Goal: Task Accomplishment & Management: Manage account settings

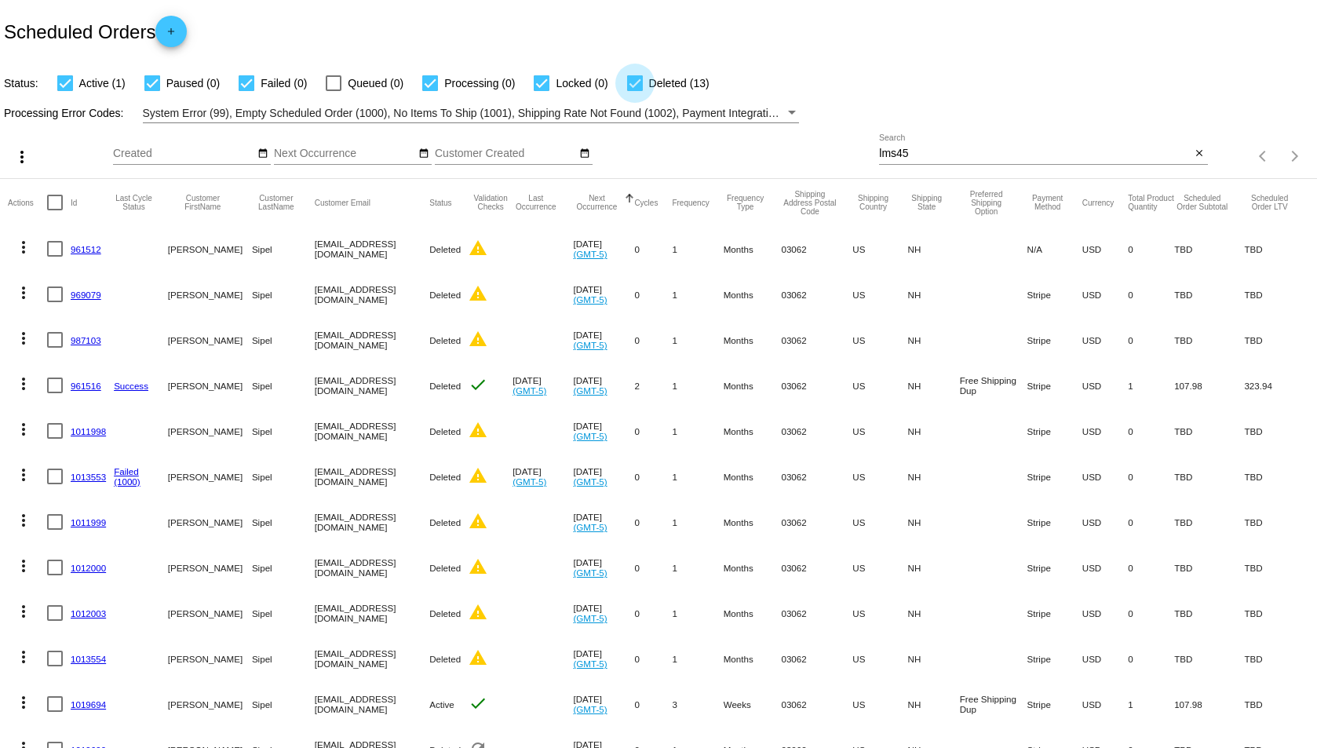
click at [633, 86] on div at bounding box center [635, 83] width 16 height 16
click at [634, 91] on input "Deleted (13)" at bounding box center [634, 91] width 1 height 1
checkbox input "false"
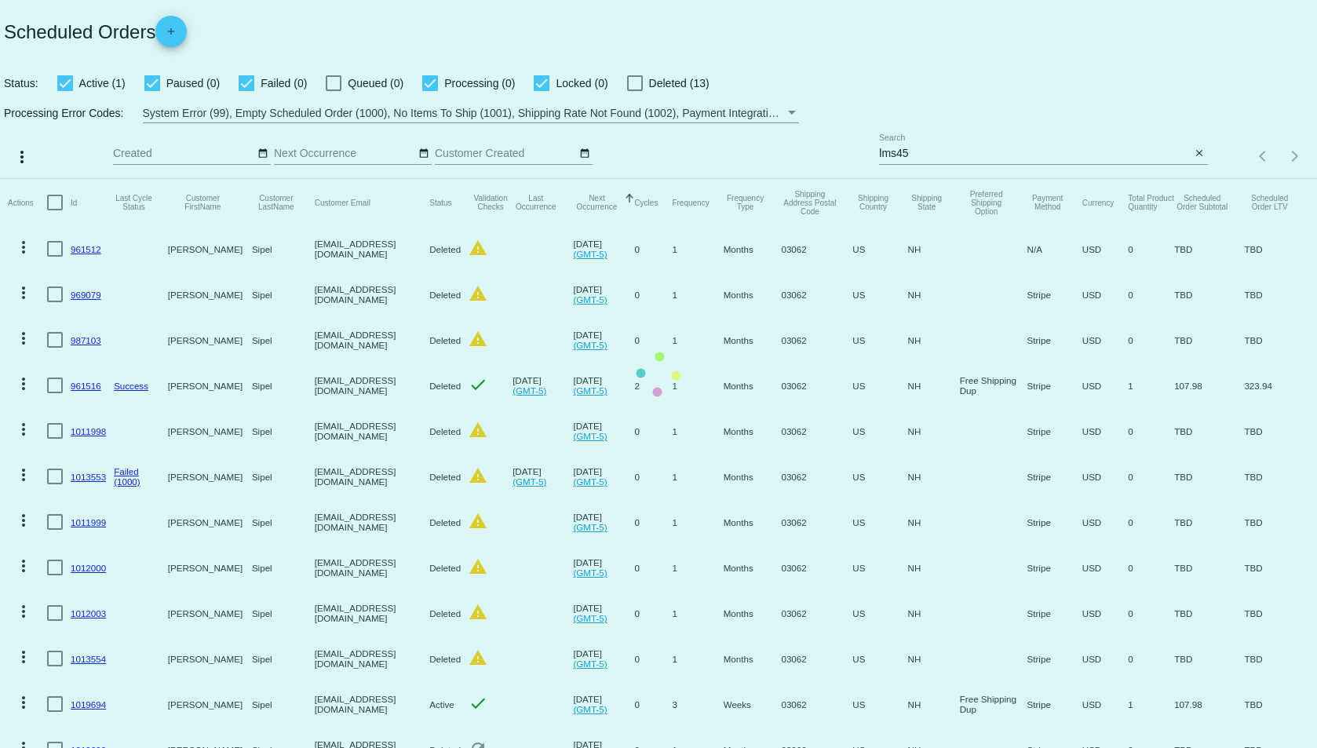
click at [544, 179] on mat-table "Actions Id Last Cycle Status Customer FirstName Customer LastName Customer Emai…" at bounding box center [658, 521] width 1317 height 684
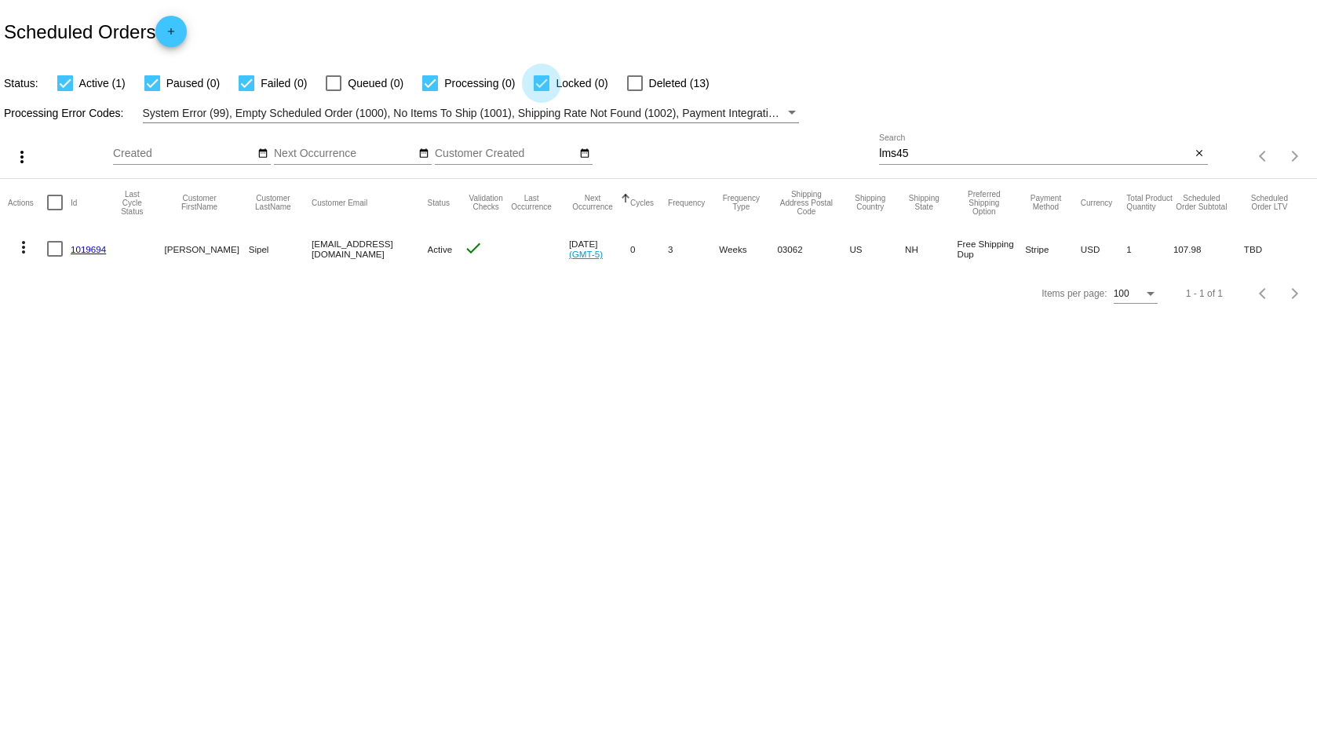
click at [544, 86] on div at bounding box center [542, 83] width 16 height 16
click at [541, 91] on input "Locked (0)" at bounding box center [541, 91] width 1 height 1
checkbox input "false"
click at [1201, 153] on mat-icon "close" at bounding box center [1198, 154] width 11 height 13
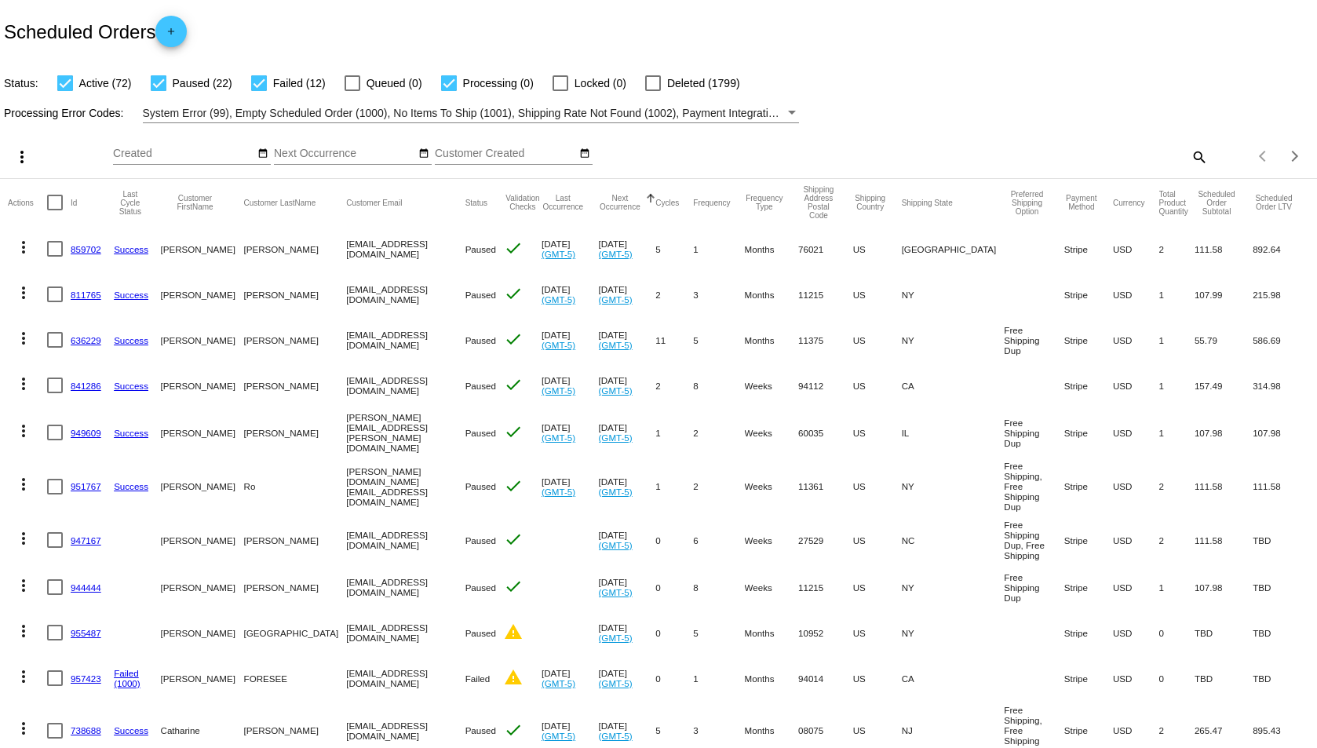
click at [67, 85] on div at bounding box center [65, 83] width 16 height 16
click at [65, 91] on input "Active (72)" at bounding box center [64, 91] width 1 height 1
checkbox input "false"
click at [26, 245] on mat-icon "more_vert" at bounding box center [23, 247] width 19 height 19
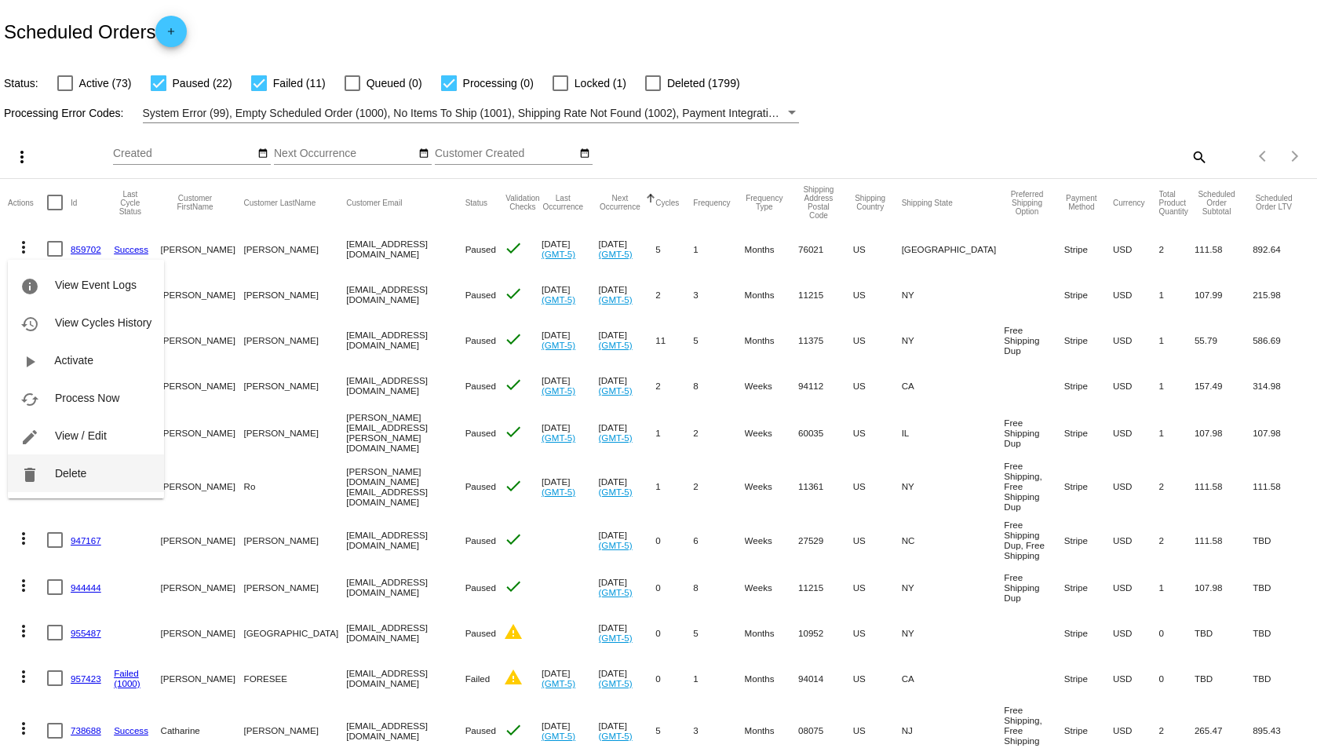
click at [60, 472] on span "Delete" at bounding box center [70, 473] width 31 height 13
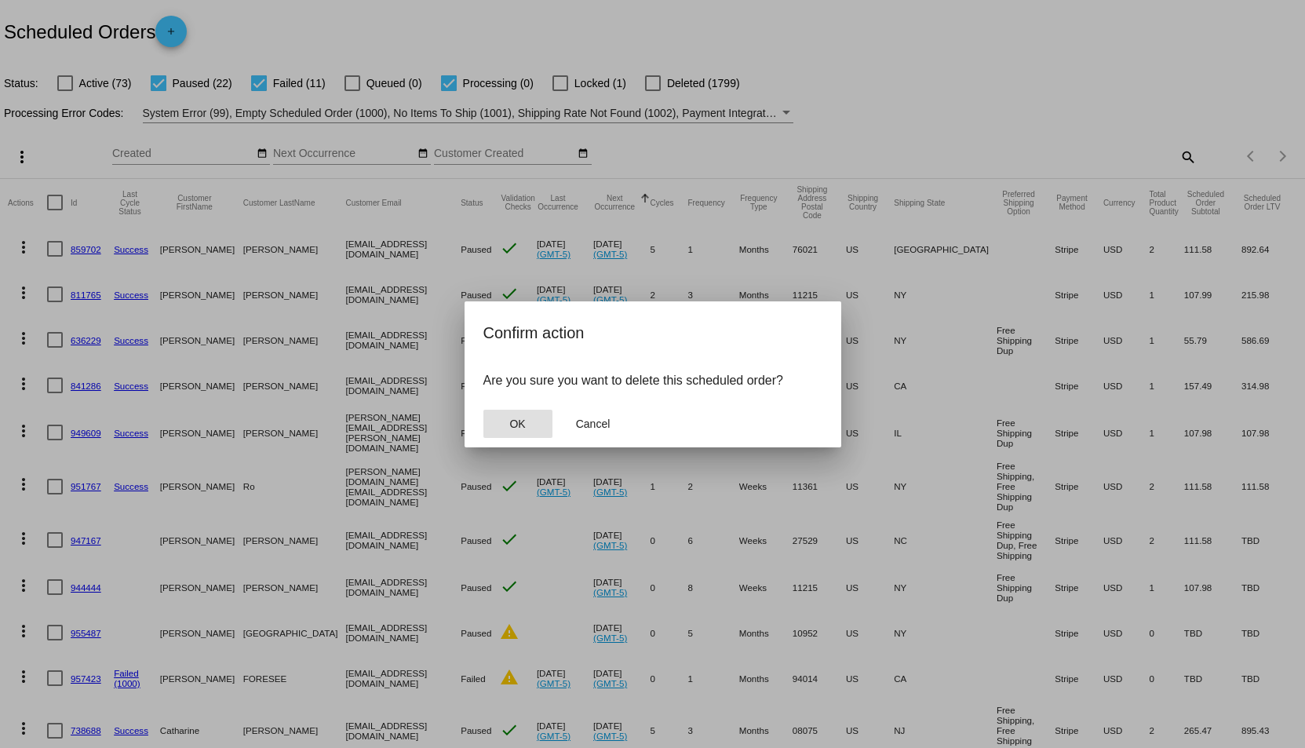
click at [511, 419] on span "OK" at bounding box center [517, 423] width 16 height 13
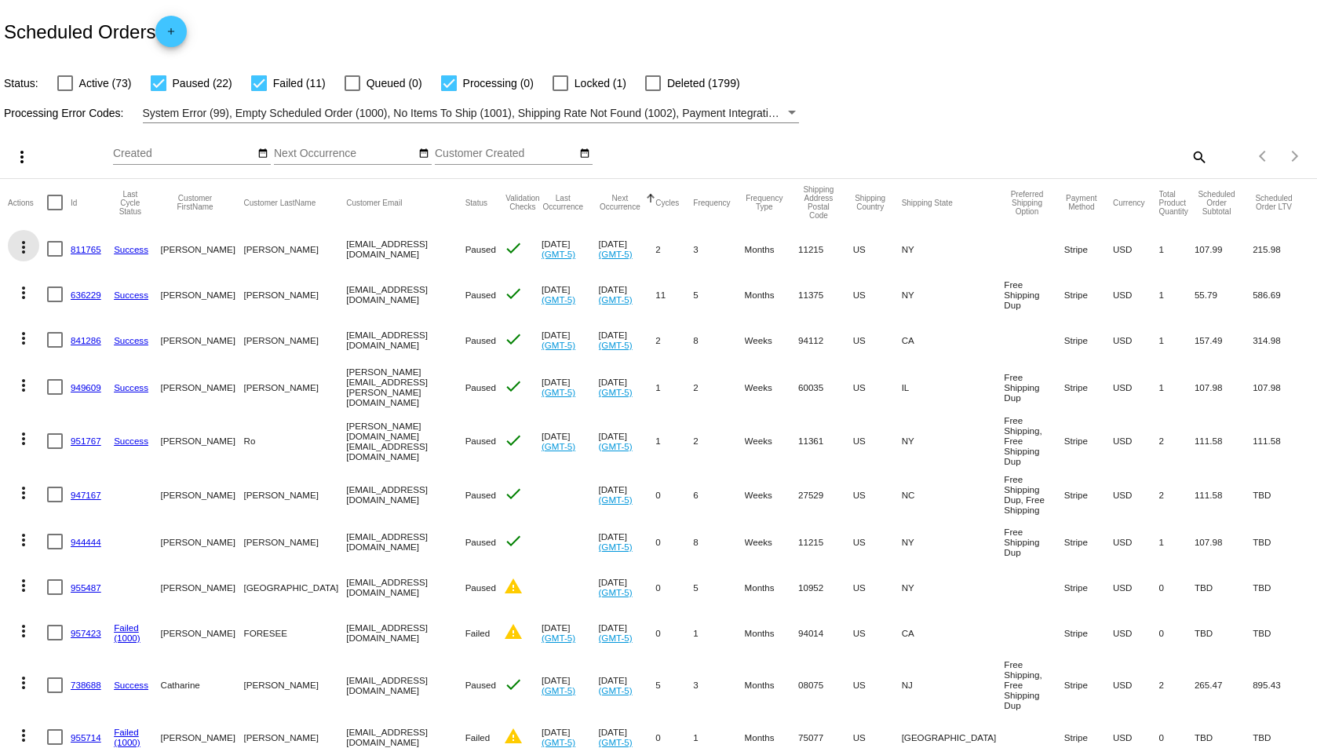
click at [22, 246] on mat-icon "more_vert" at bounding box center [23, 247] width 19 height 19
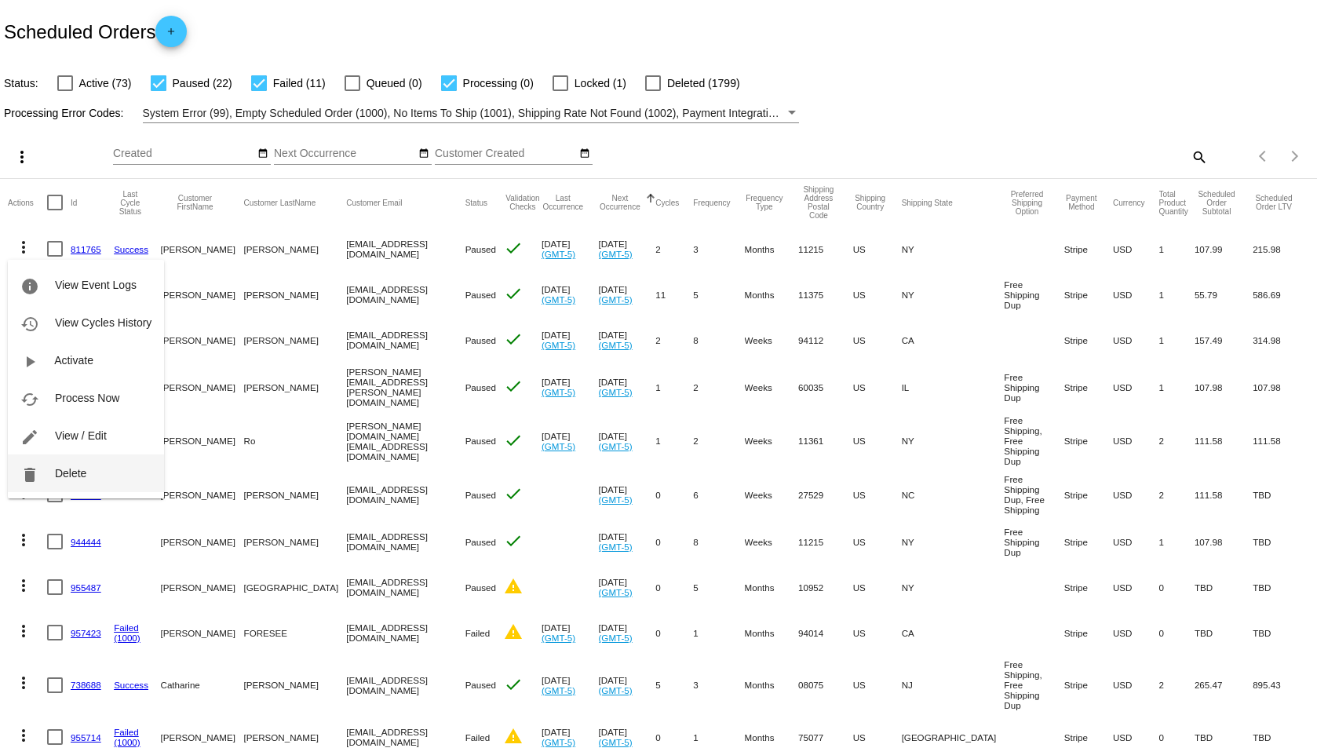
click at [67, 468] on span "Delete" at bounding box center [70, 473] width 31 height 13
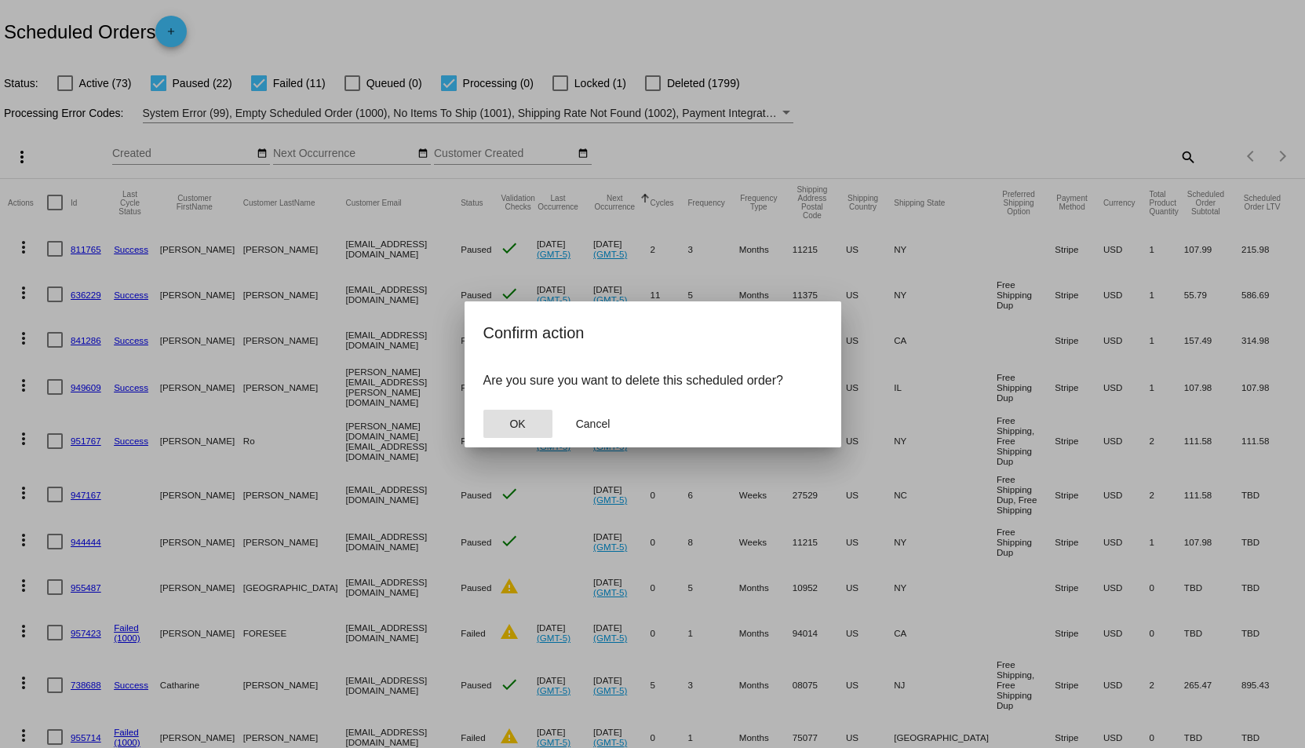
click at [528, 425] on button "OK" at bounding box center [517, 424] width 69 height 28
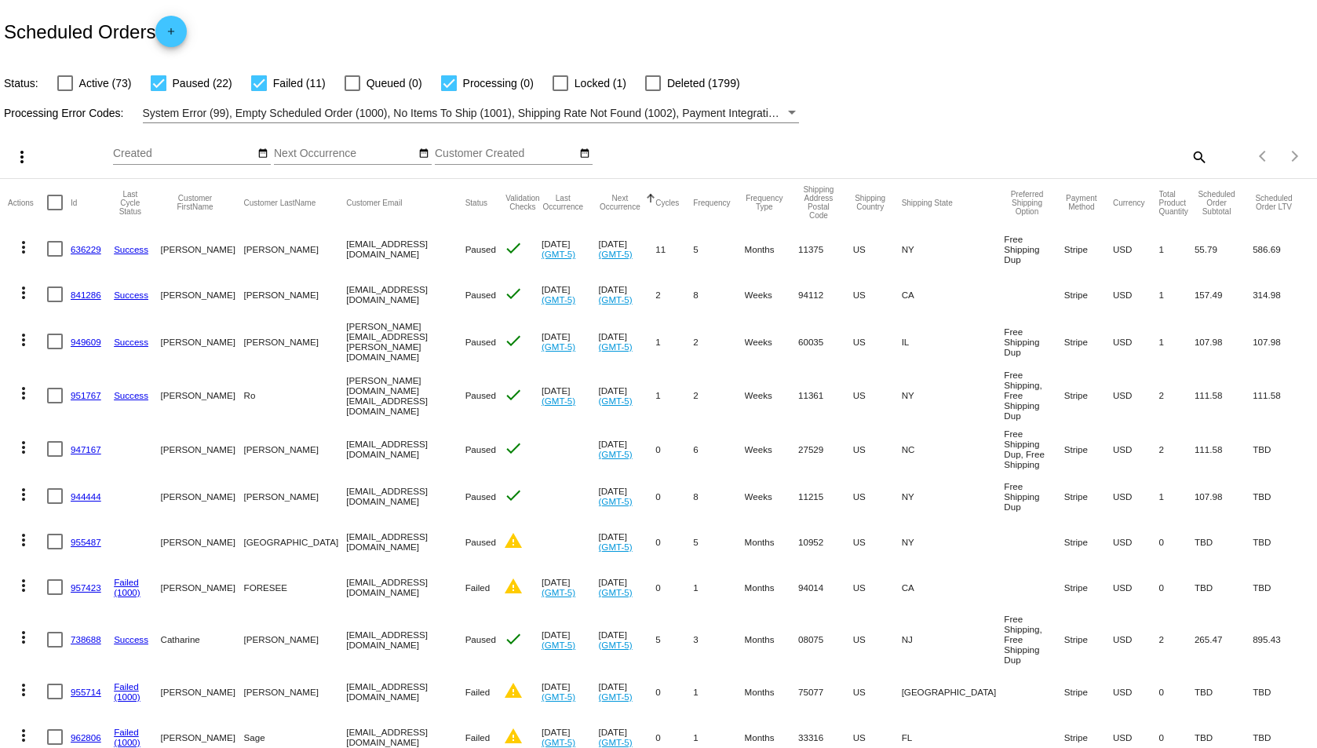
click at [27, 242] on mat-icon "more_vert" at bounding box center [23, 247] width 19 height 19
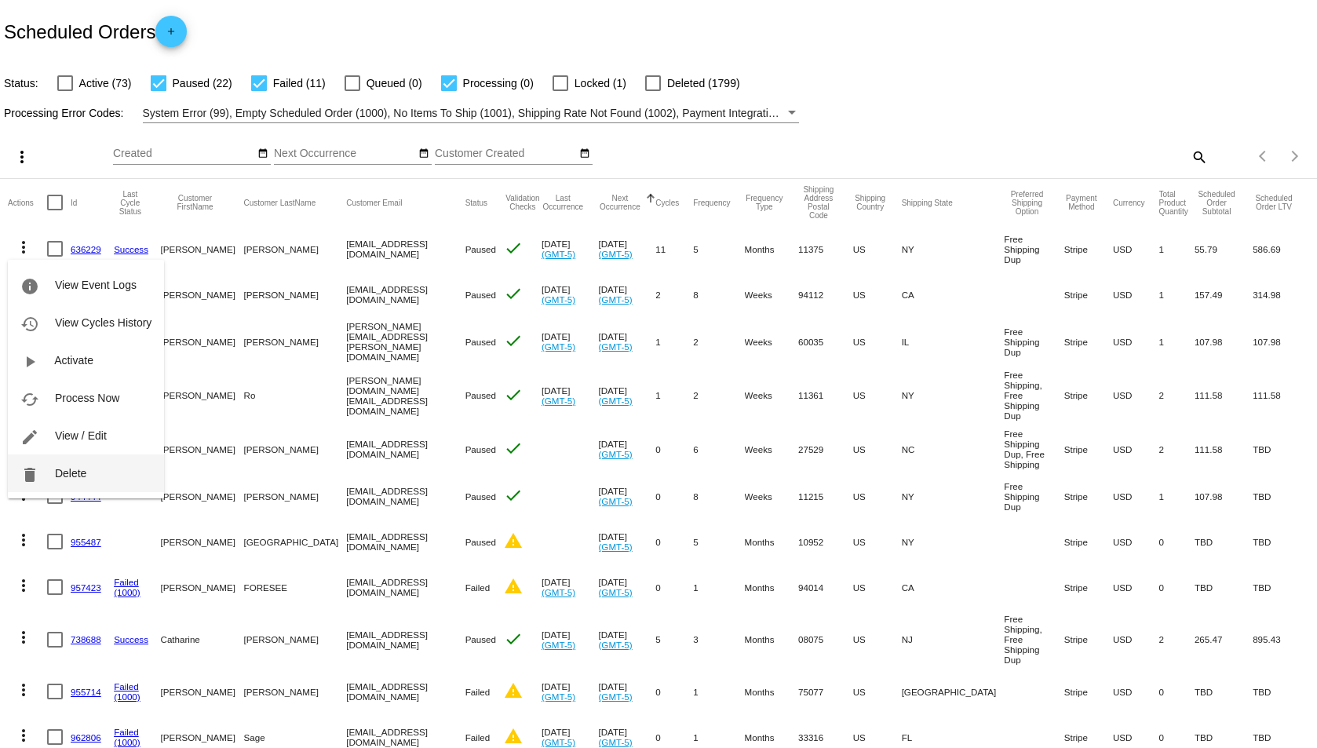
click at [67, 468] on span "Delete" at bounding box center [70, 473] width 31 height 13
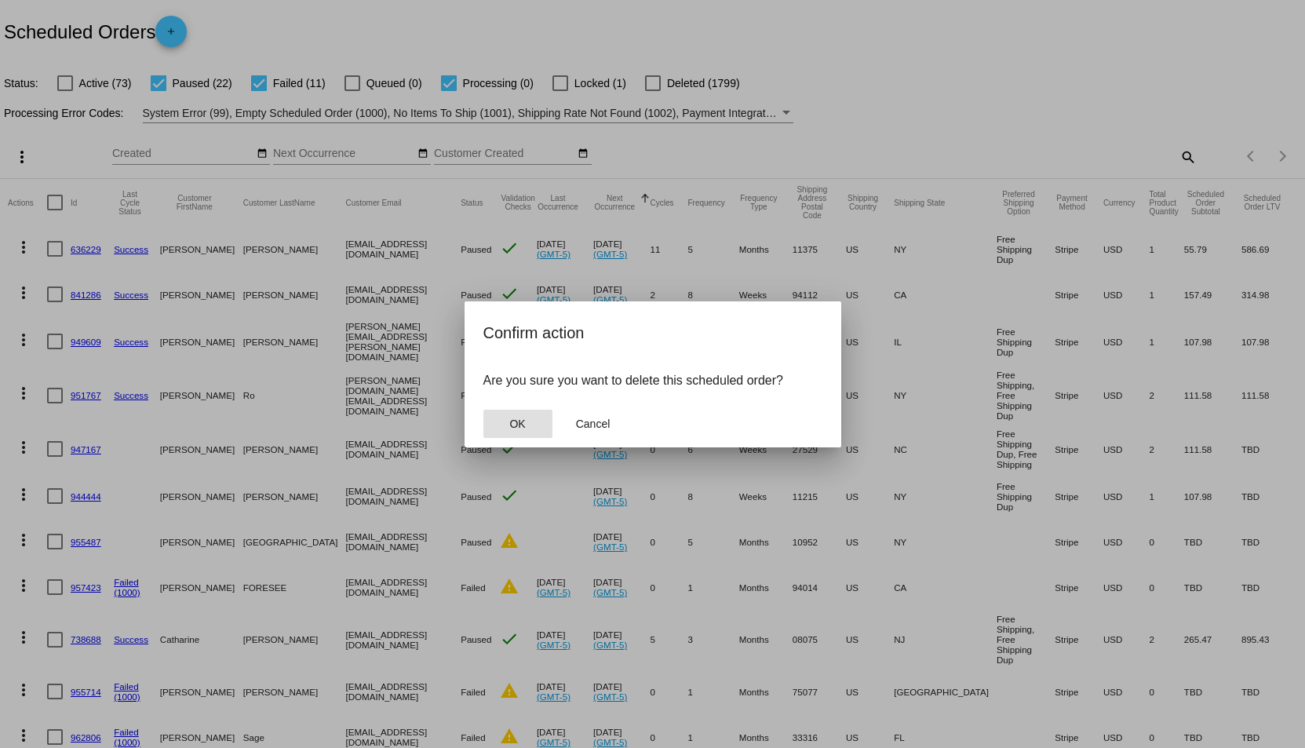
click at [545, 423] on button "OK" at bounding box center [517, 424] width 69 height 28
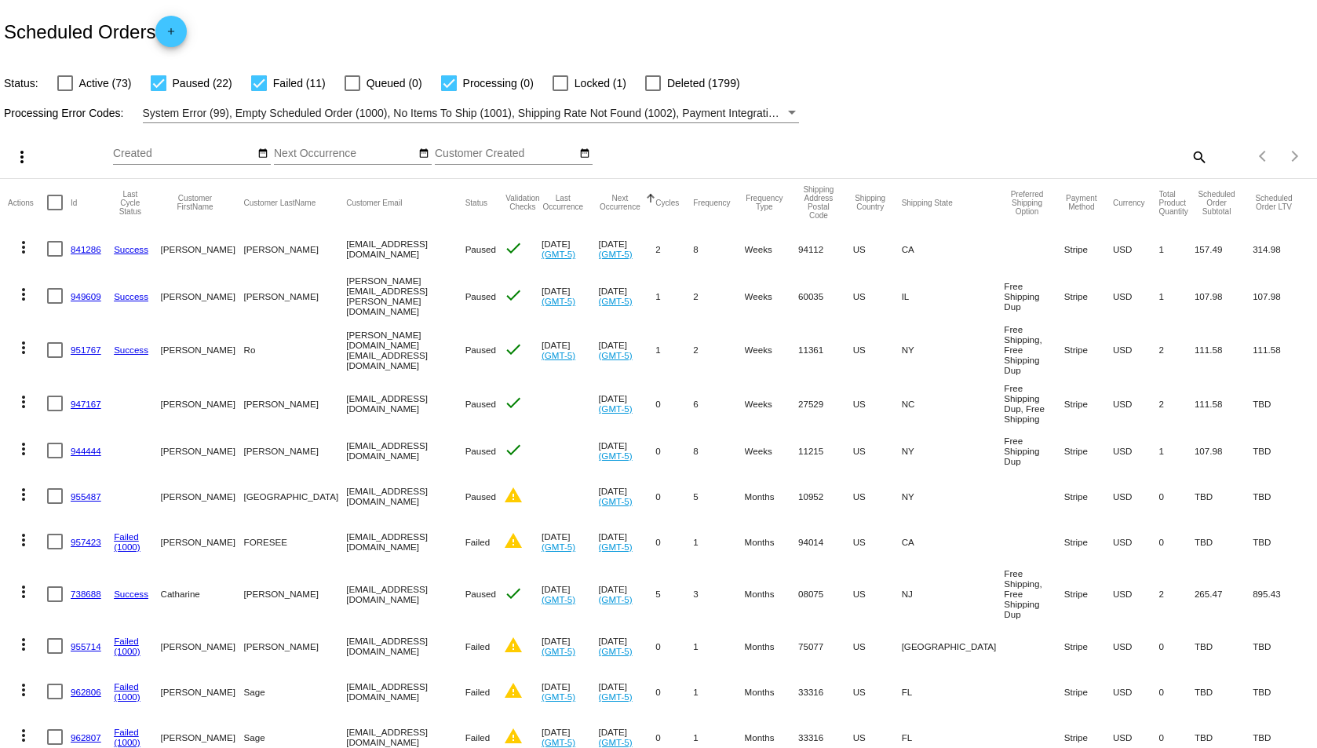
click at [24, 338] on mat-icon "more_vert" at bounding box center [23, 347] width 19 height 19
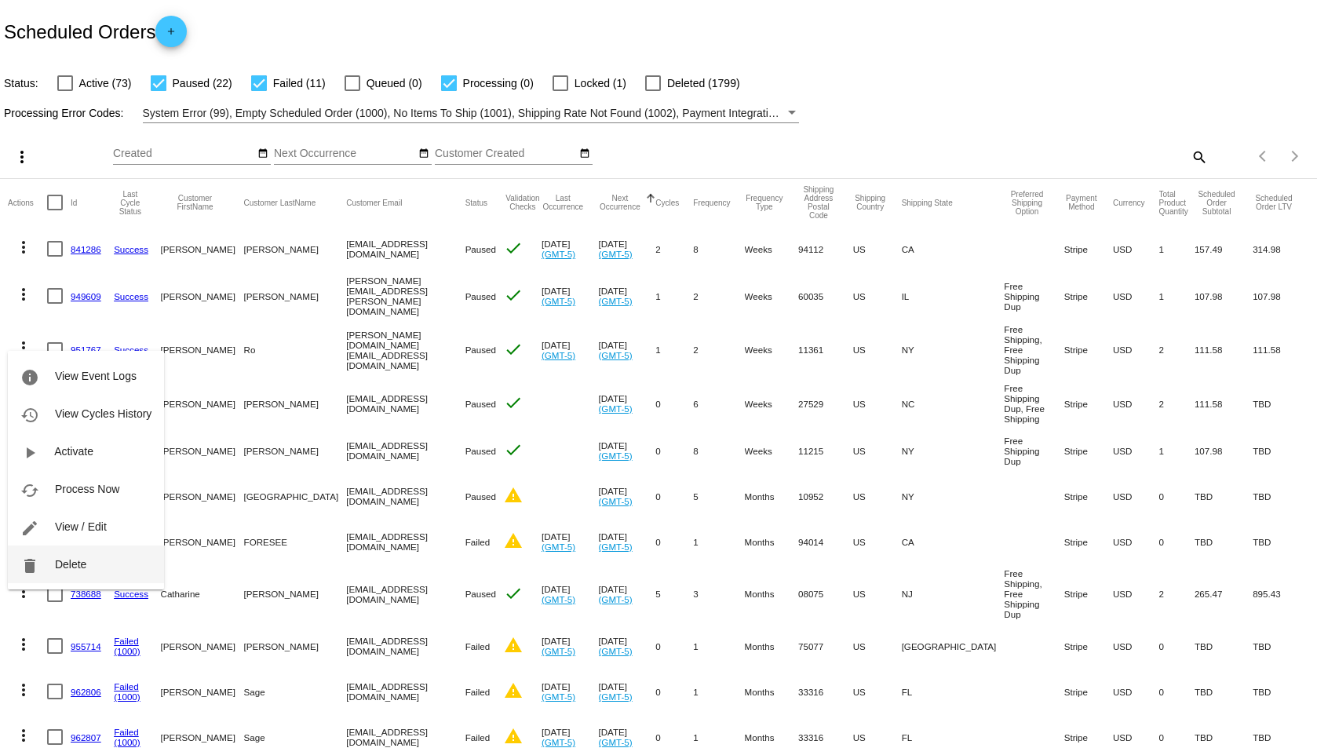
click at [78, 559] on span "Delete" at bounding box center [70, 564] width 31 height 13
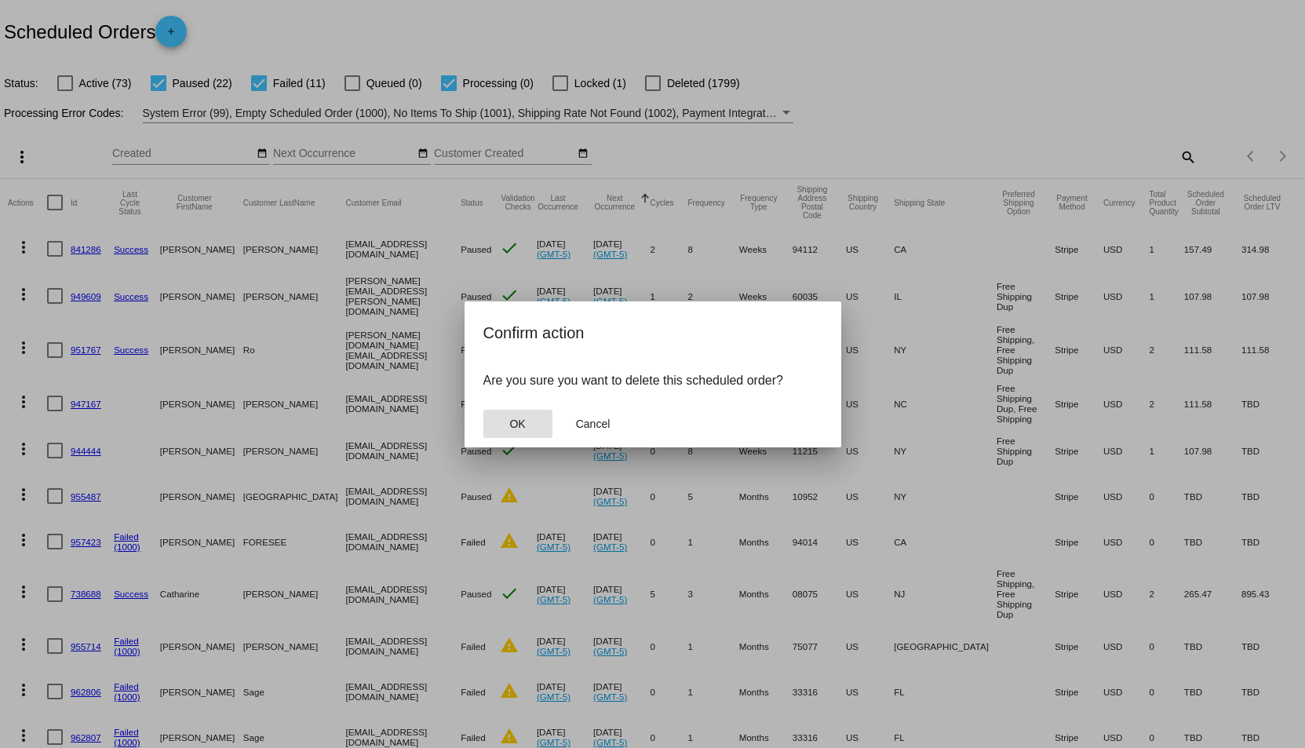
click at [498, 419] on button "OK" at bounding box center [517, 424] width 69 height 28
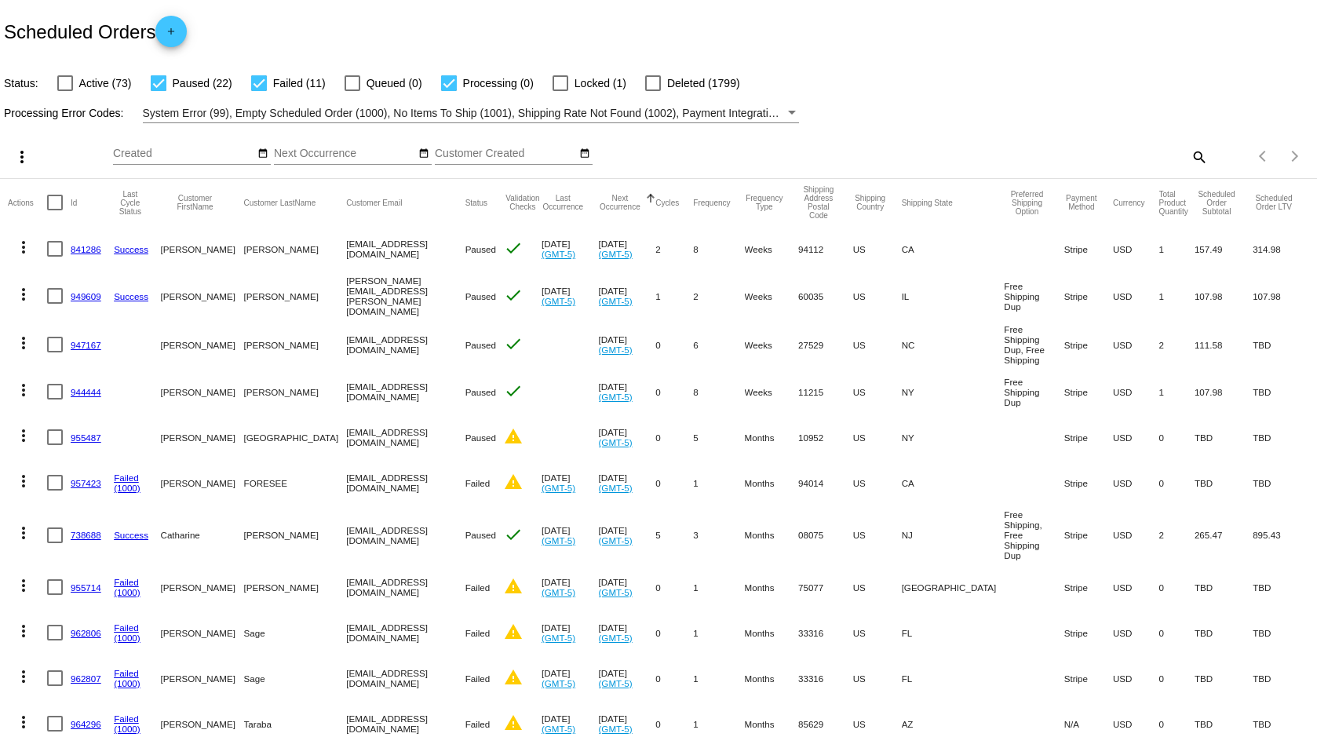
click at [20, 290] on mat-icon "more_vert" at bounding box center [23, 294] width 19 height 19
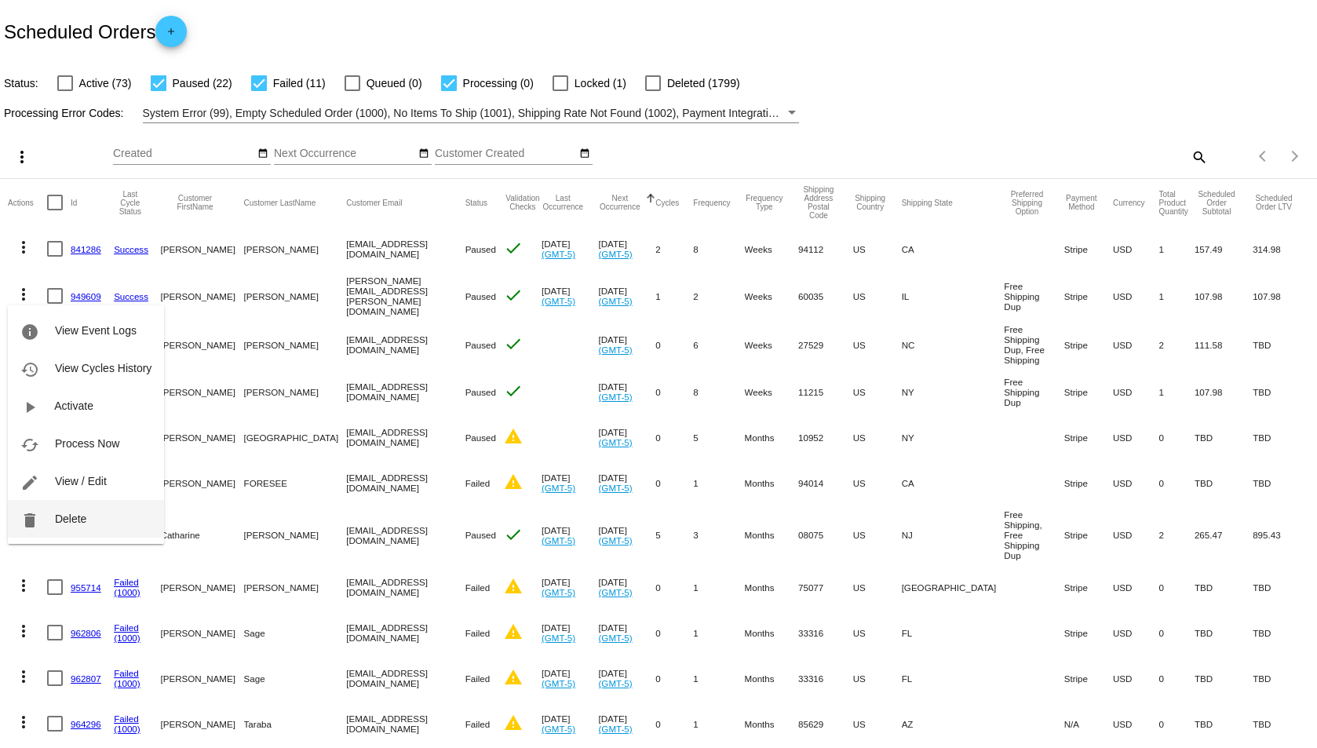
click at [79, 516] on span "Delete" at bounding box center [70, 518] width 31 height 13
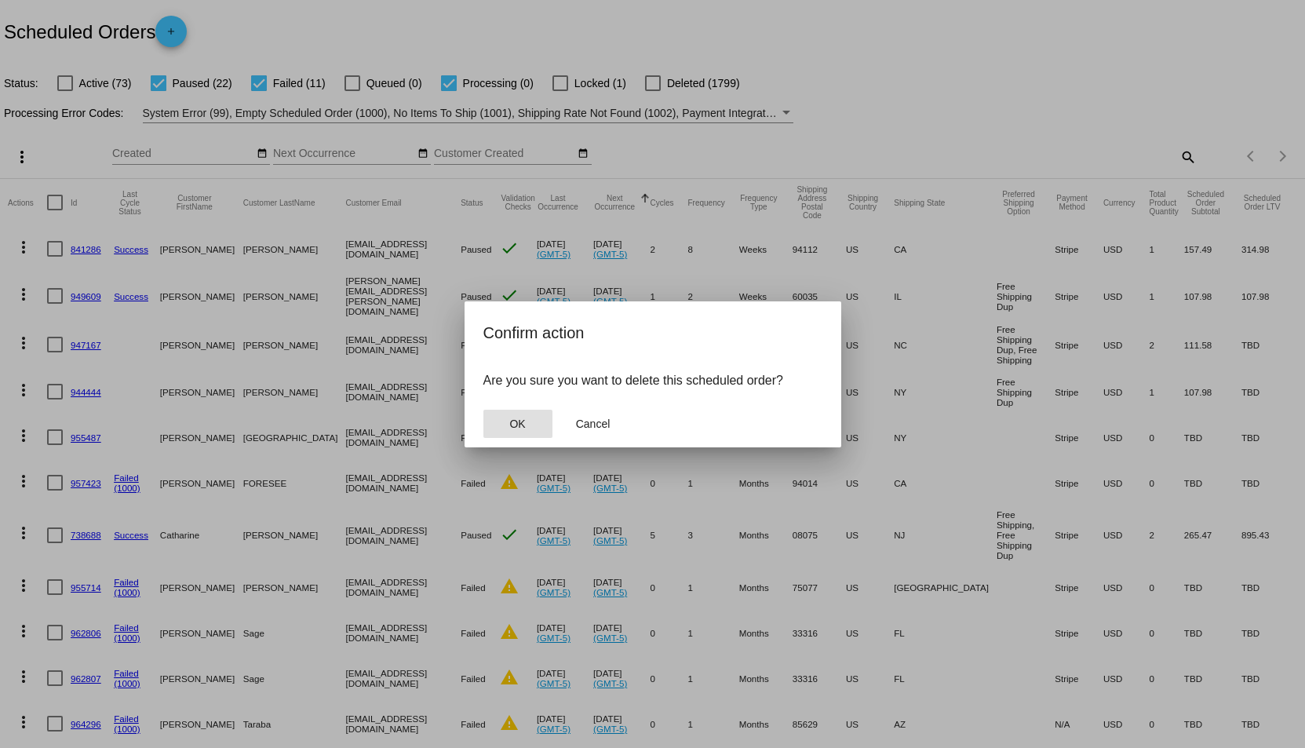
click at [525, 421] on span "OK" at bounding box center [517, 423] width 16 height 13
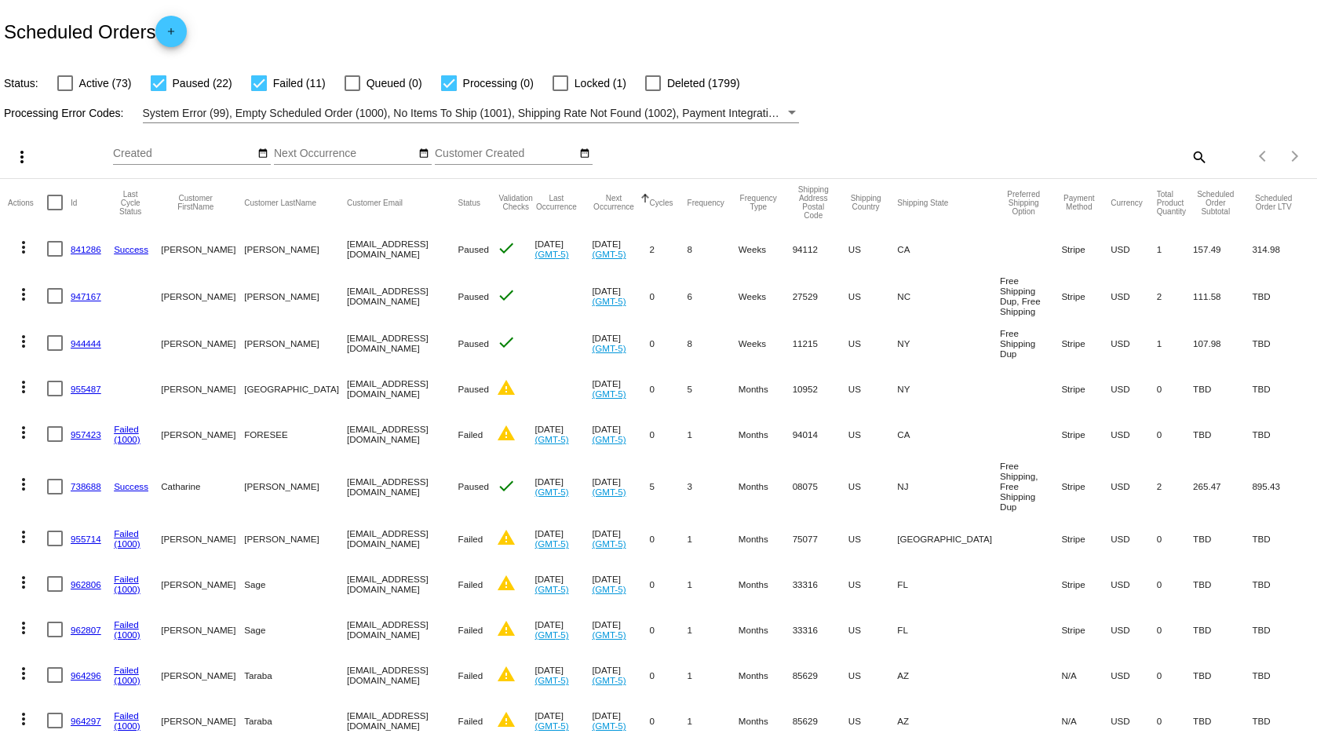
scroll to position [78, 0]
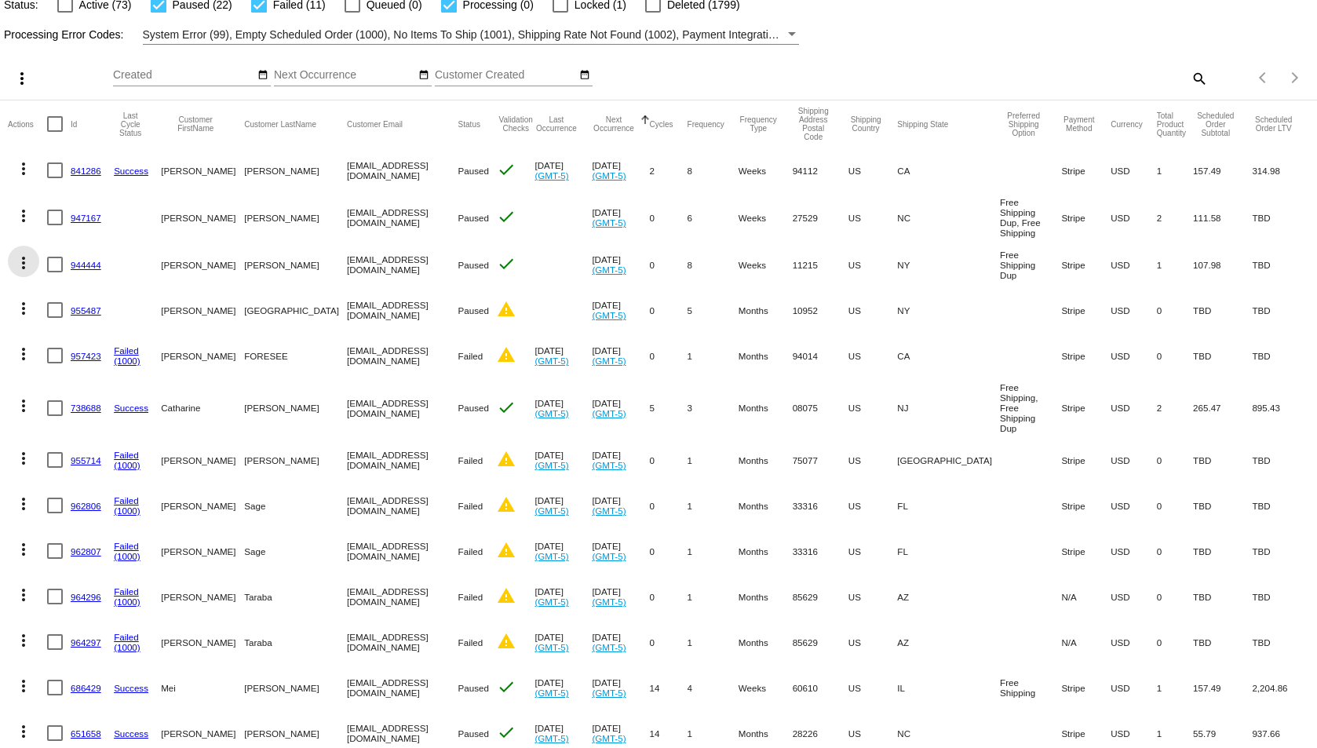
click at [27, 258] on mat-icon "more_vert" at bounding box center [23, 262] width 19 height 19
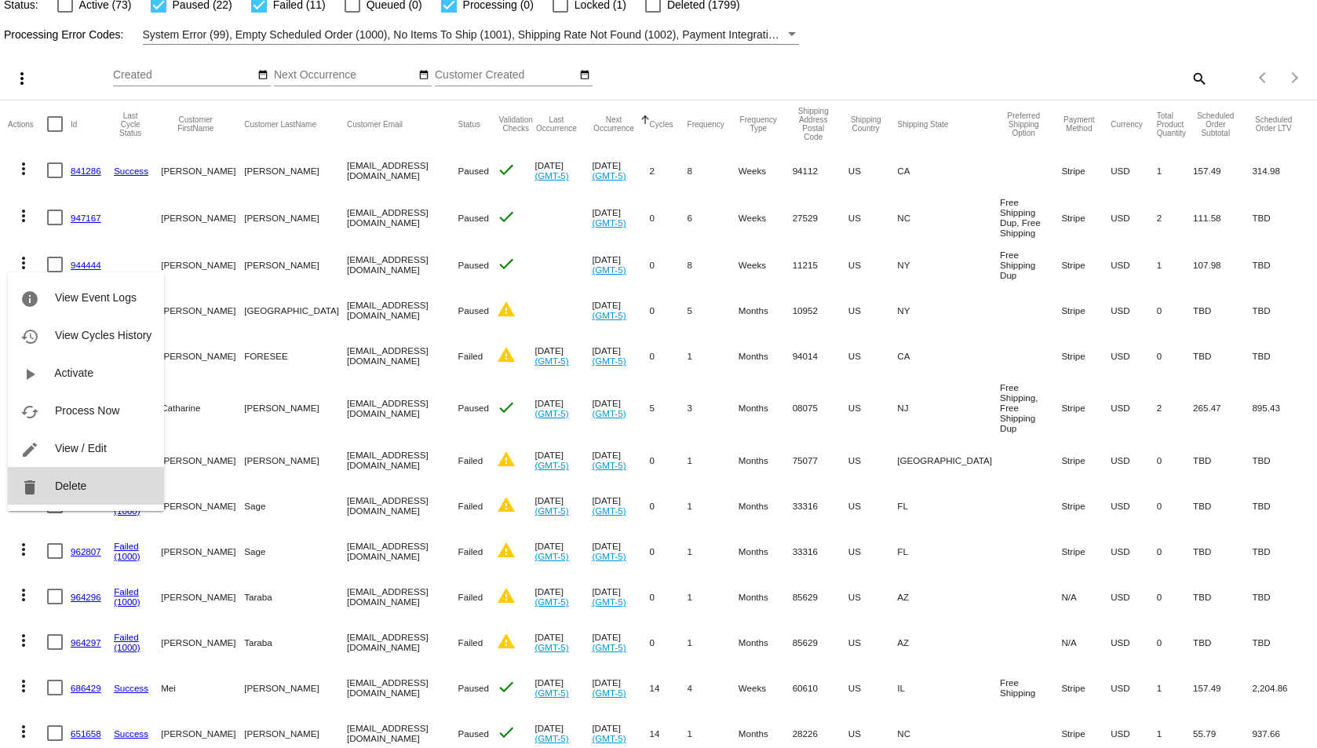
click at [66, 480] on span "Delete" at bounding box center [70, 485] width 31 height 13
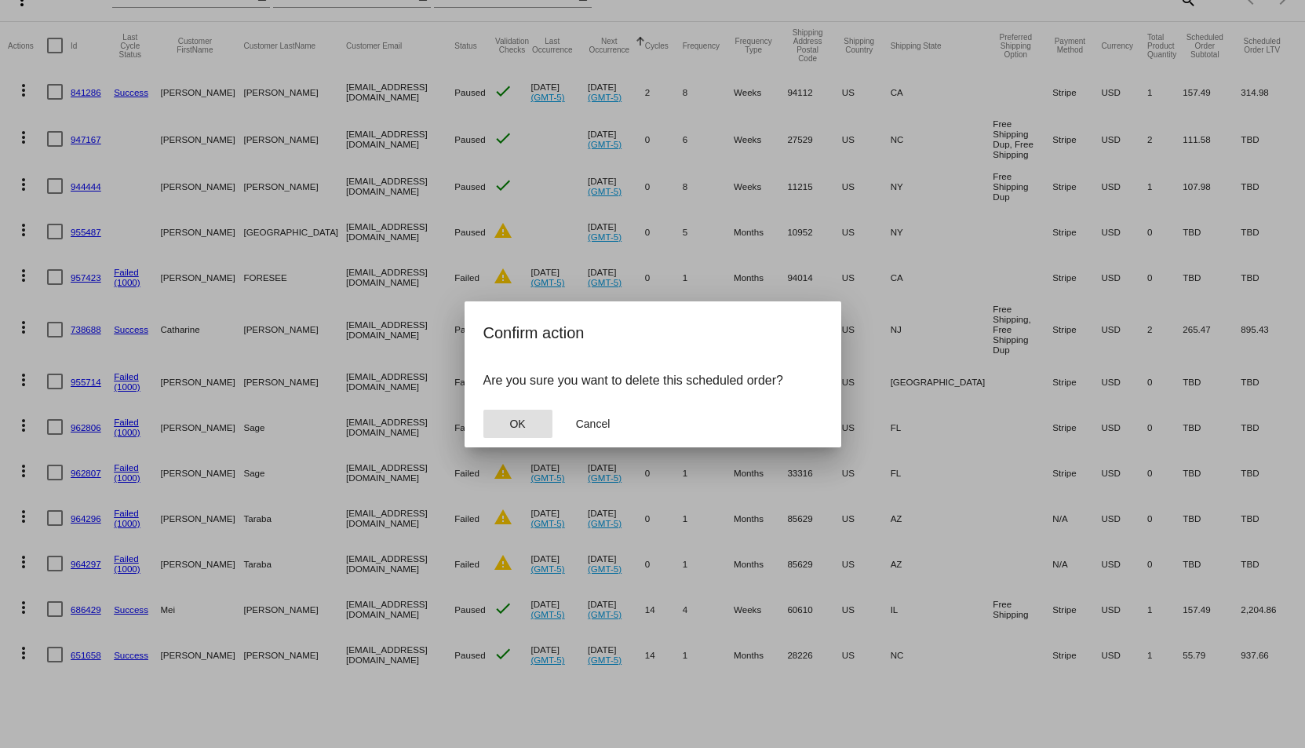
click at [509, 420] on span "OK" at bounding box center [517, 423] width 16 height 13
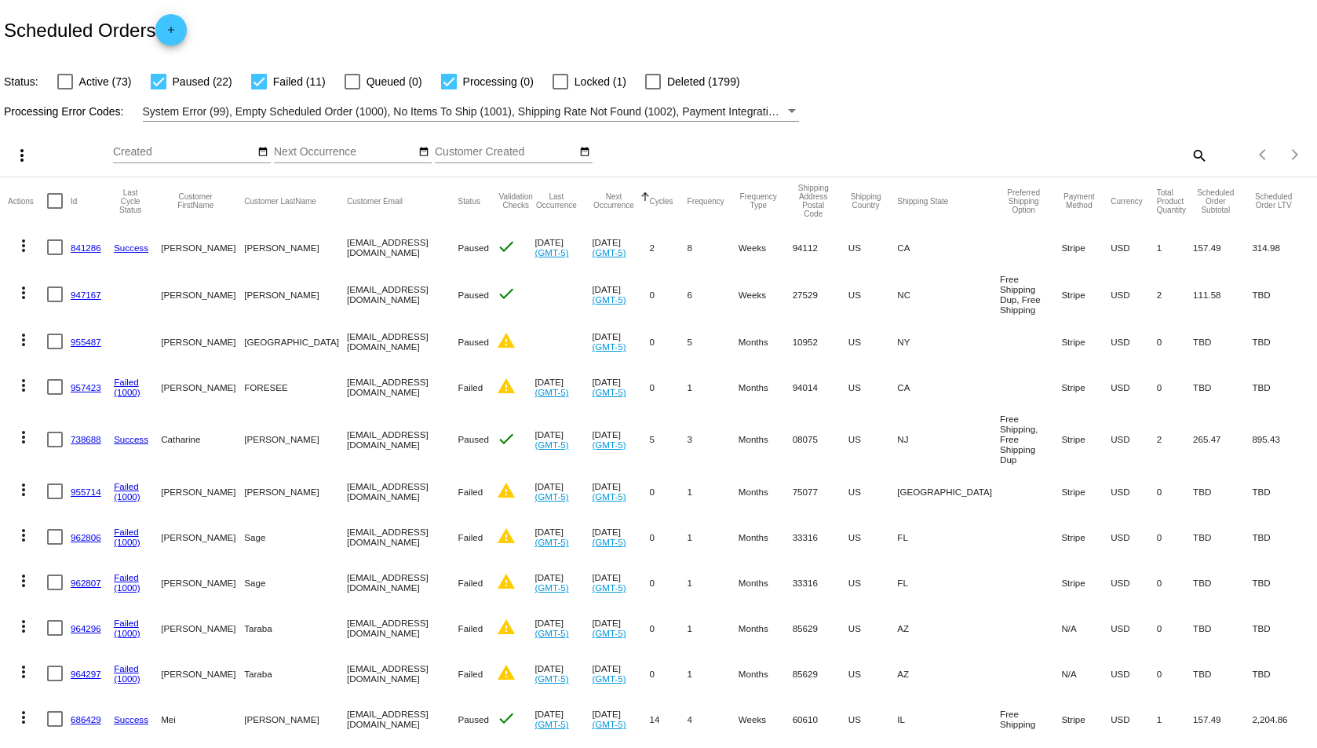
scroll to position [0, 0]
click at [20, 286] on mat-icon "more_vert" at bounding box center [23, 294] width 19 height 19
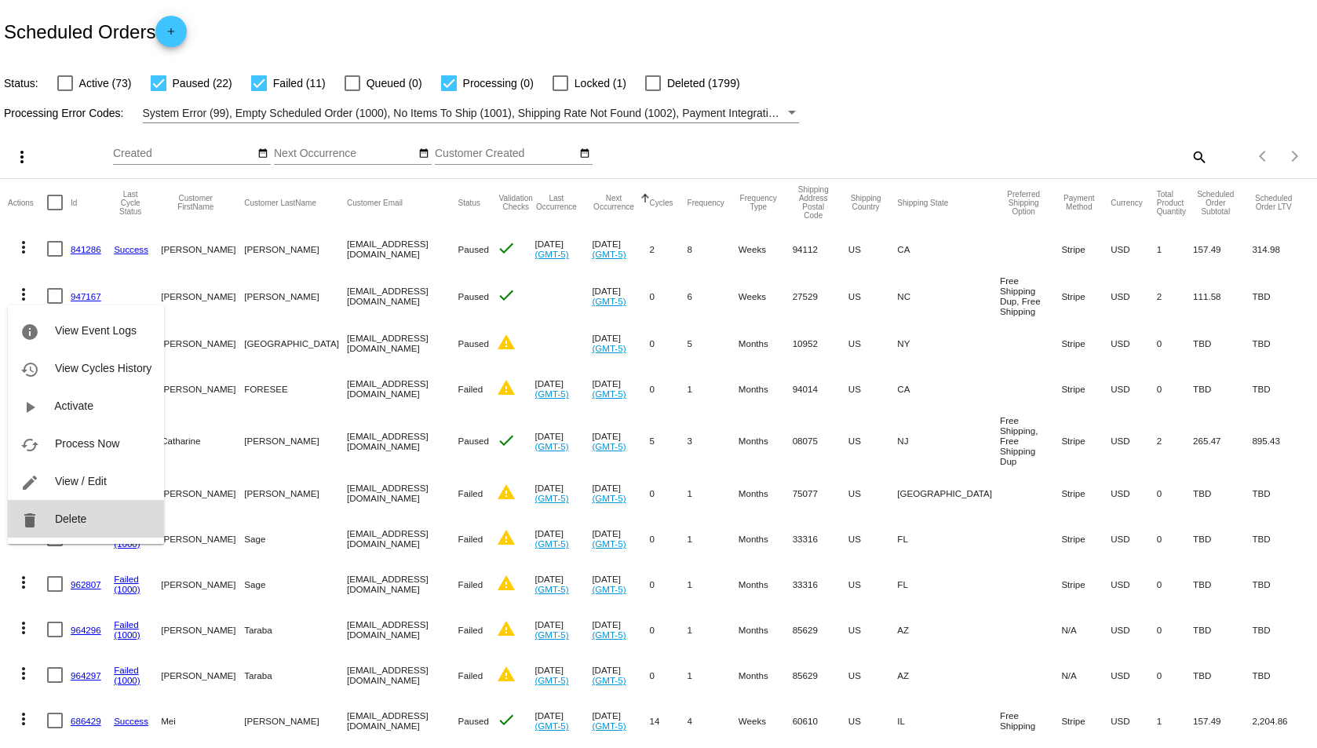
click at [60, 510] on button "delete Delete" at bounding box center [86, 519] width 156 height 38
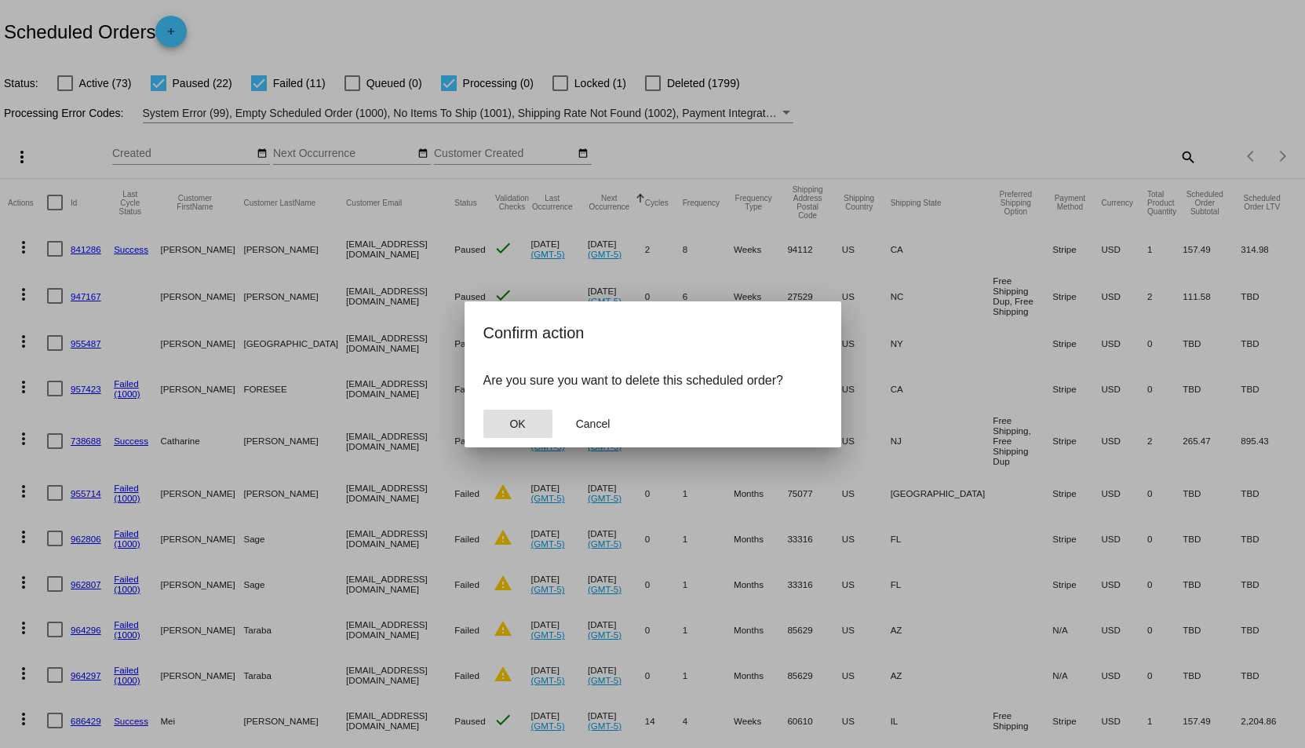
click at [522, 416] on button "OK" at bounding box center [517, 424] width 69 height 28
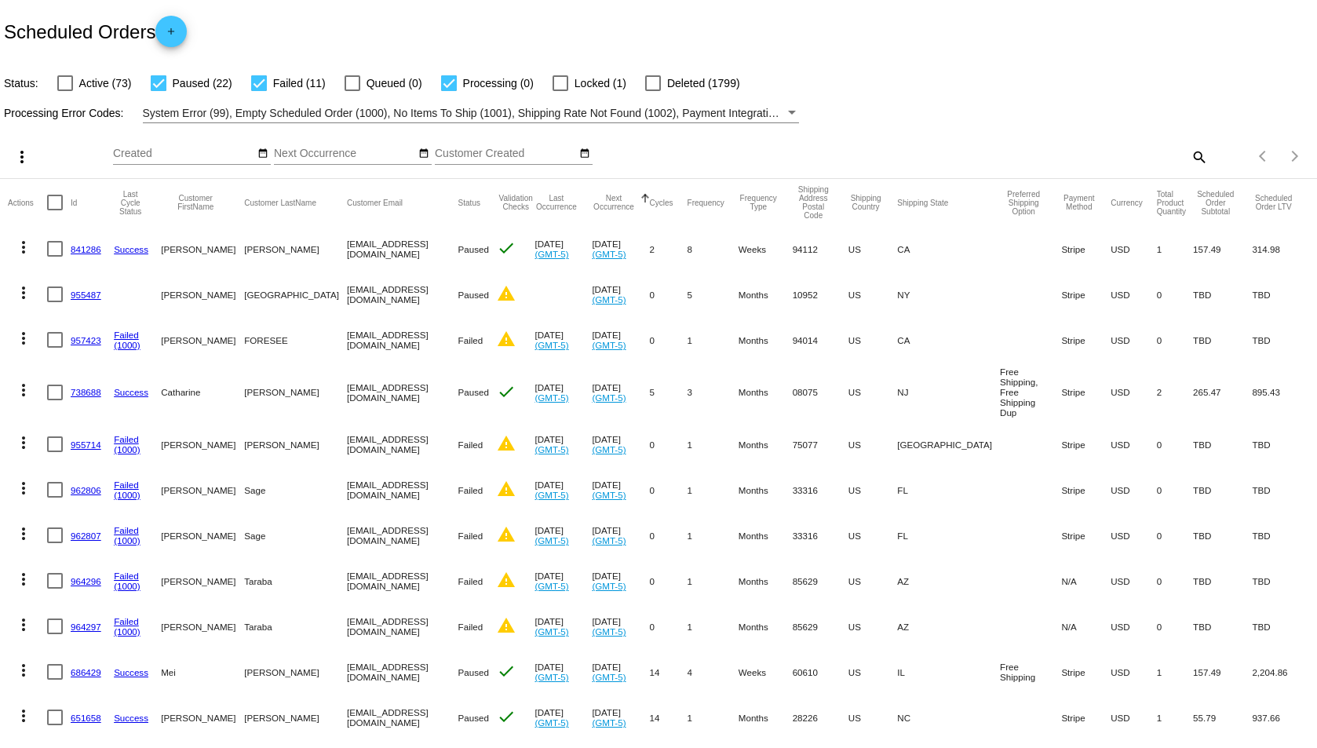
click at [17, 294] on mat-icon "more_vert" at bounding box center [23, 292] width 19 height 19
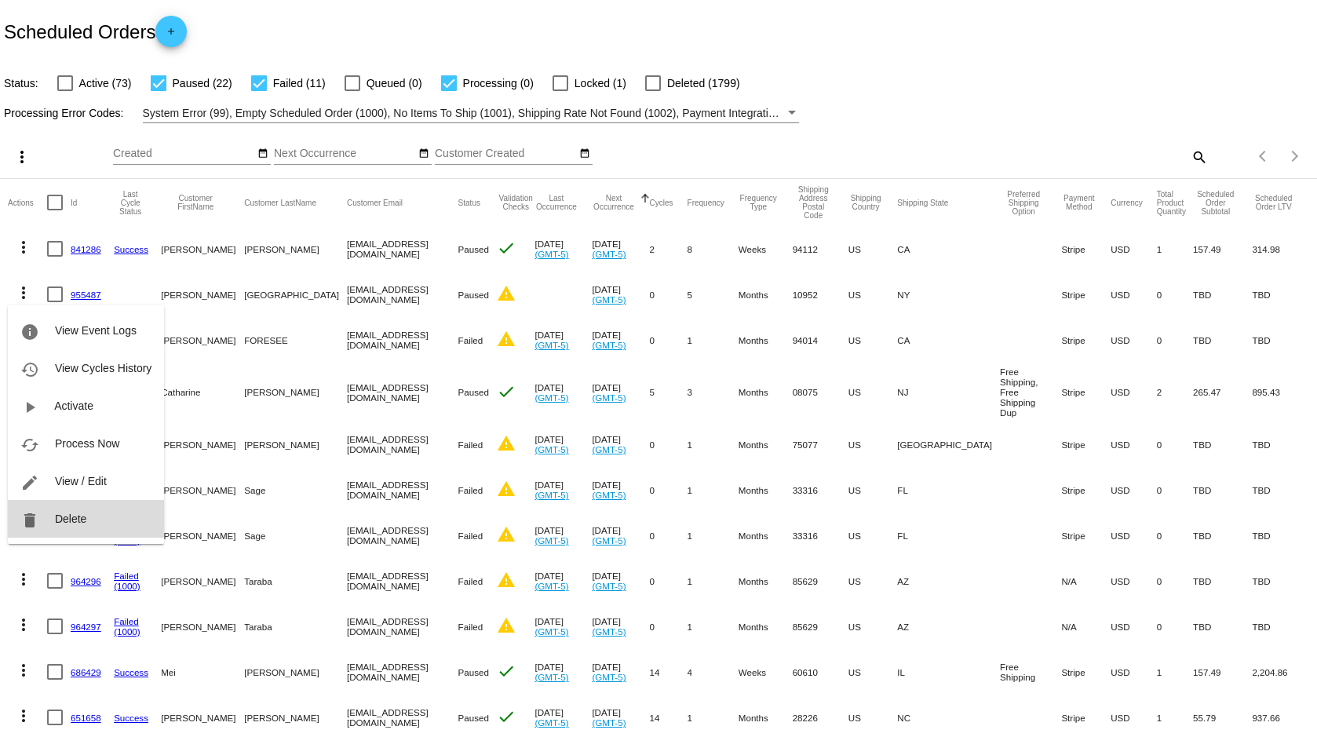
click at [87, 510] on button "delete Delete" at bounding box center [86, 519] width 156 height 38
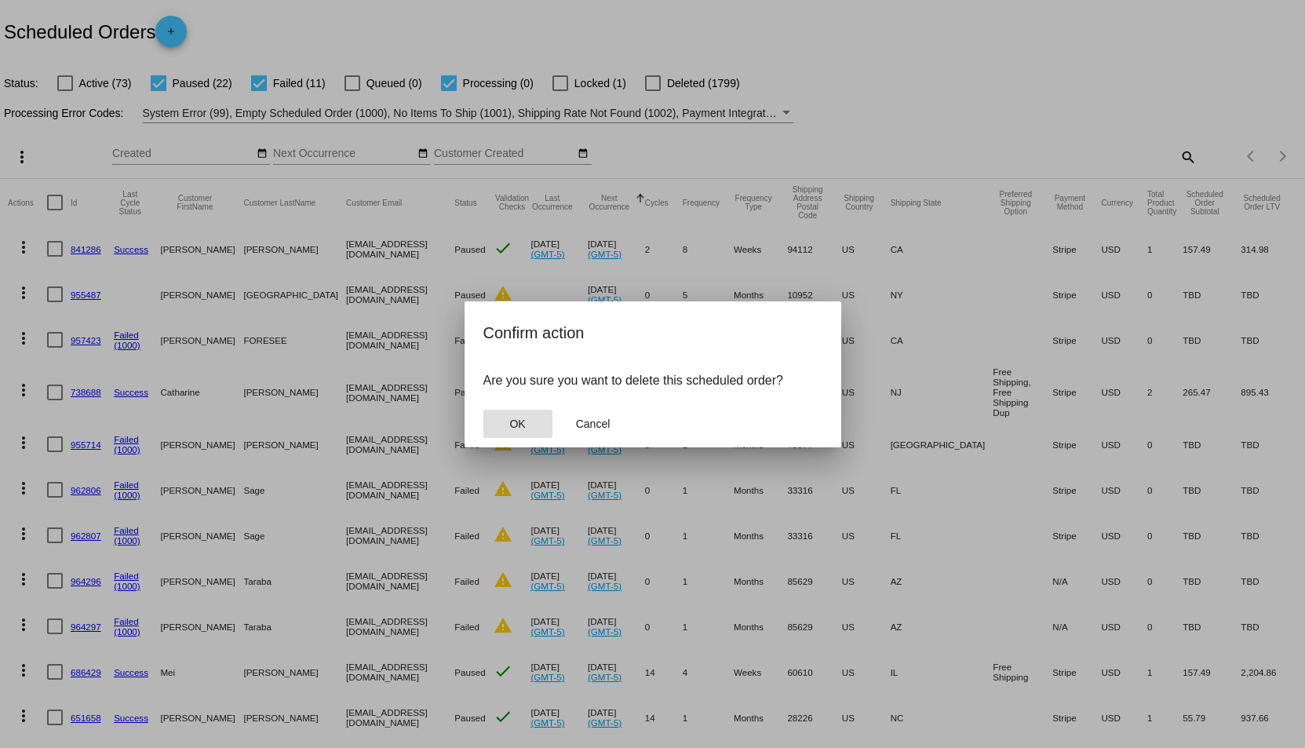
click at [507, 413] on button "OK" at bounding box center [517, 424] width 69 height 28
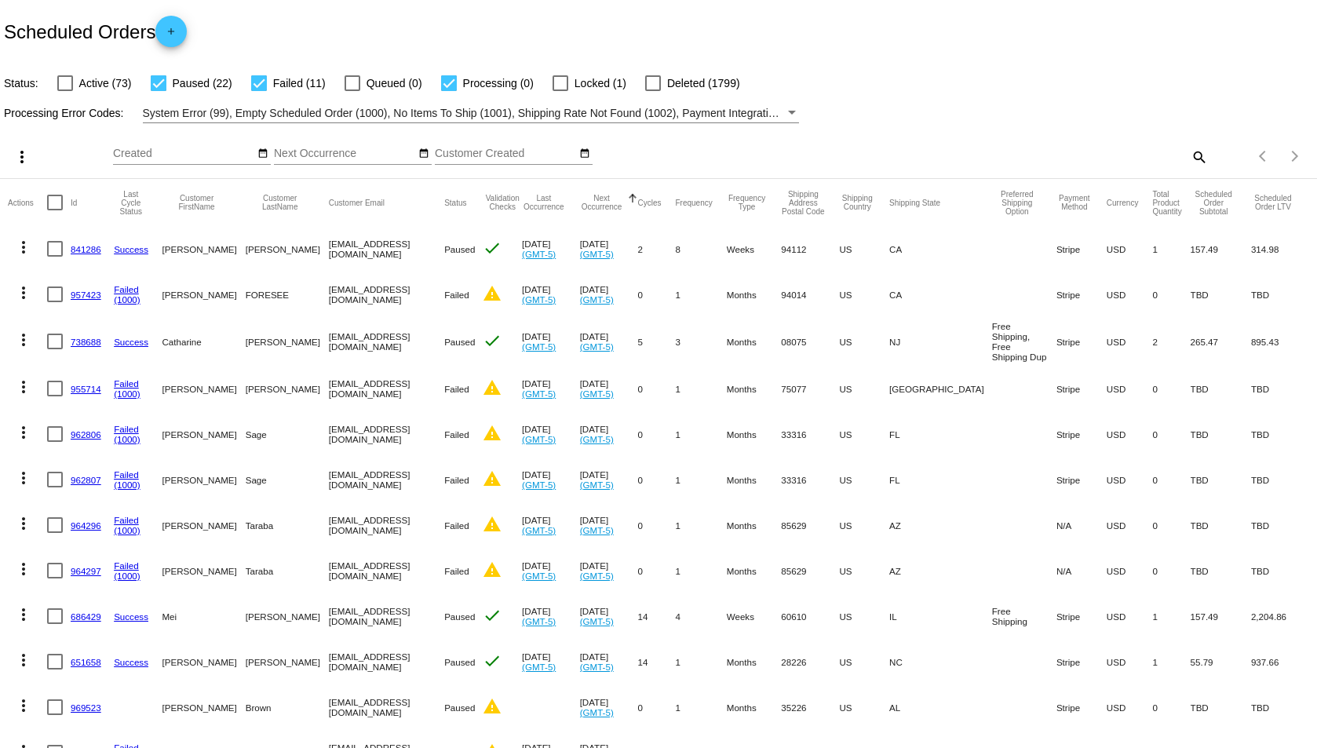
click at [23, 288] on mat-icon "more_vert" at bounding box center [23, 292] width 19 height 19
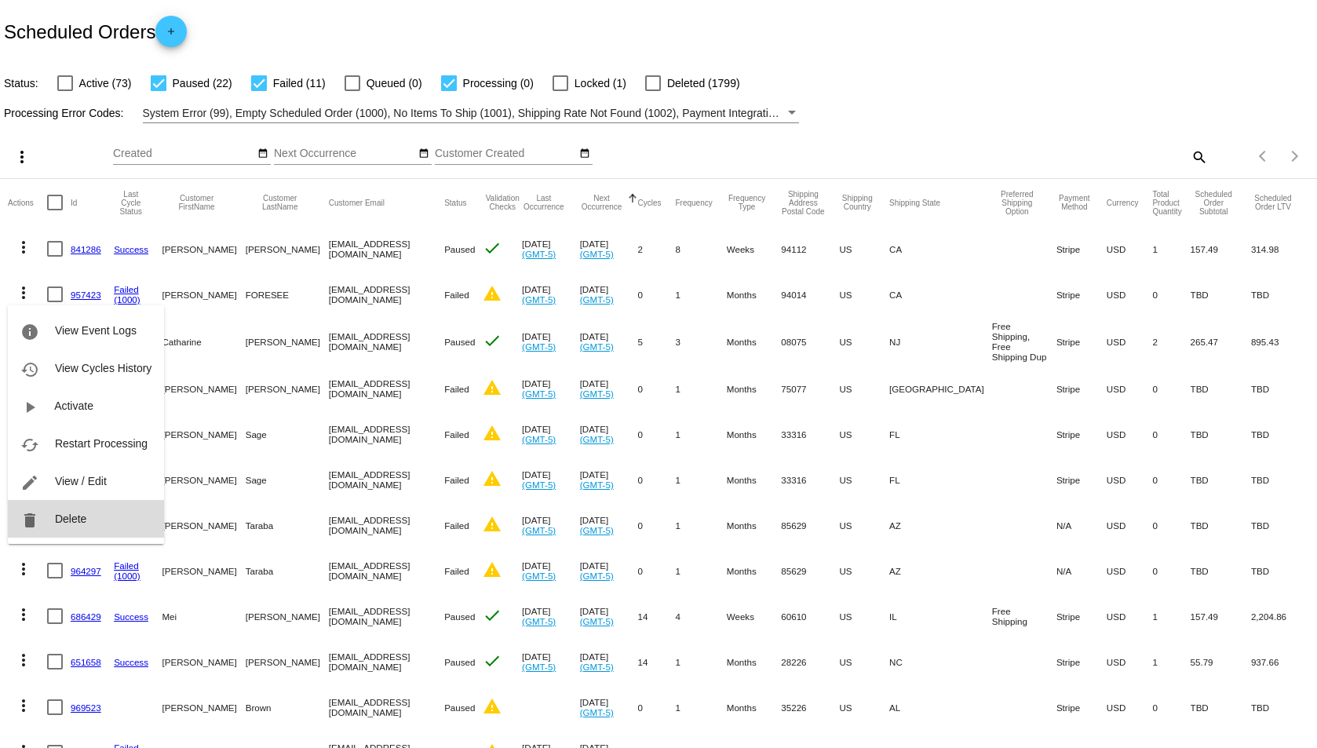
click at [83, 509] on button "delete Delete" at bounding box center [86, 519] width 156 height 38
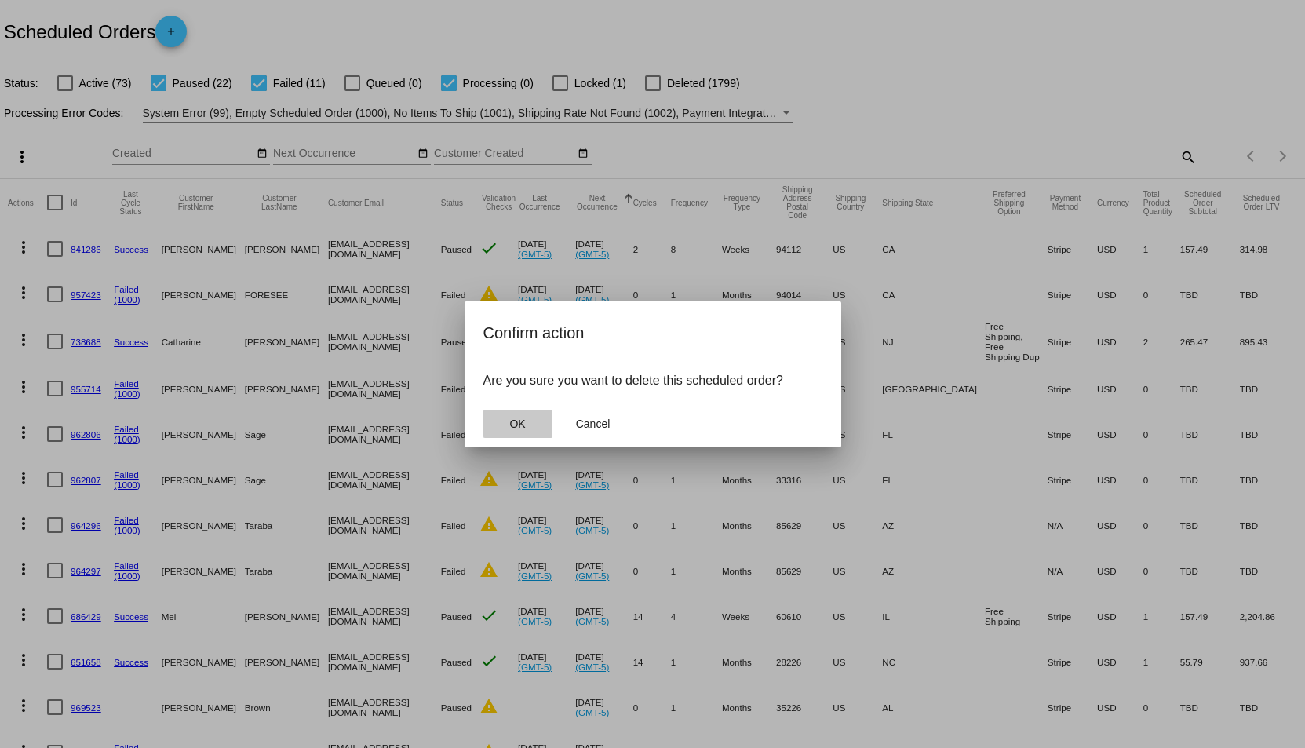
click at [520, 414] on button "OK" at bounding box center [517, 424] width 69 height 28
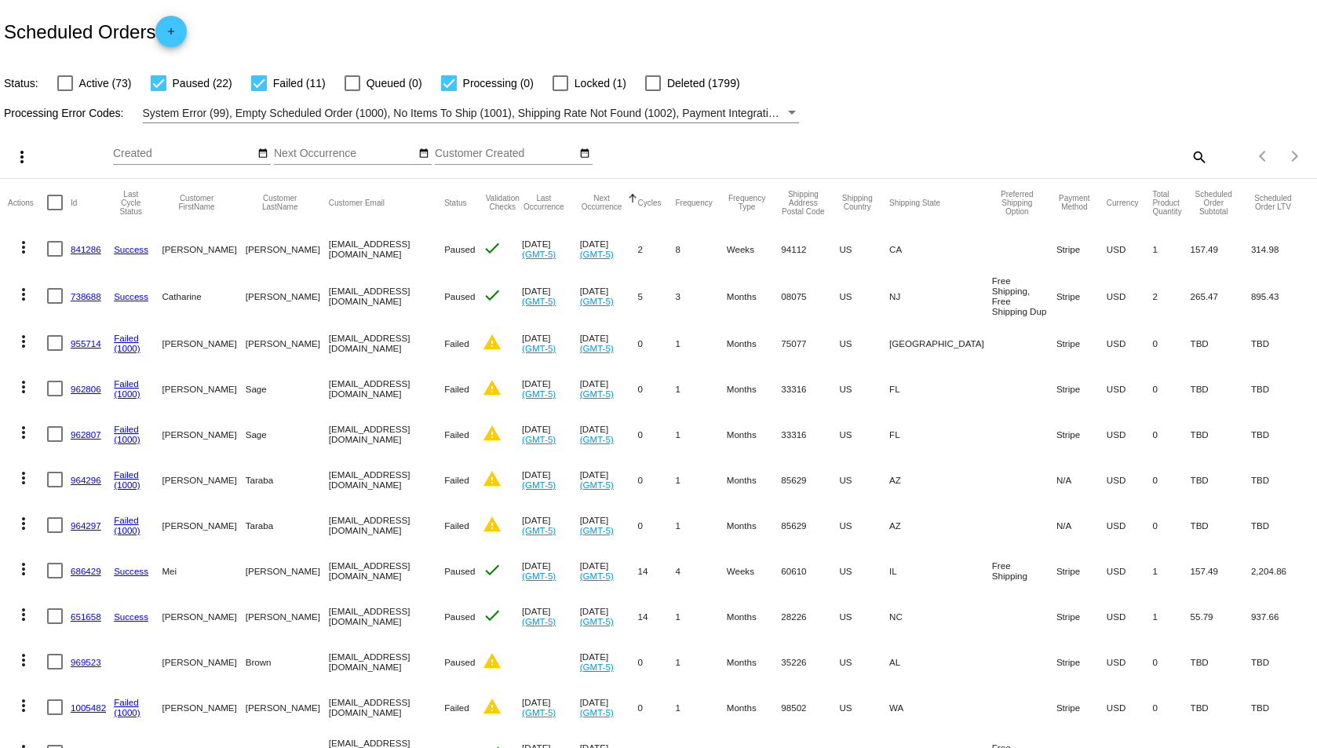
click at [24, 290] on mat-icon "more_vert" at bounding box center [23, 294] width 19 height 19
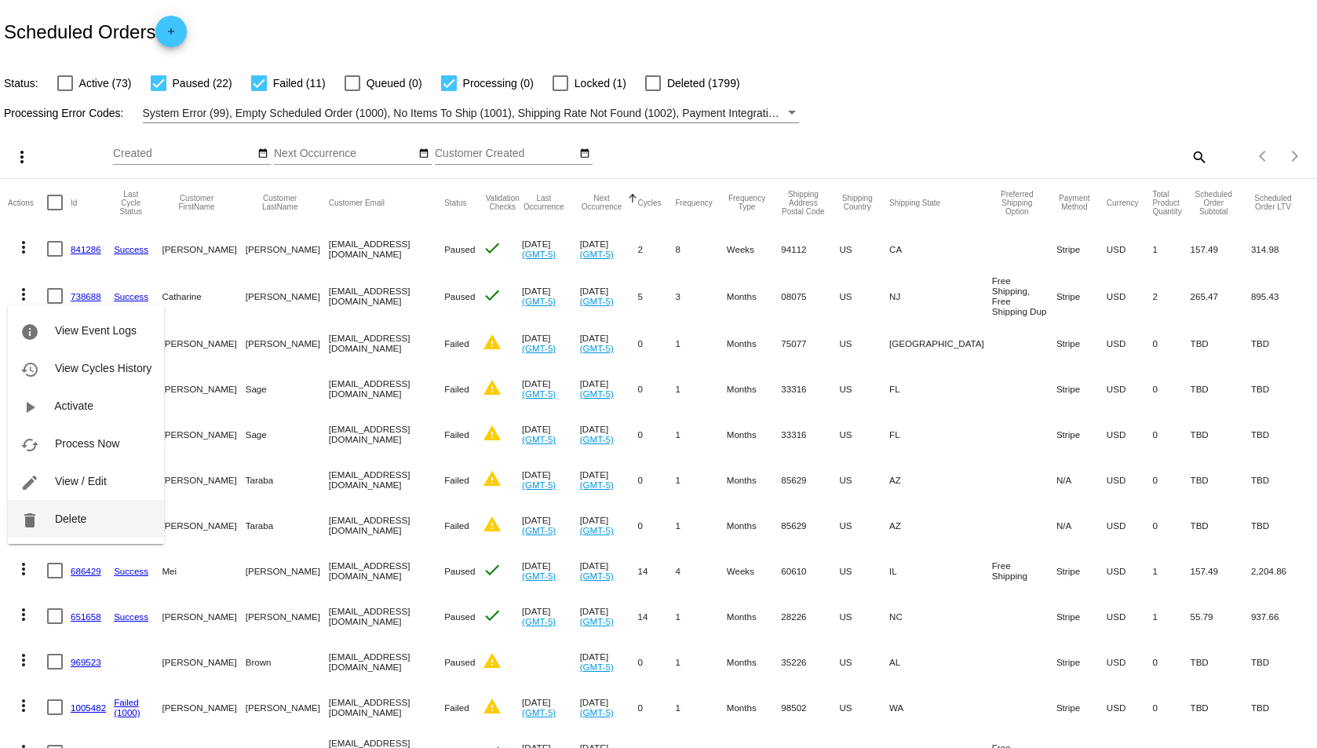
click at [53, 523] on button "delete Delete" at bounding box center [86, 519] width 156 height 38
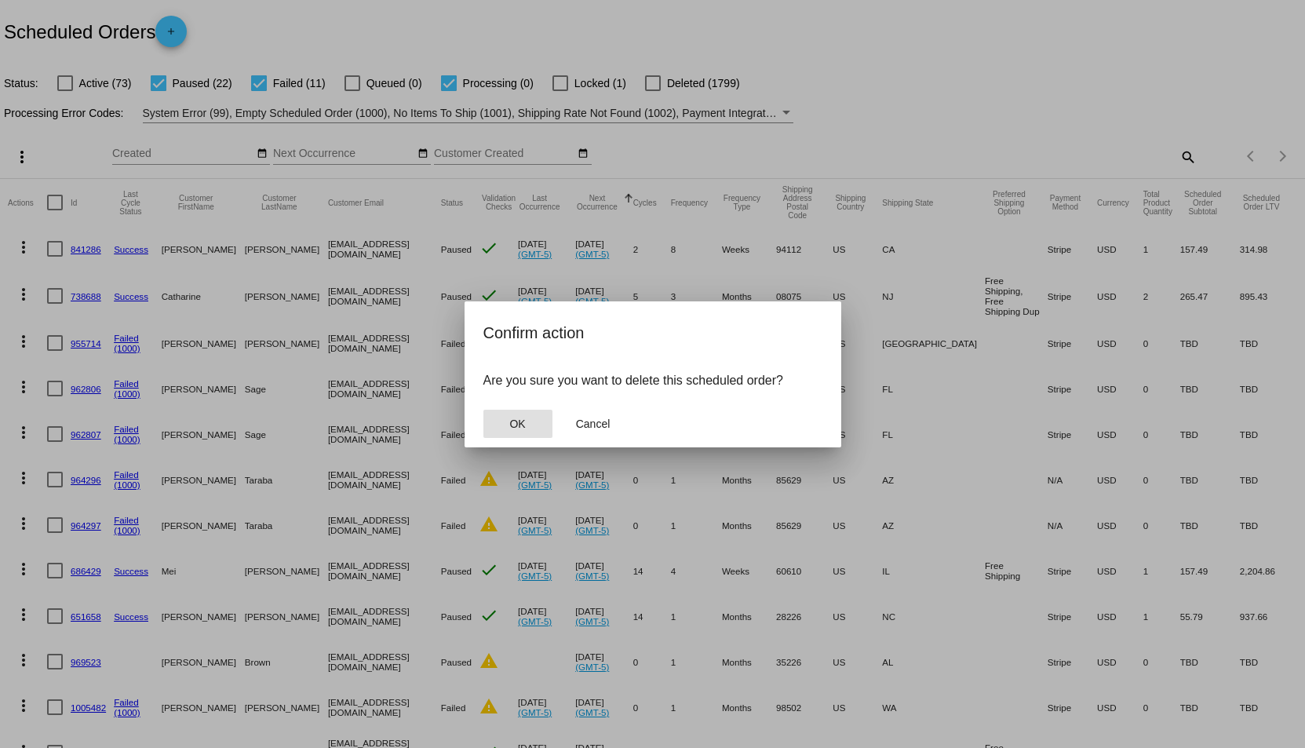
click at [513, 418] on span "OK" at bounding box center [517, 423] width 16 height 13
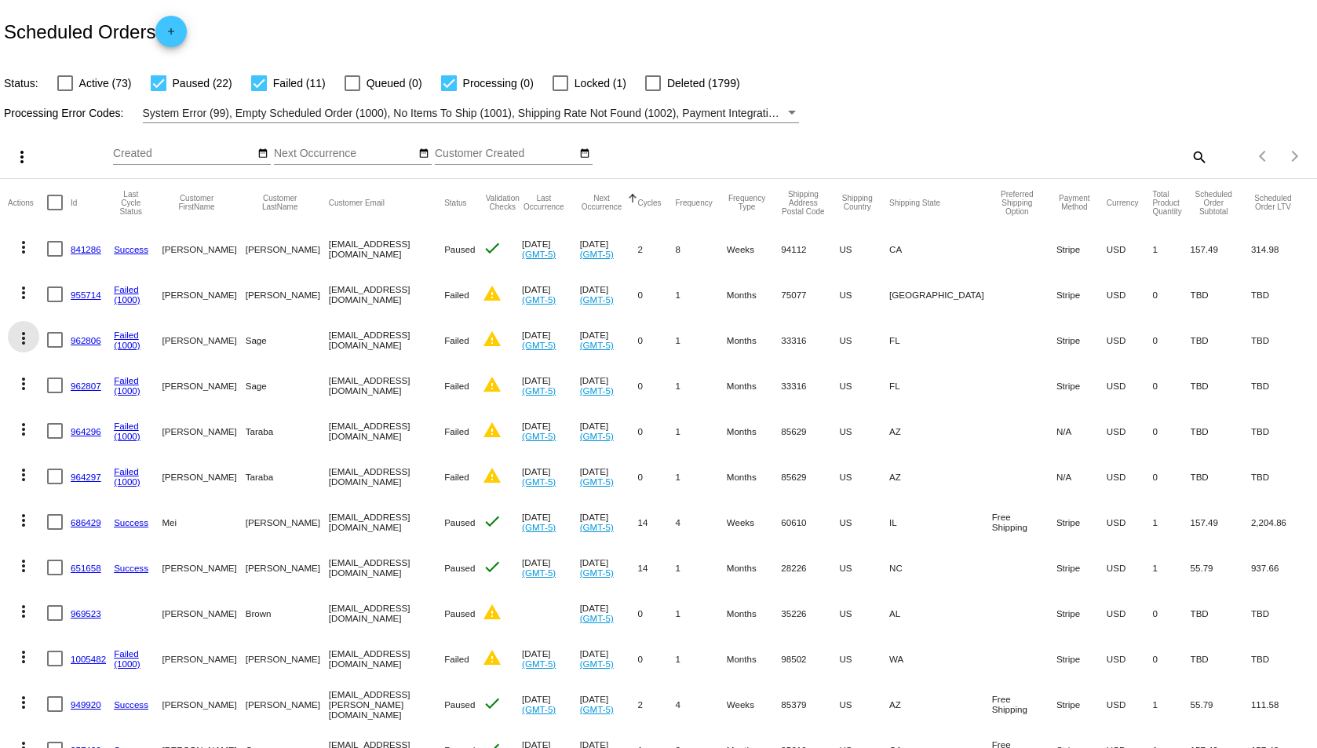
click at [24, 339] on mat-icon "more_vert" at bounding box center [23, 338] width 19 height 19
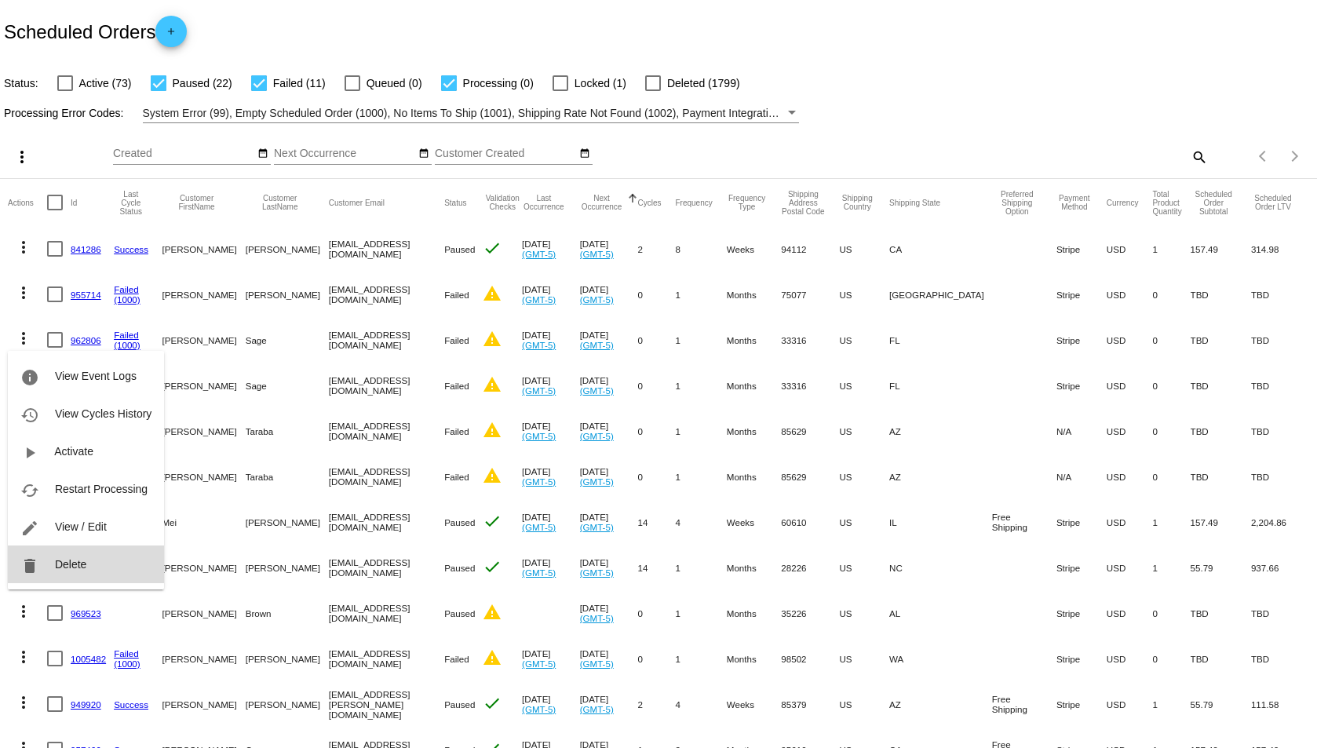
click at [75, 556] on button "delete Delete" at bounding box center [86, 564] width 156 height 38
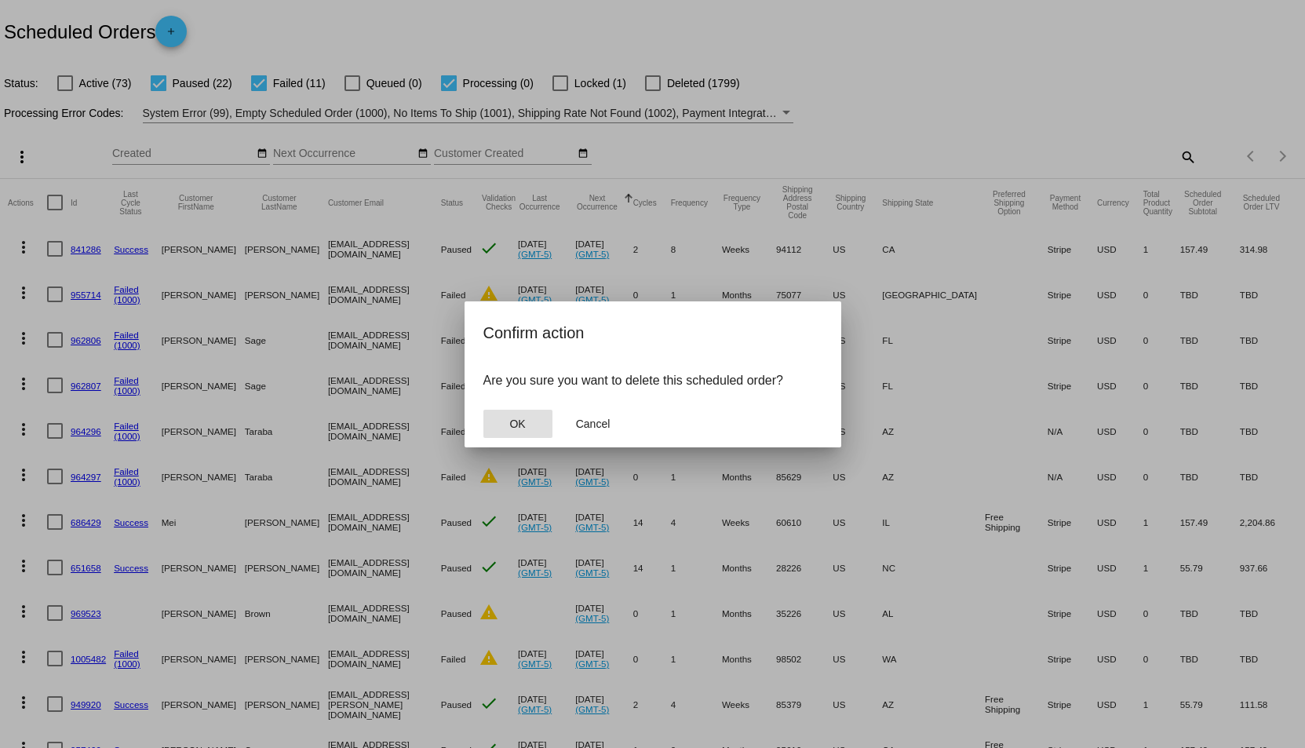
click at [517, 422] on span "OK" at bounding box center [517, 423] width 16 height 13
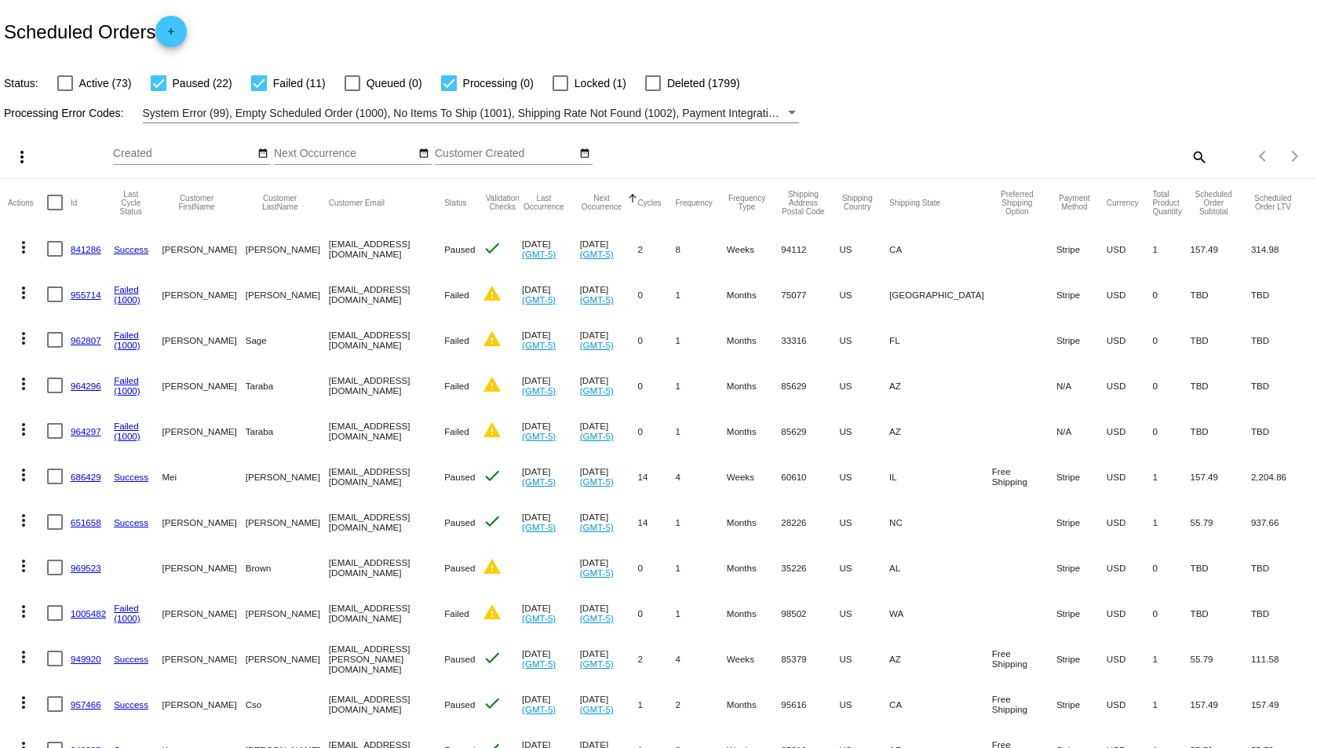
click at [16, 294] on mat-icon "more_vert" at bounding box center [23, 292] width 19 height 19
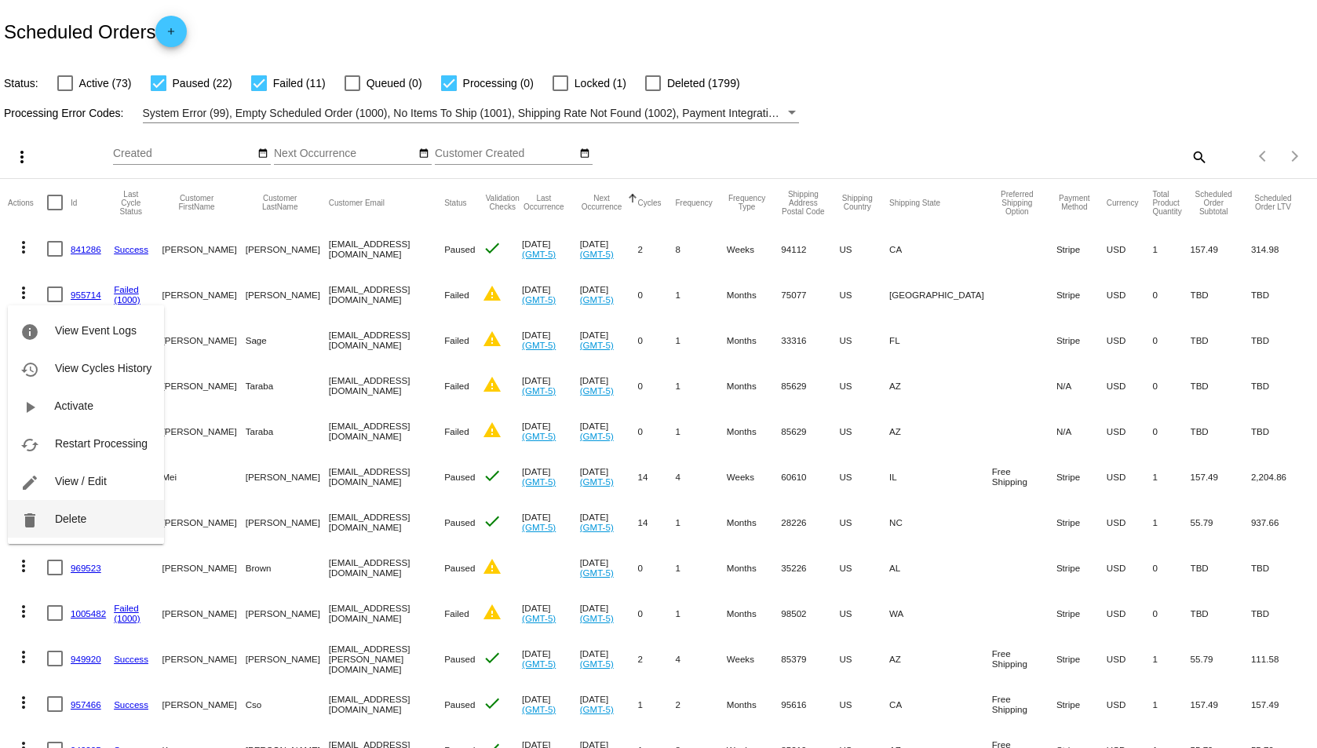
click at [70, 530] on button "delete Delete" at bounding box center [86, 519] width 156 height 38
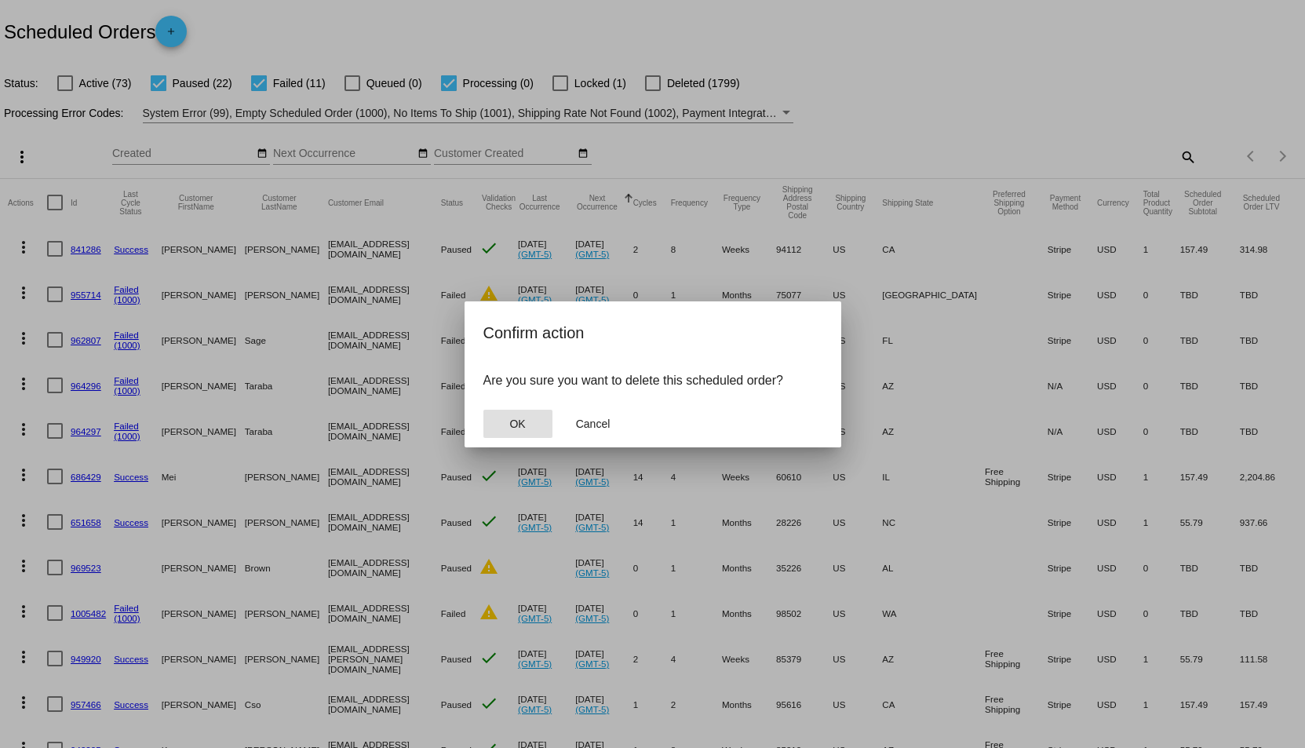
click at [494, 423] on button "OK" at bounding box center [517, 424] width 69 height 28
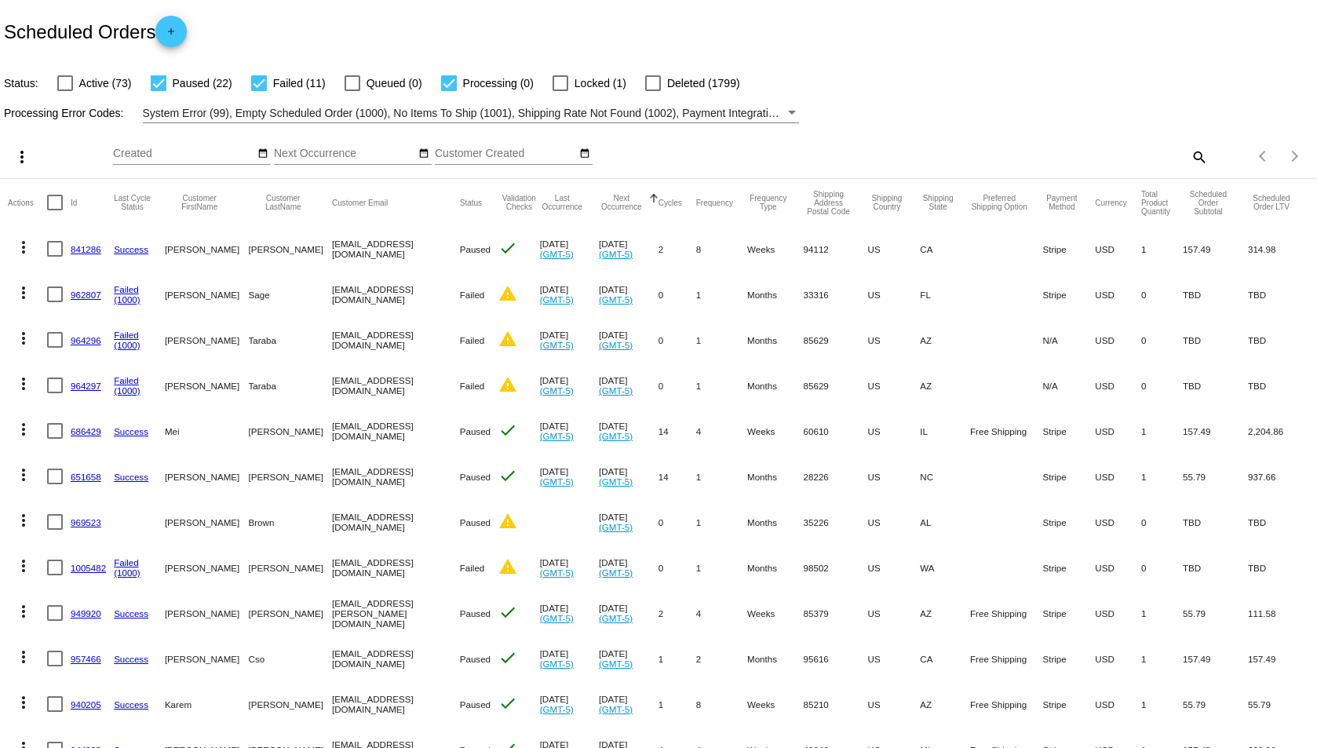
click at [562, 86] on div at bounding box center [560, 83] width 16 height 16
click at [560, 91] on input "Locked (1)" at bounding box center [559, 91] width 1 height 1
checkbox input "true"
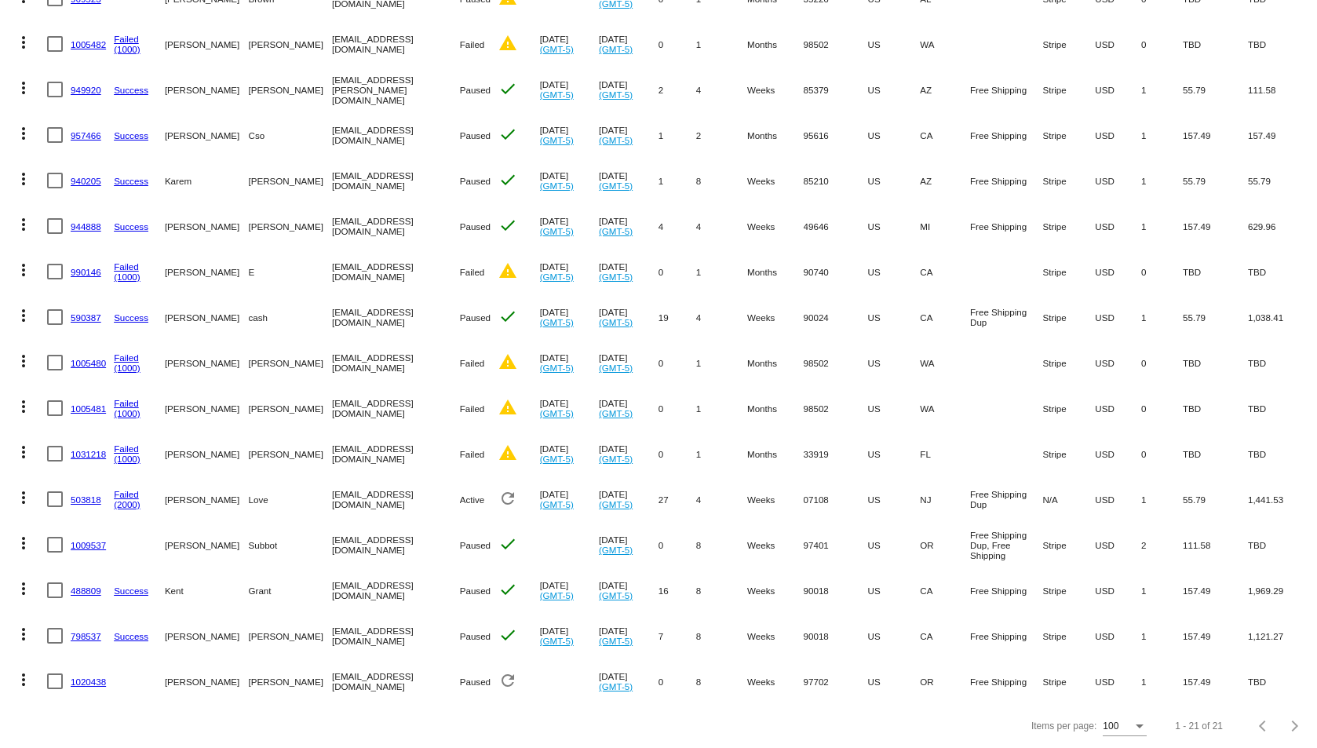
scroll to position [457, 0]
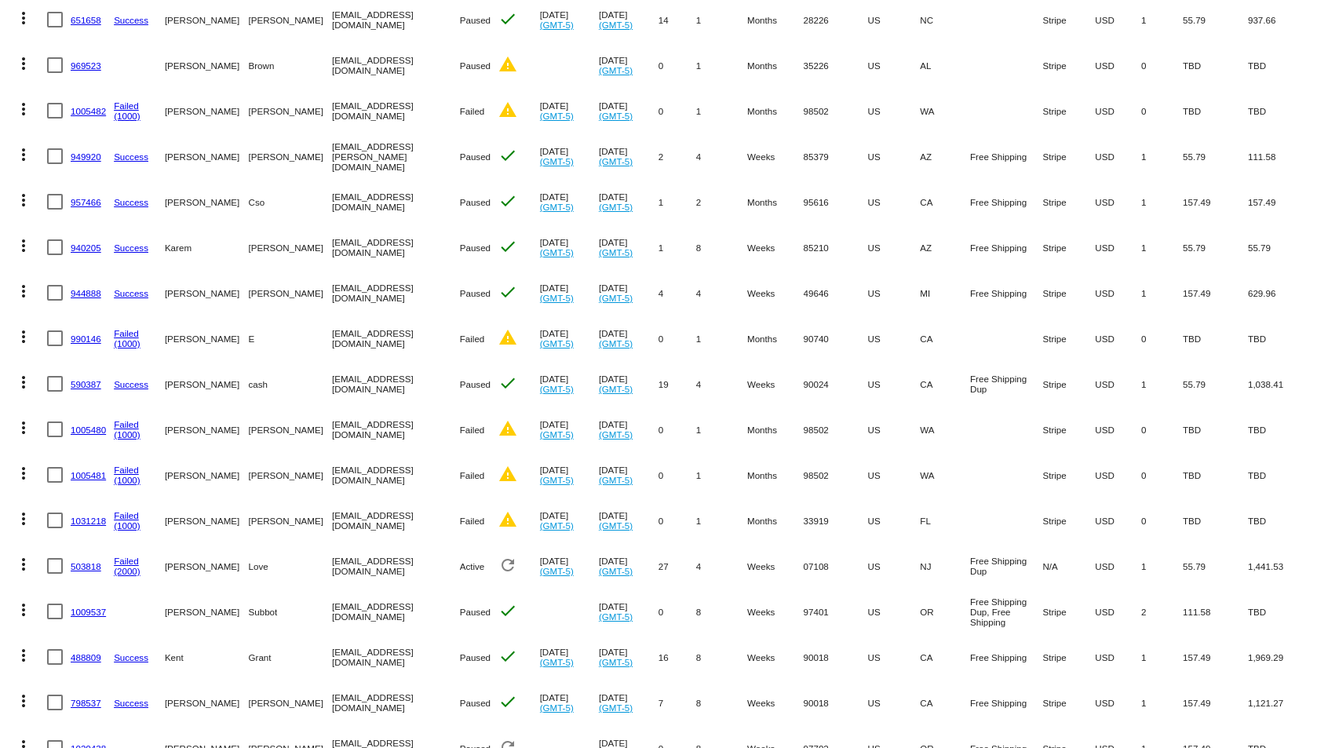
click at [17, 511] on mat-icon "more_vert" at bounding box center [23, 518] width 19 height 19
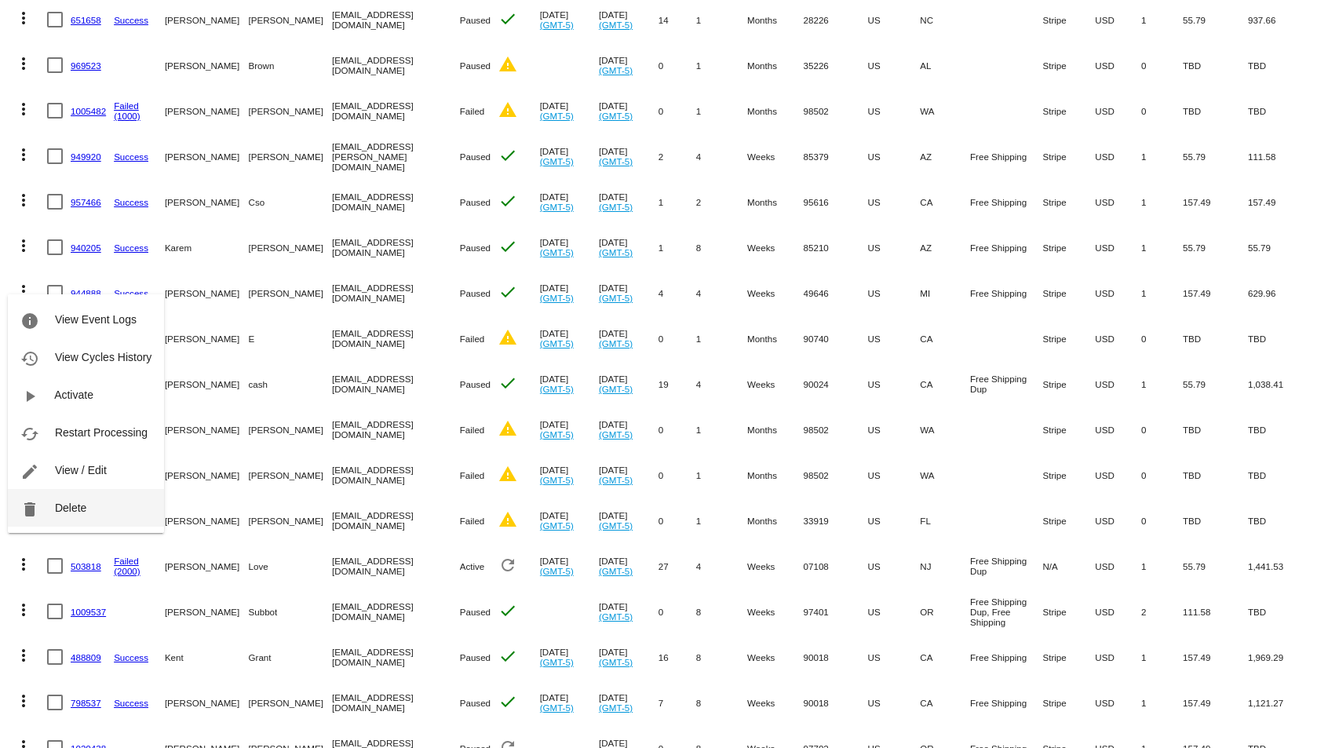
click at [69, 514] on span "Delete" at bounding box center [70, 507] width 31 height 13
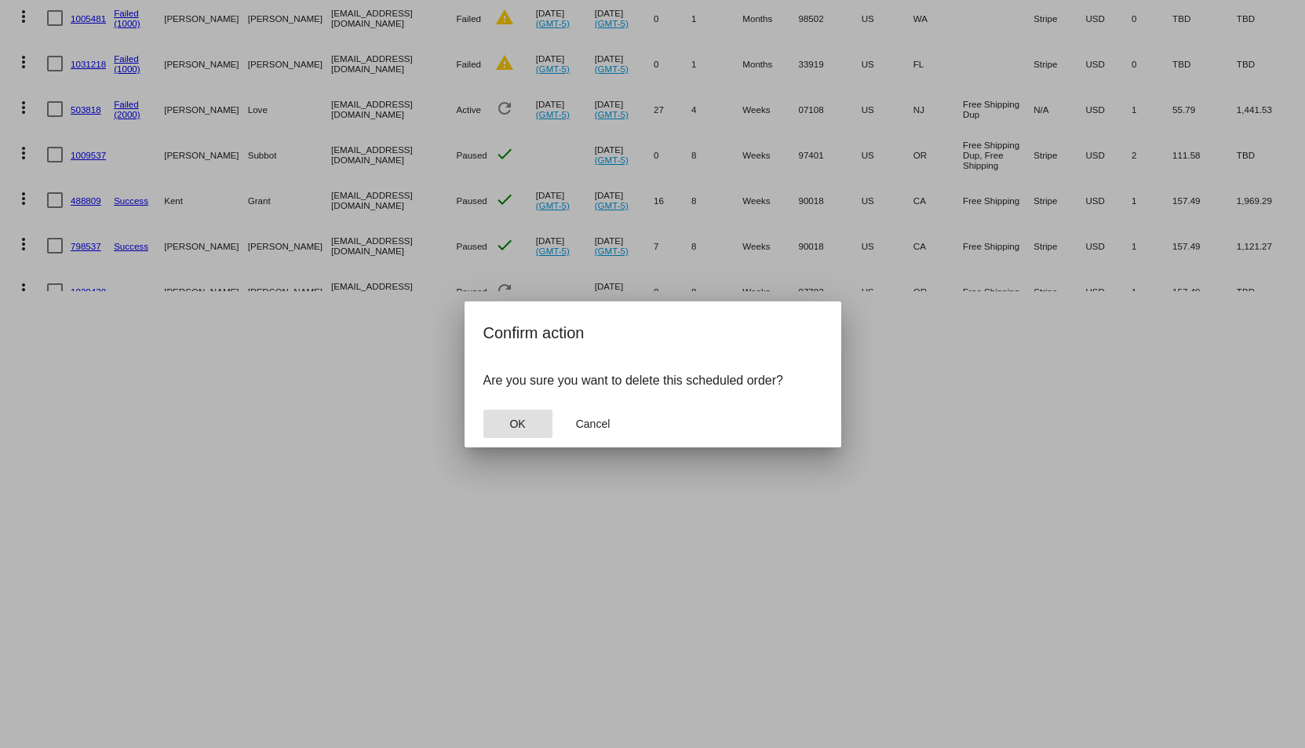
click at [512, 417] on span "OK" at bounding box center [517, 423] width 16 height 13
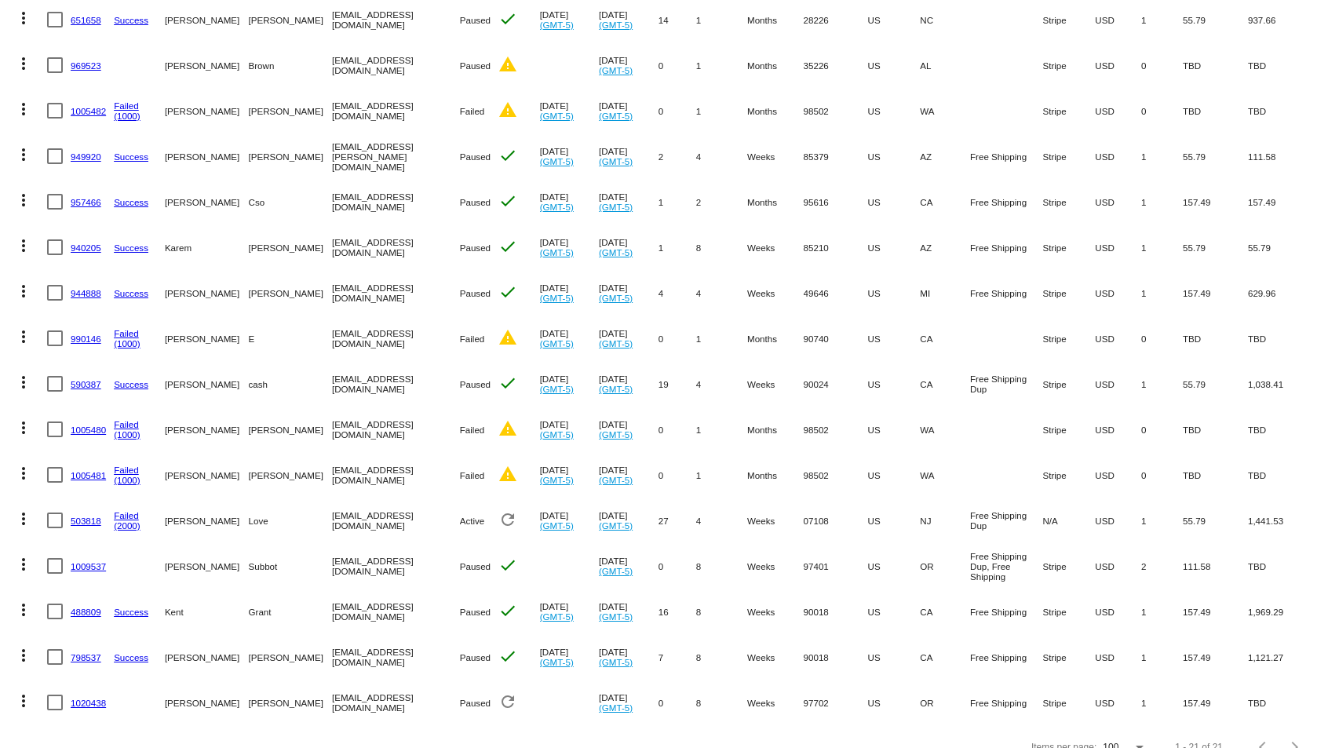
click at [25, 111] on mat-icon "more_vert" at bounding box center [23, 109] width 19 height 19
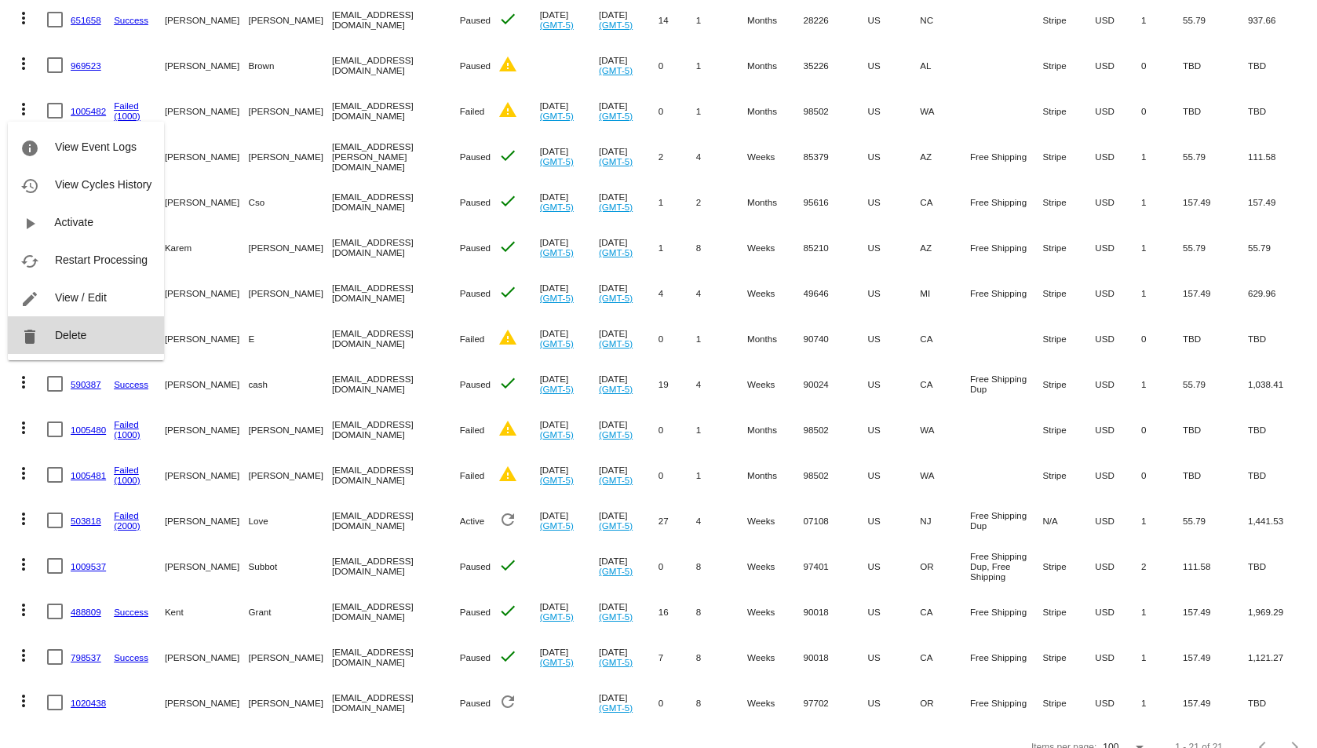
click at [68, 333] on span "Delete" at bounding box center [70, 335] width 31 height 13
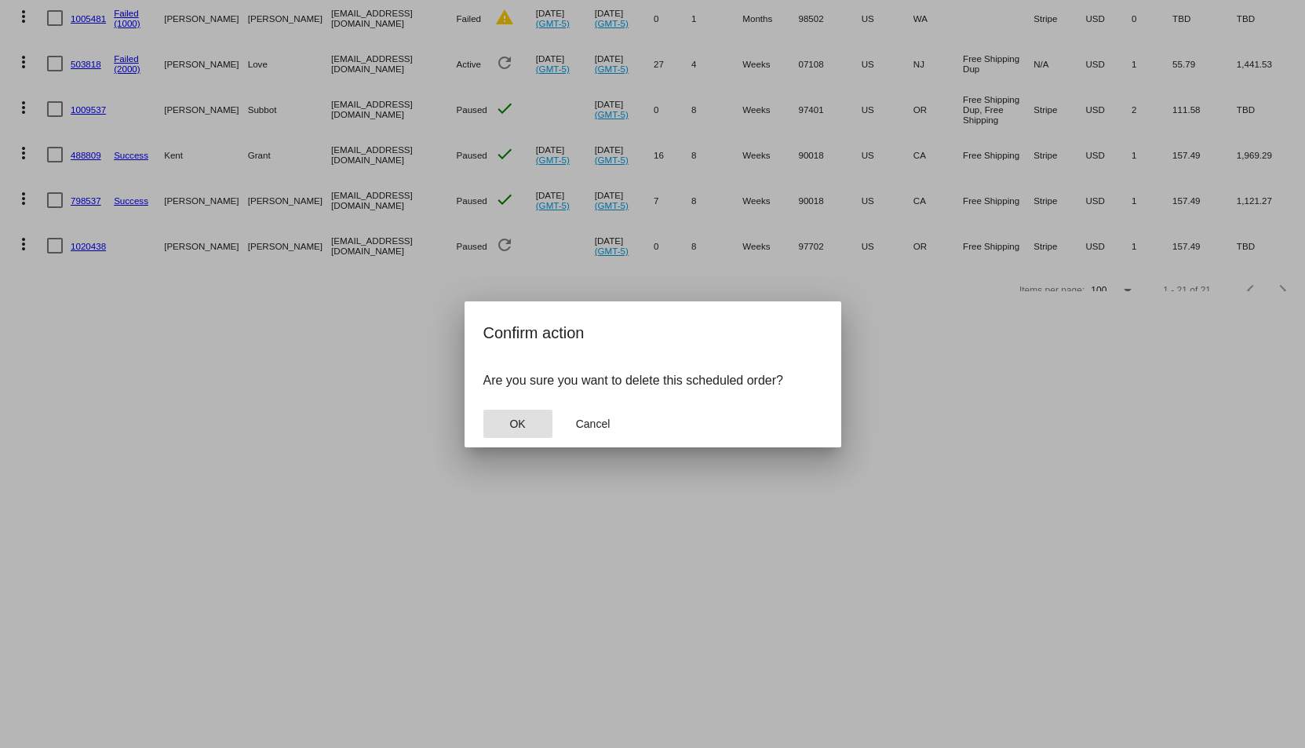
click at [528, 423] on button "OK" at bounding box center [517, 424] width 69 height 28
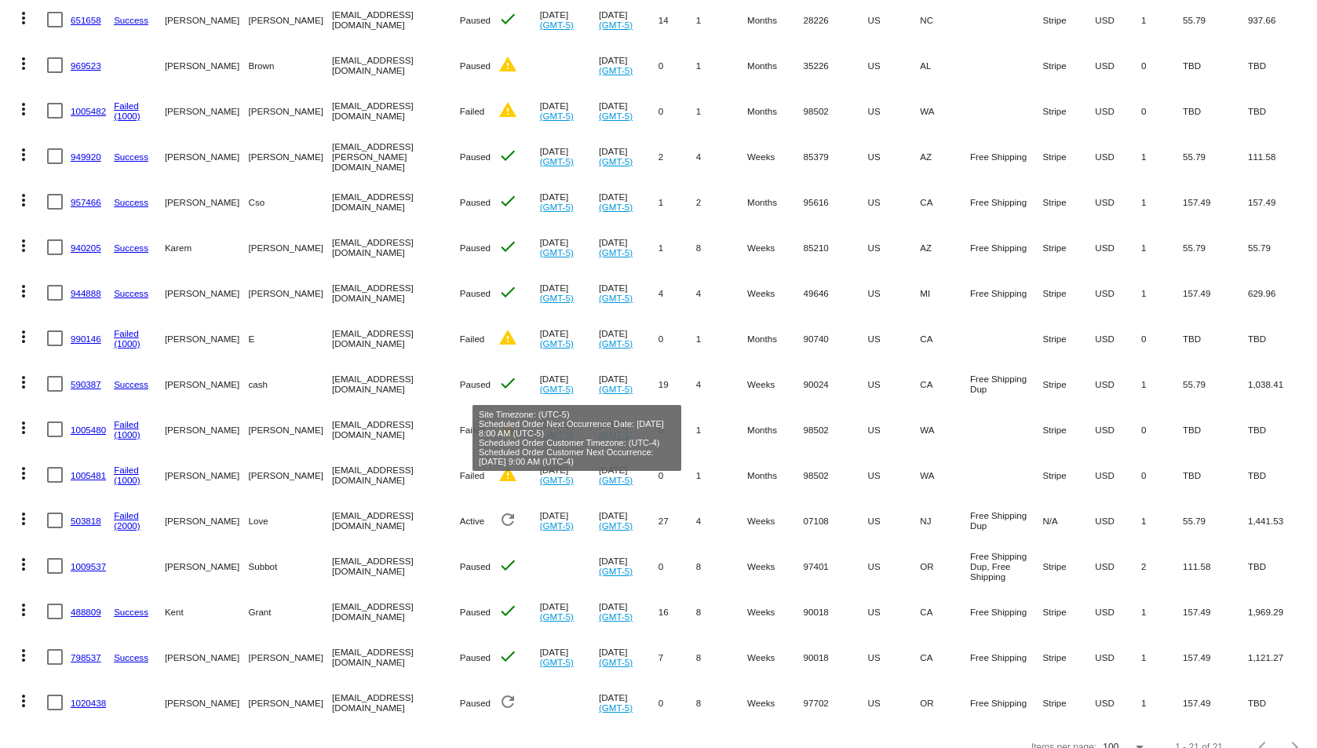
scroll to position [0, 0]
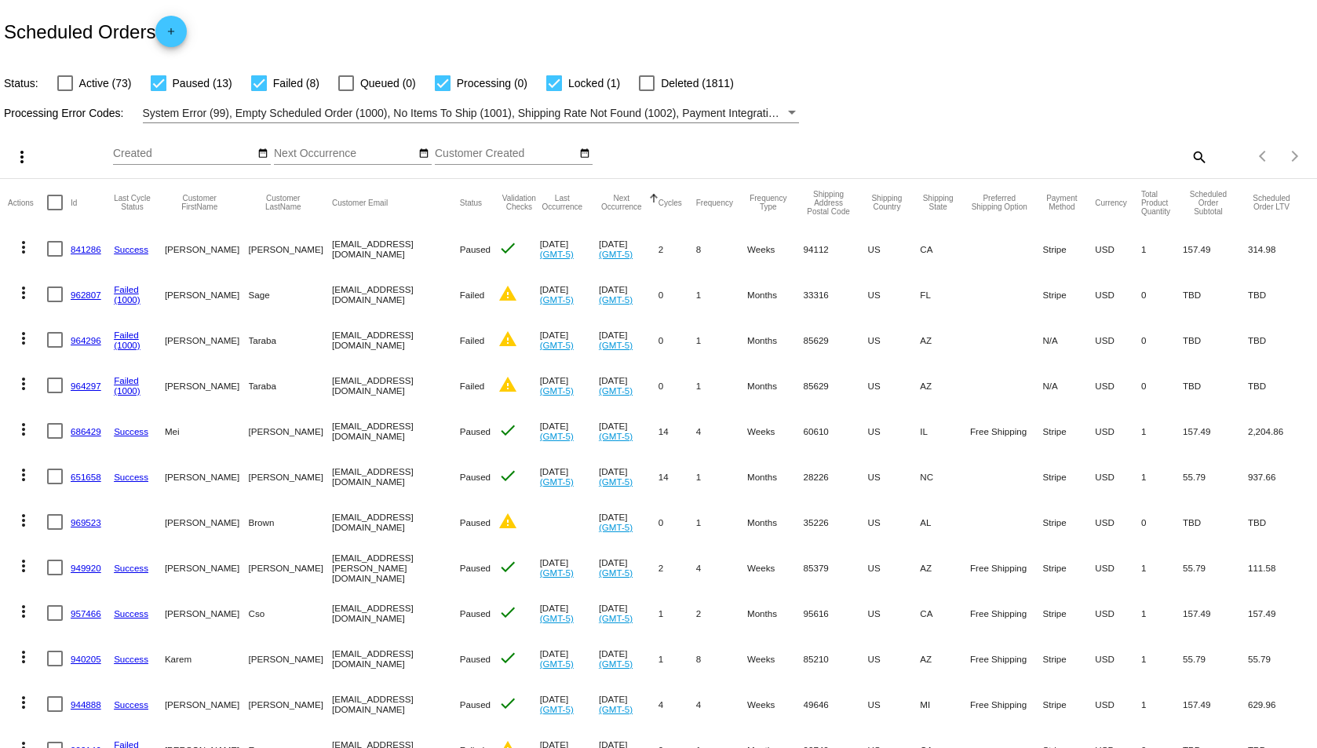
click at [24, 299] on mat-icon "more_vert" at bounding box center [23, 292] width 19 height 19
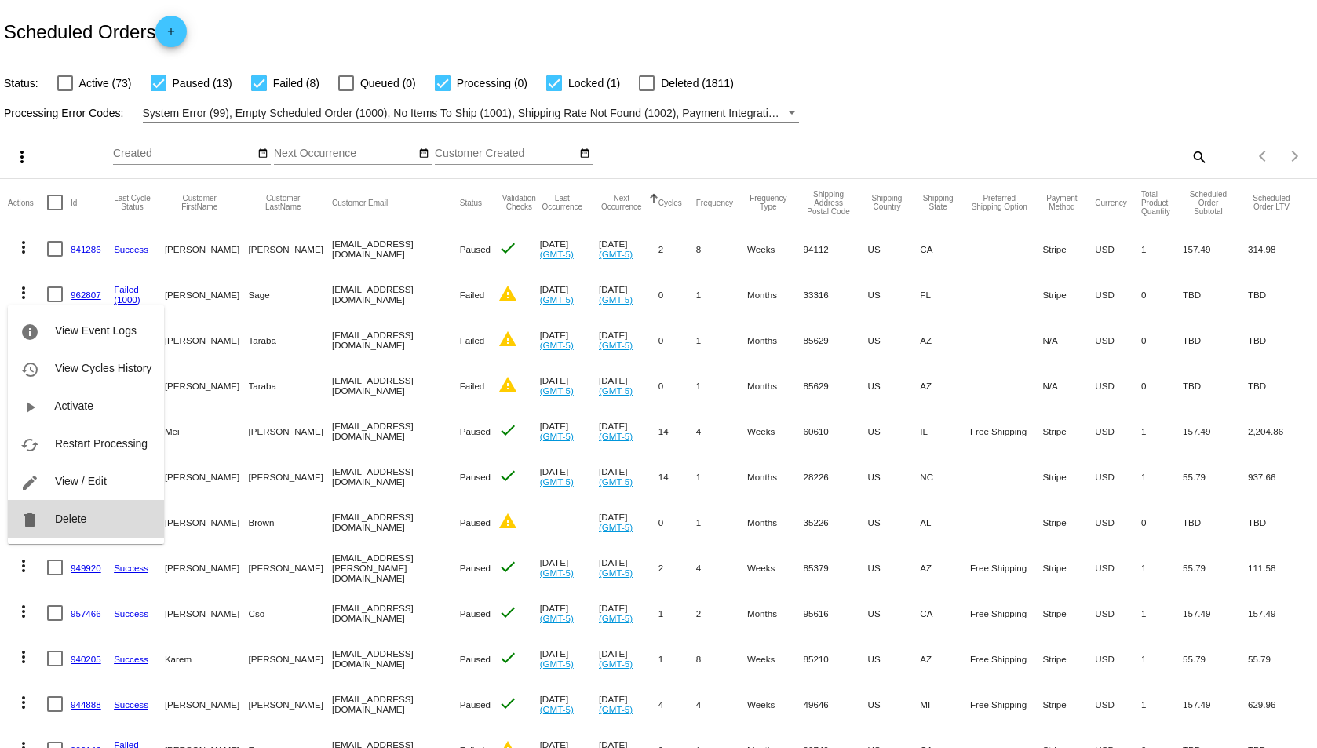
click at [64, 509] on button "delete Delete" at bounding box center [86, 519] width 156 height 38
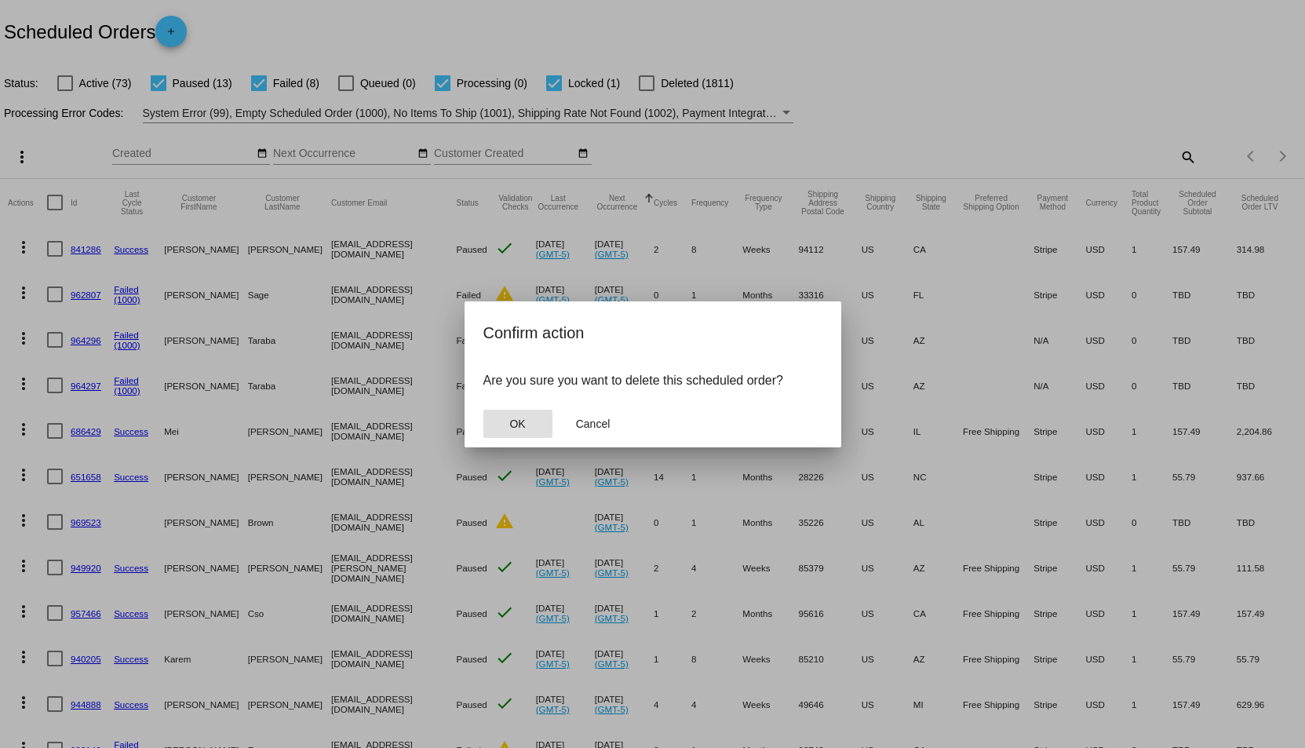
click at [496, 439] on mat-dialog-actions "OK Cancel" at bounding box center [652, 423] width 339 height 47
click at [539, 406] on mat-dialog-actions "OK Cancel" at bounding box center [652, 423] width 339 height 47
click at [528, 419] on button "OK" at bounding box center [517, 424] width 69 height 28
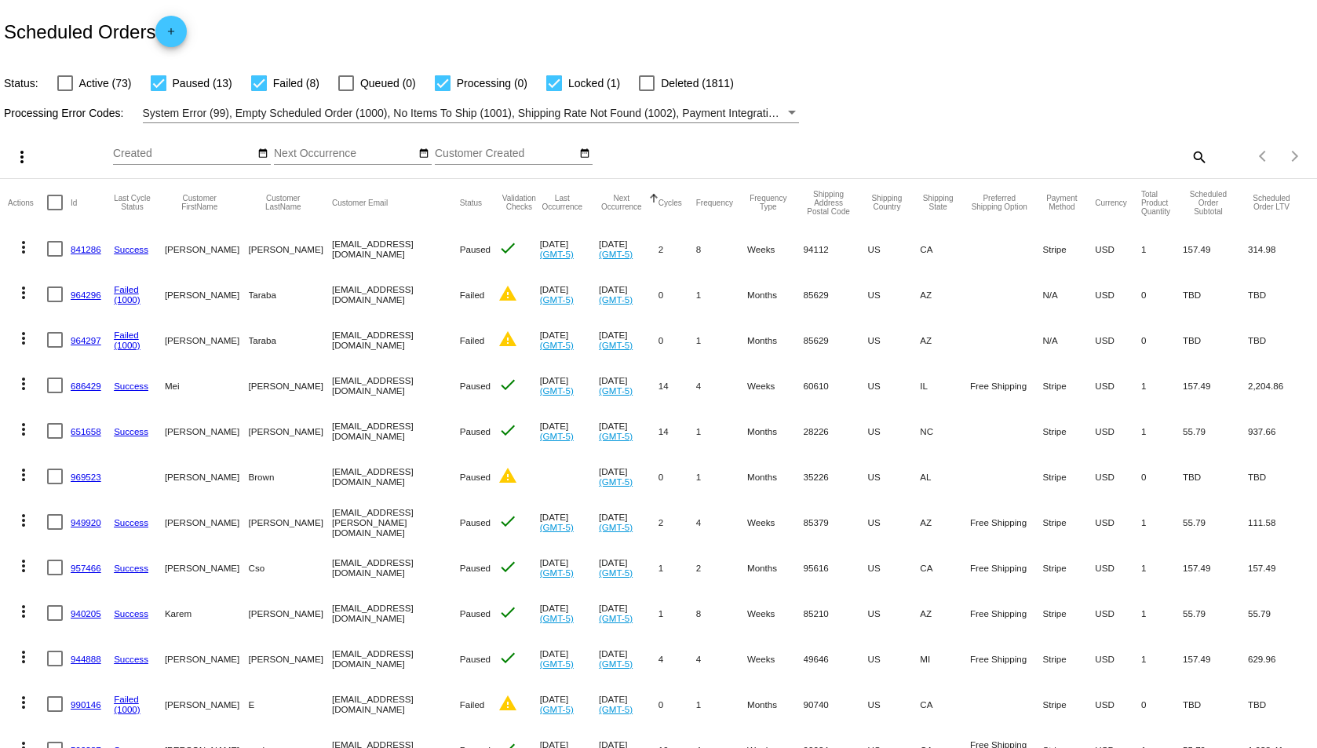
click at [24, 288] on mat-icon "more_vert" at bounding box center [23, 292] width 19 height 19
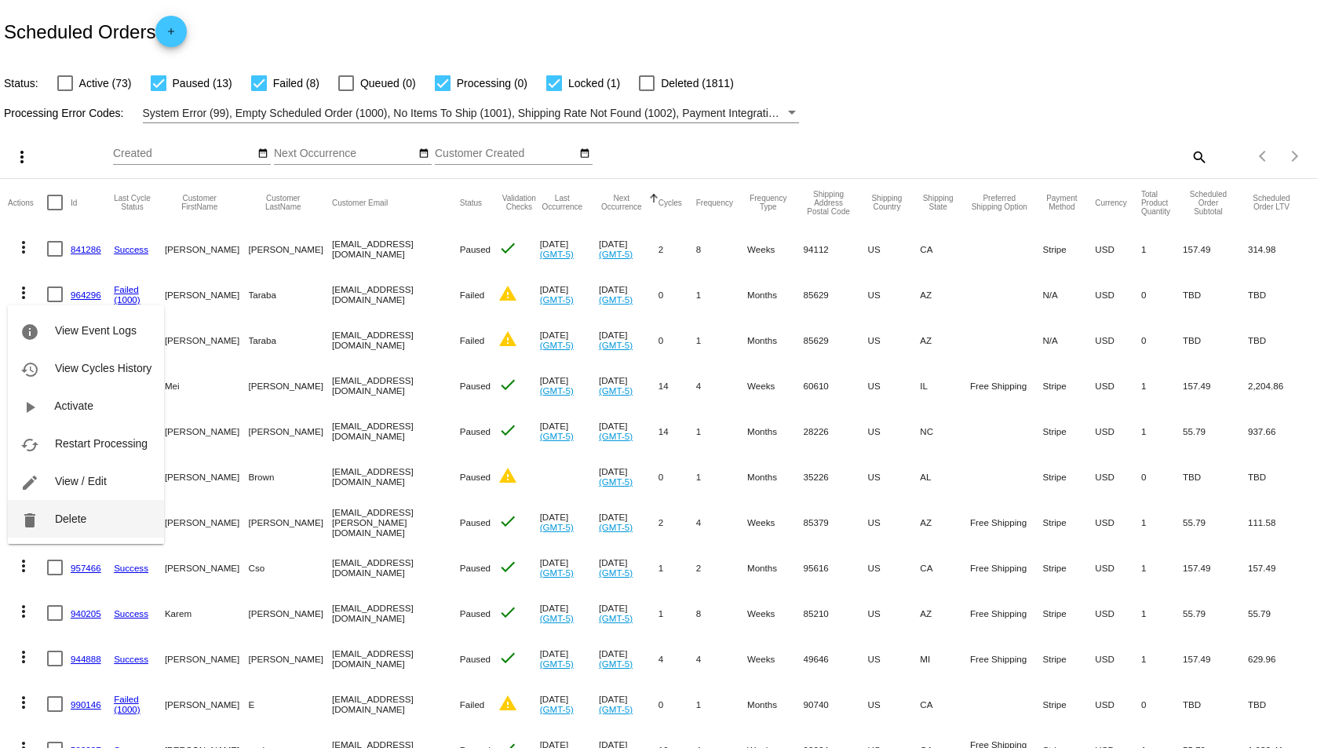
click at [62, 512] on button "delete Delete" at bounding box center [86, 519] width 156 height 38
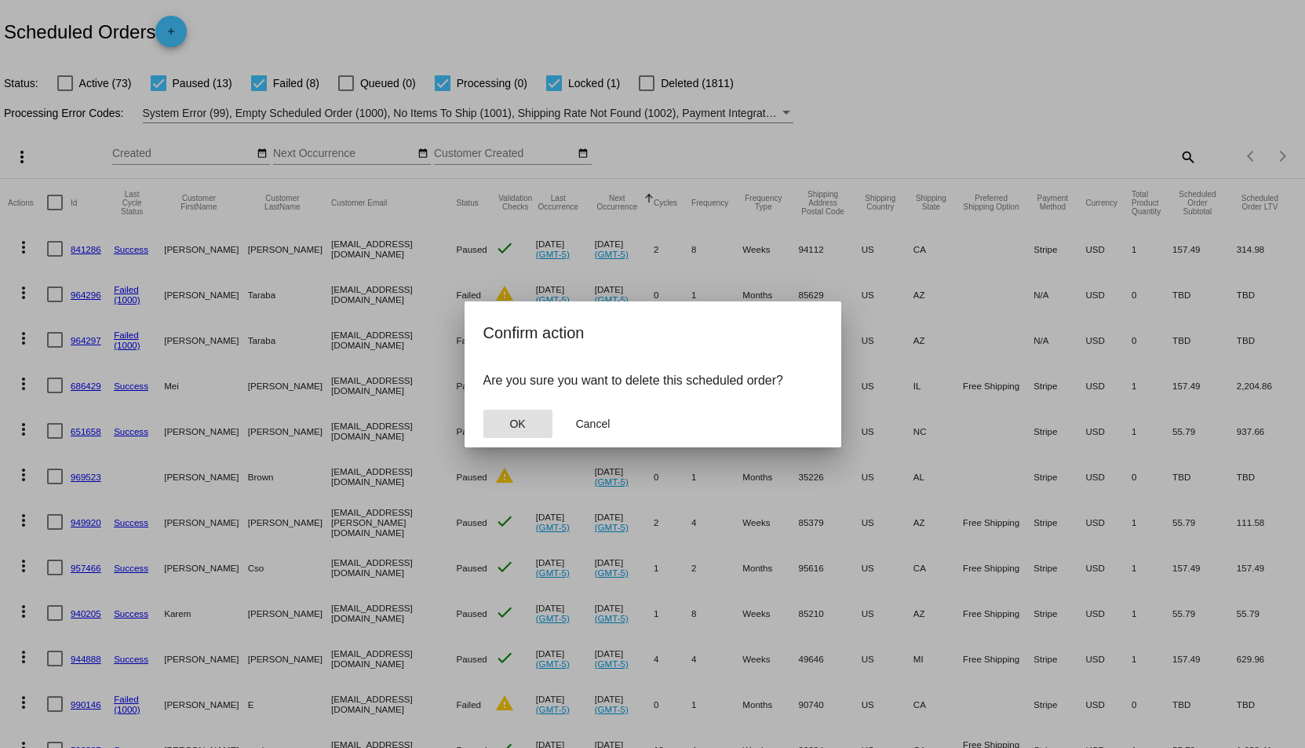
click at [512, 424] on span "OK" at bounding box center [517, 423] width 16 height 13
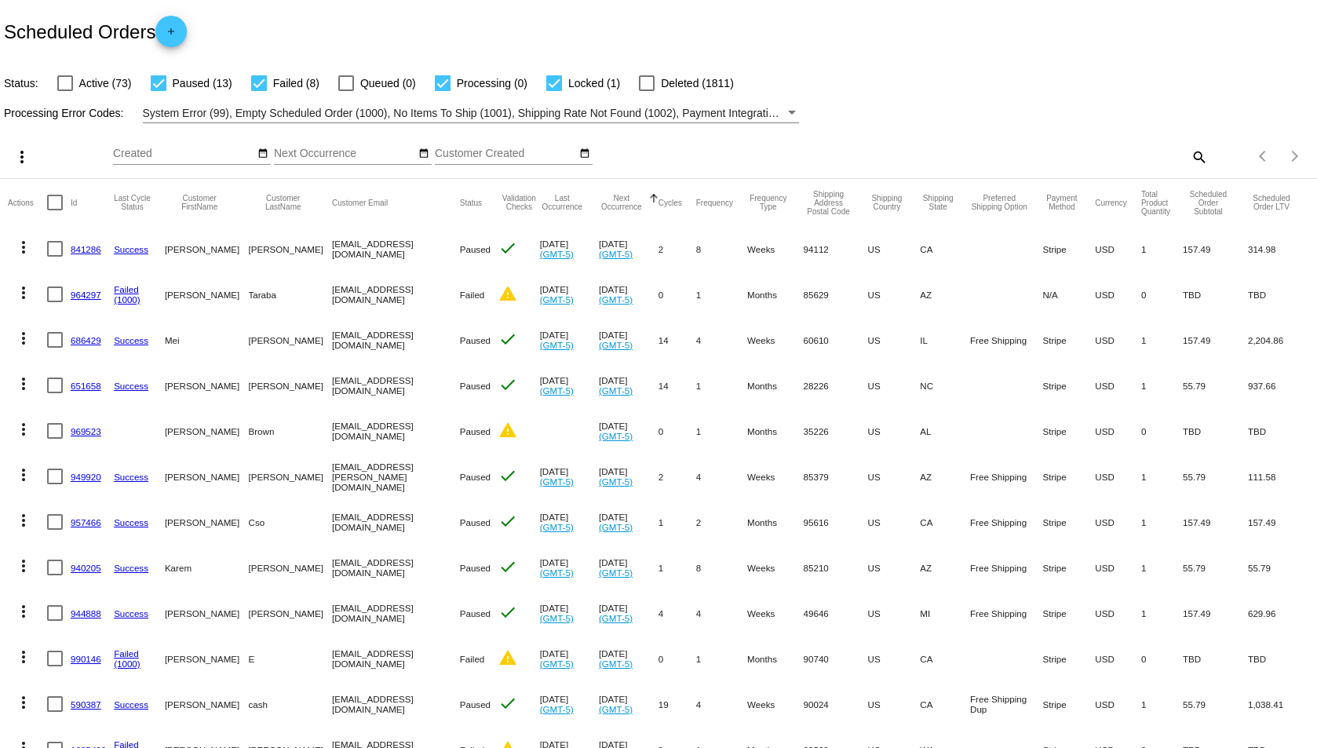
click at [22, 292] on mat-icon "more_vert" at bounding box center [23, 292] width 19 height 19
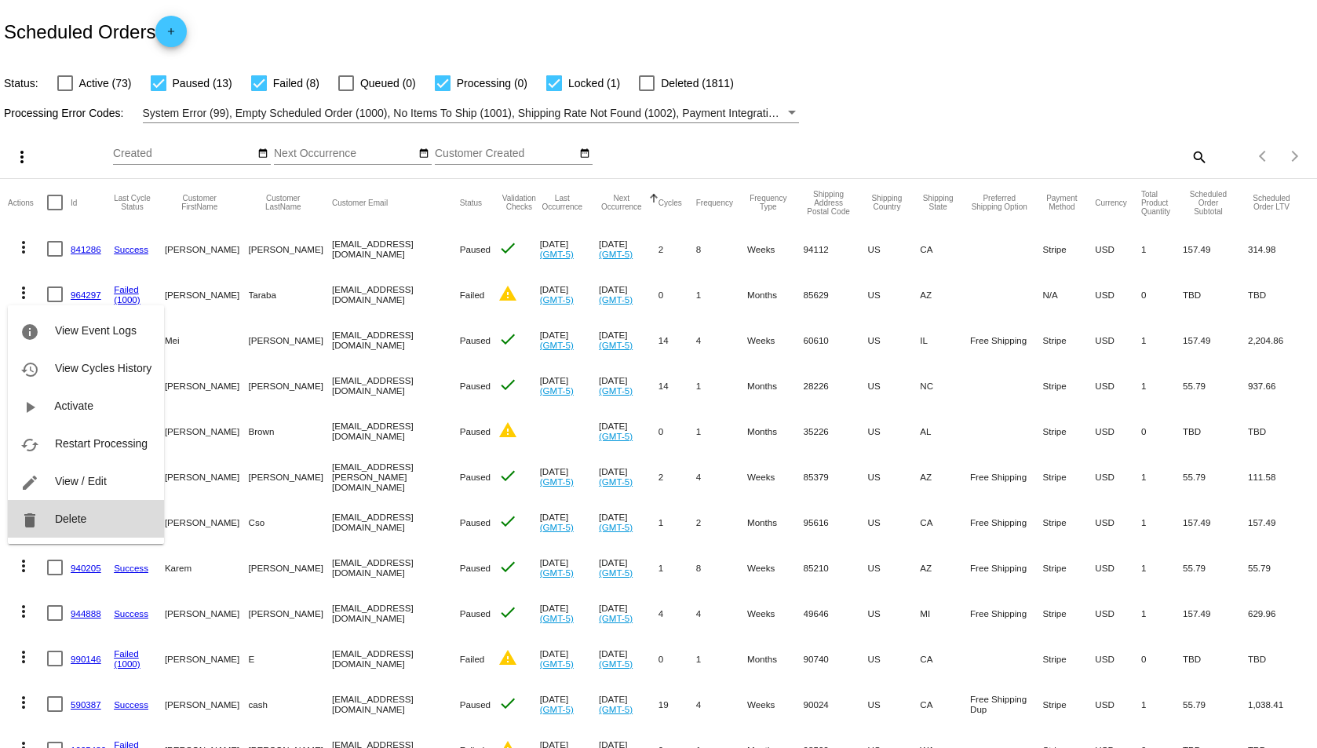
click at [60, 518] on span "Delete" at bounding box center [70, 518] width 31 height 13
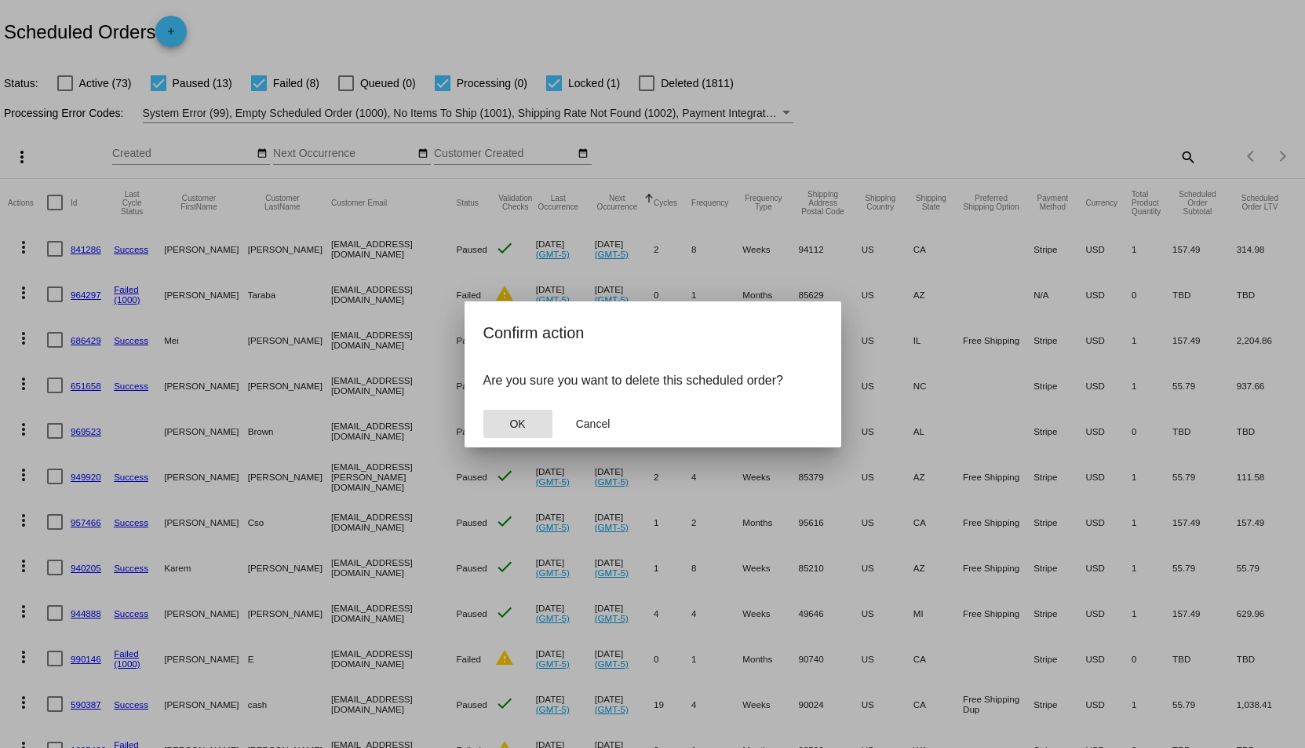
click at [519, 414] on button "OK" at bounding box center [517, 424] width 69 height 28
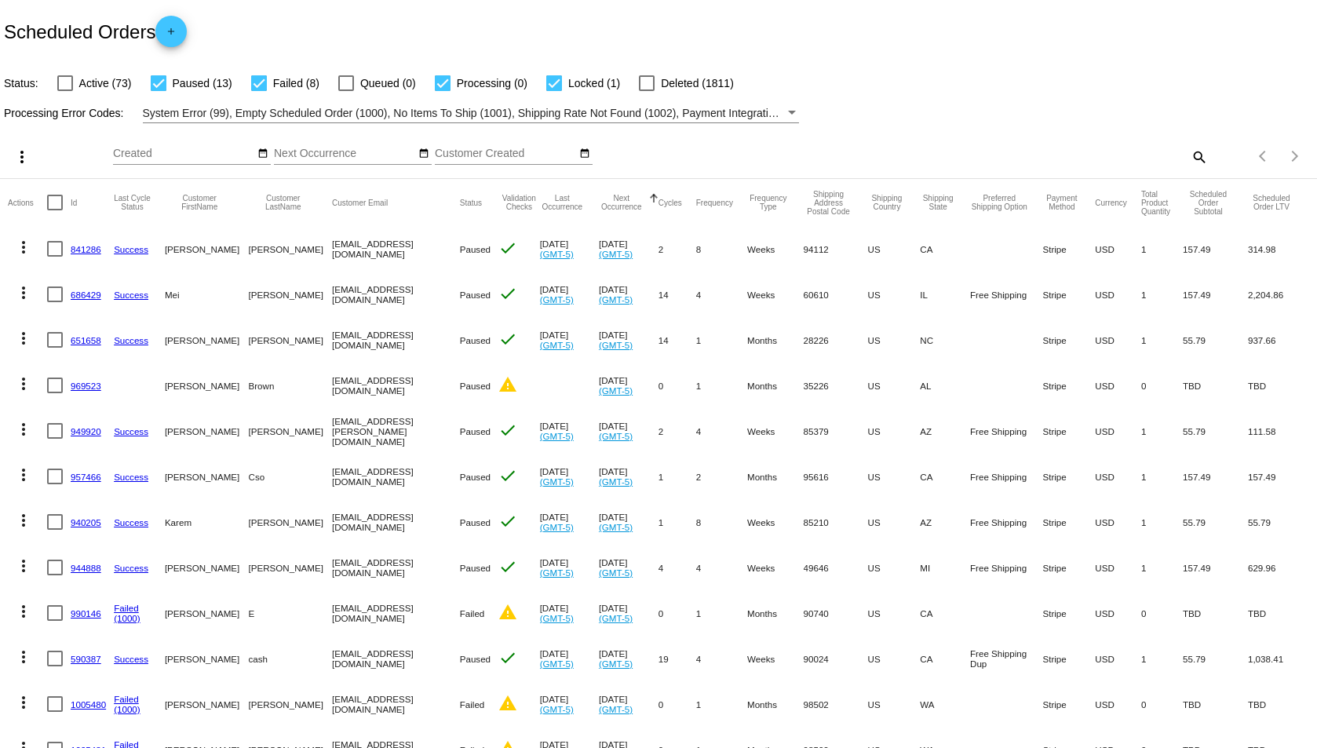
click at [29, 384] on mat-icon "more_vert" at bounding box center [23, 383] width 19 height 19
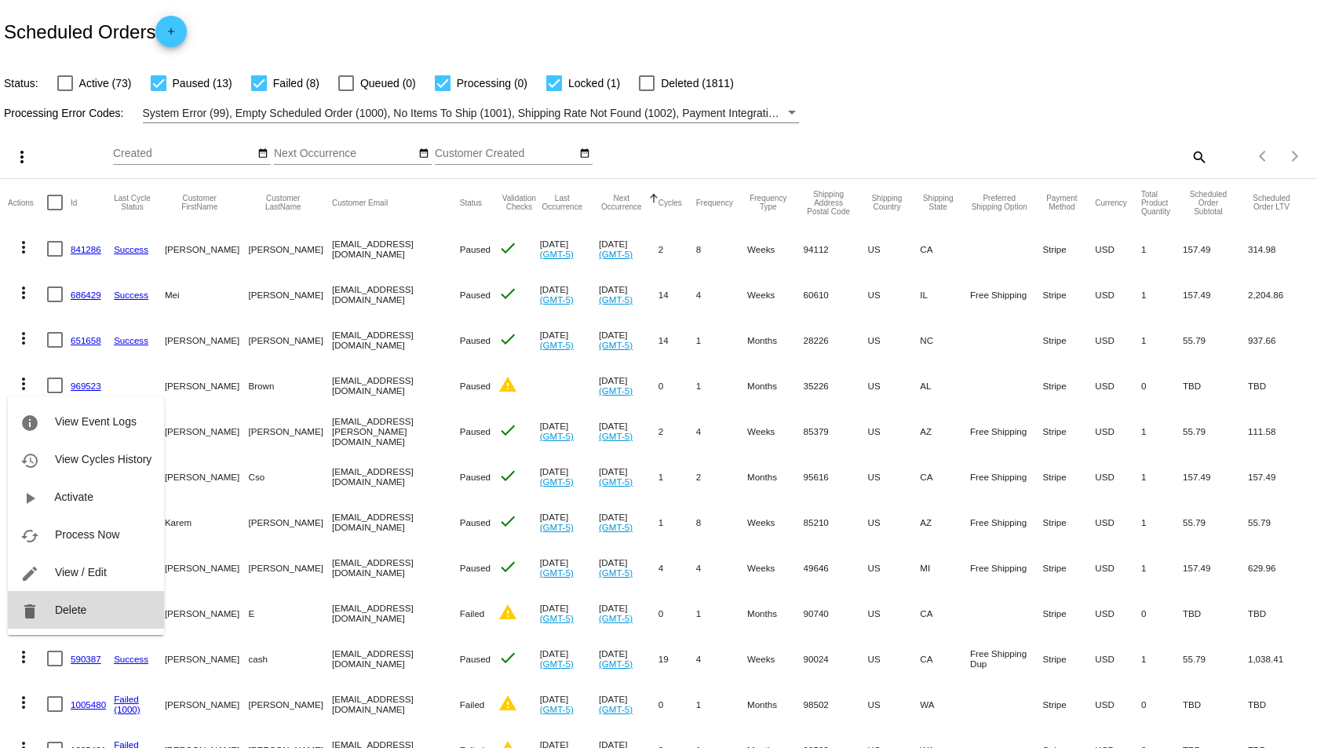
click at [87, 608] on button "delete Delete" at bounding box center [86, 610] width 156 height 38
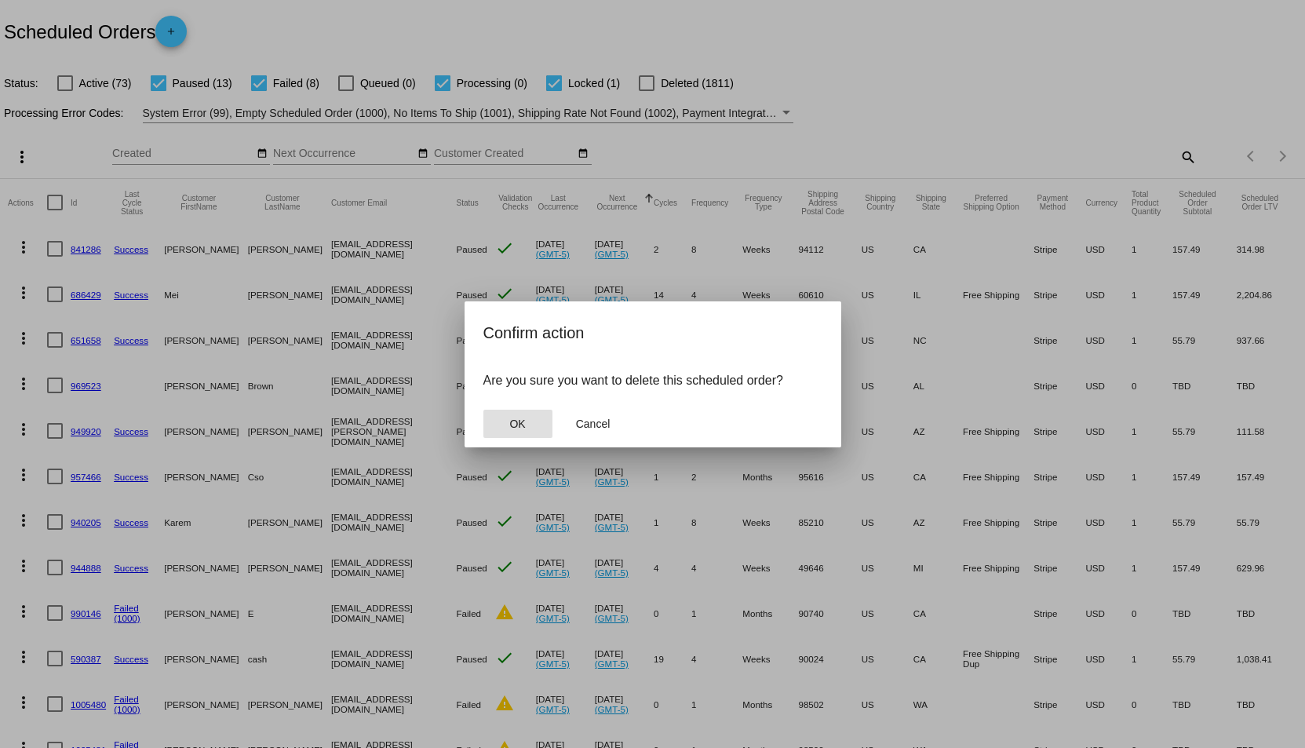
click at [512, 421] on span "OK" at bounding box center [517, 423] width 16 height 13
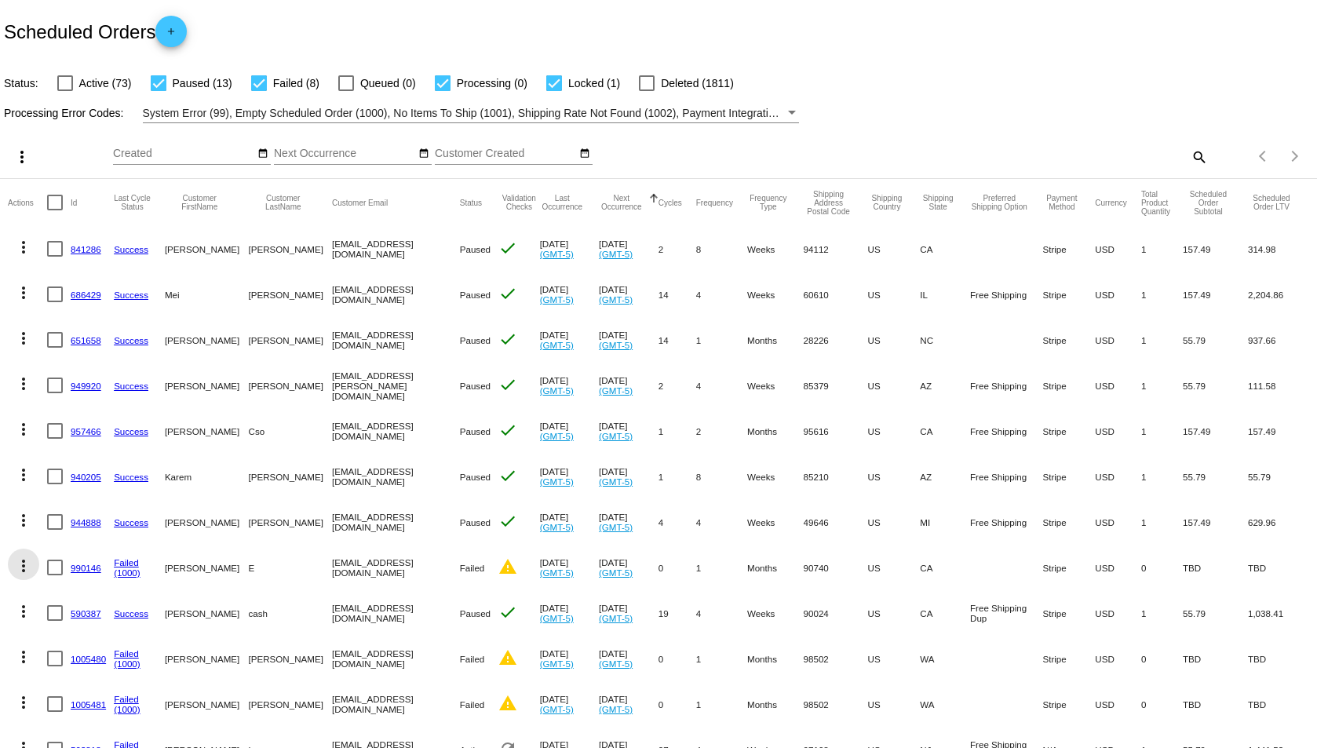
click at [21, 566] on mat-icon "more_vert" at bounding box center [23, 565] width 19 height 19
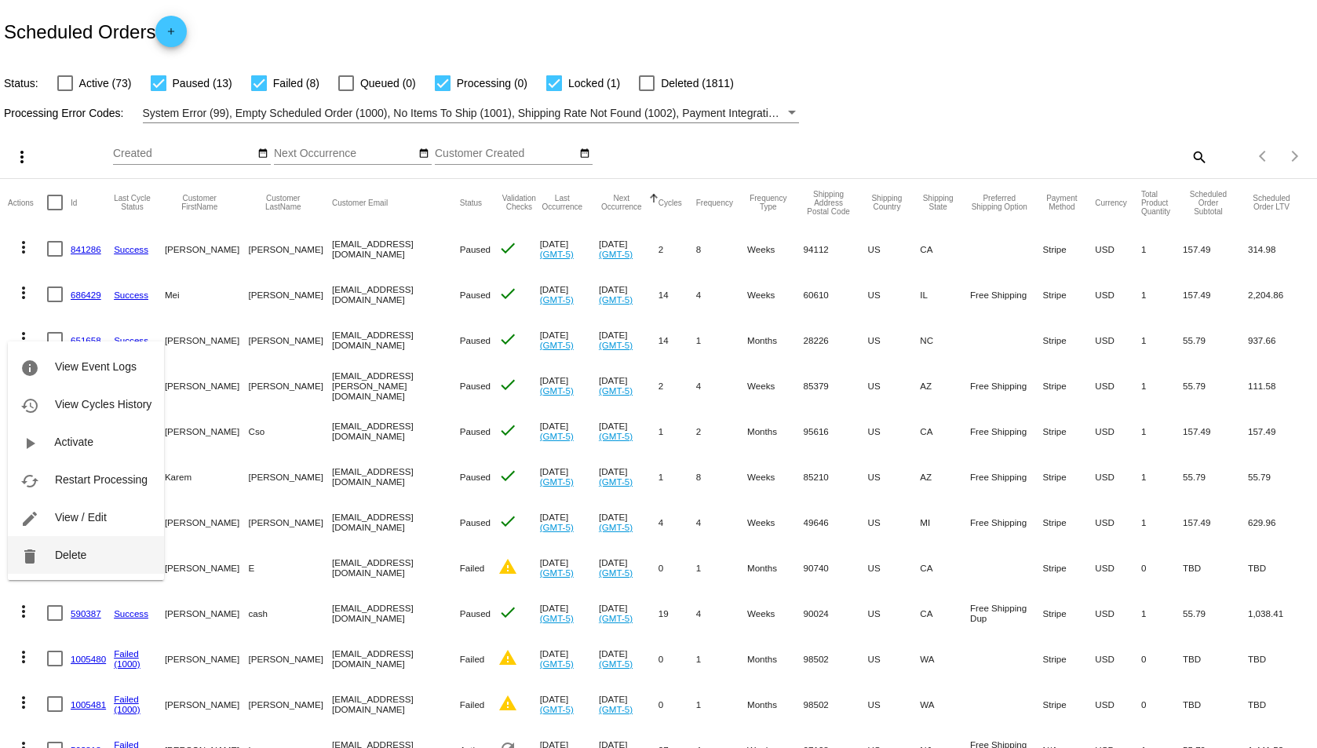
click at [52, 552] on button "delete Delete" at bounding box center [86, 555] width 156 height 38
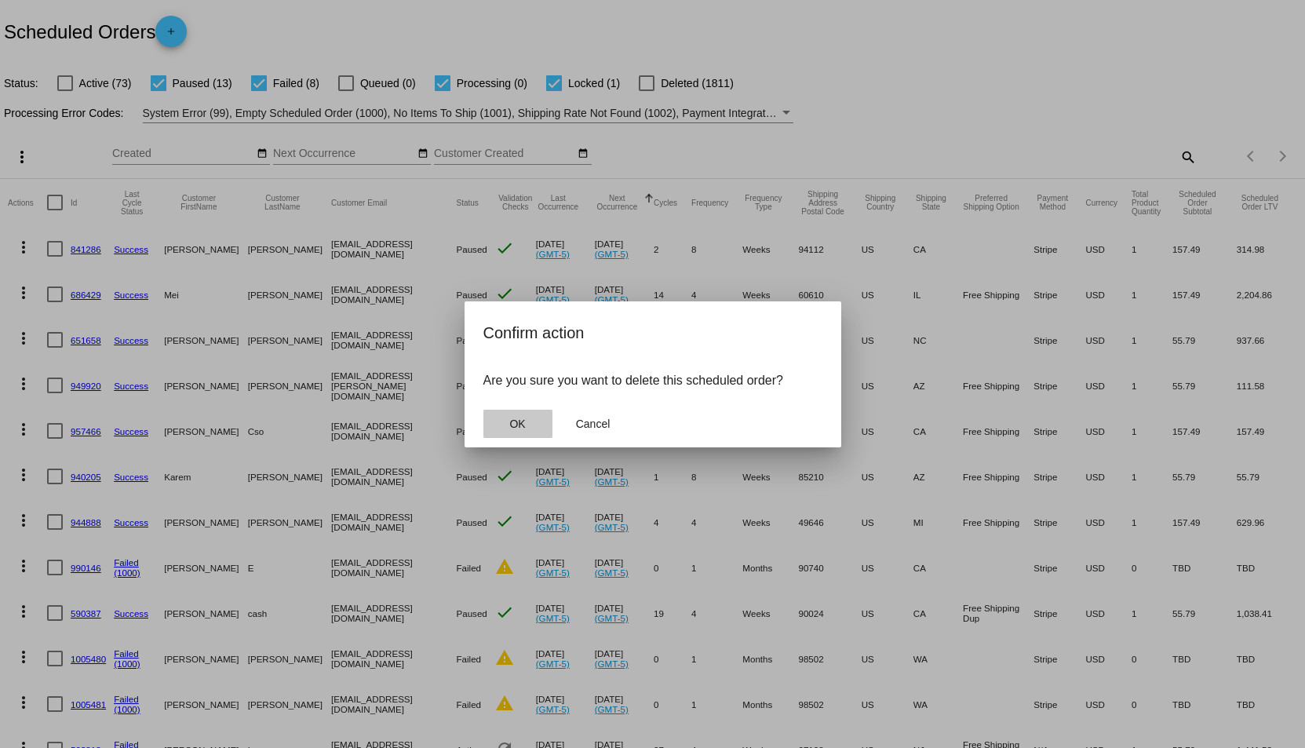
click at [504, 432] on button "OK" at bounding box center [517, 424] width 69 height 28
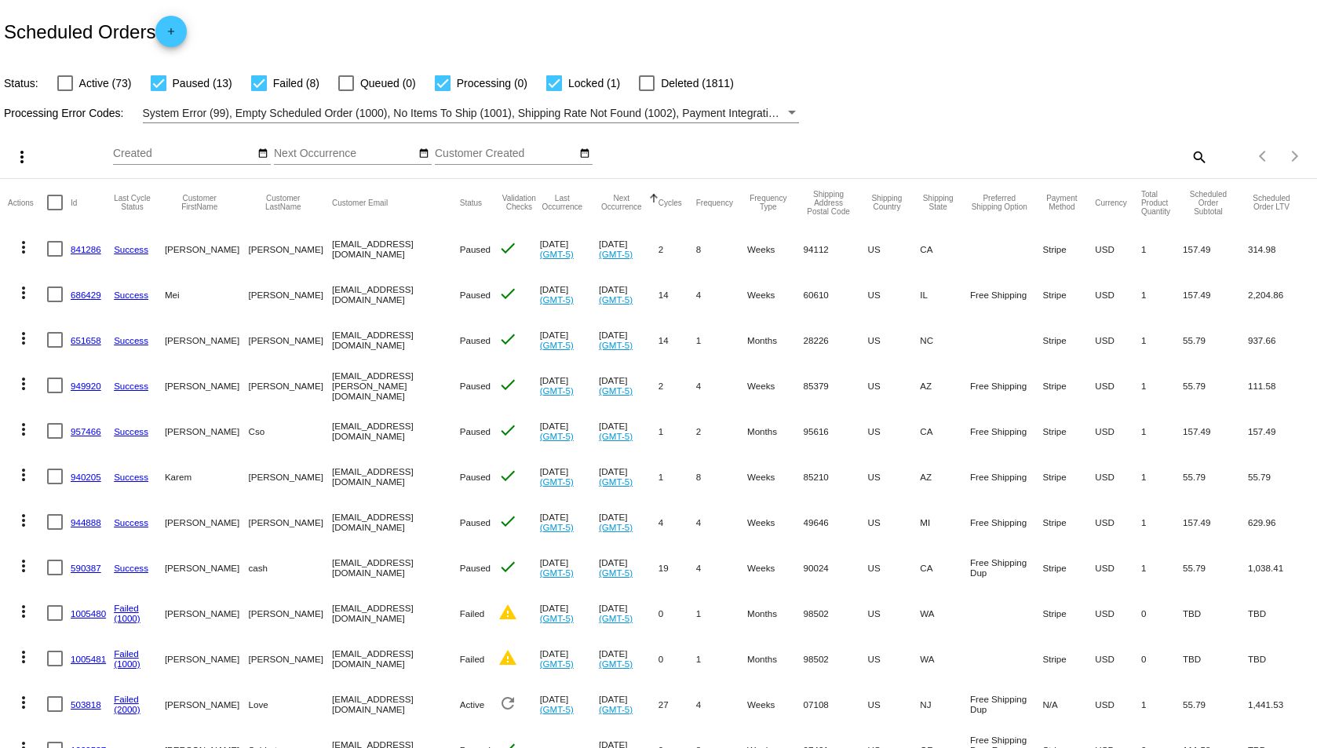
scroll to position [78, 0]
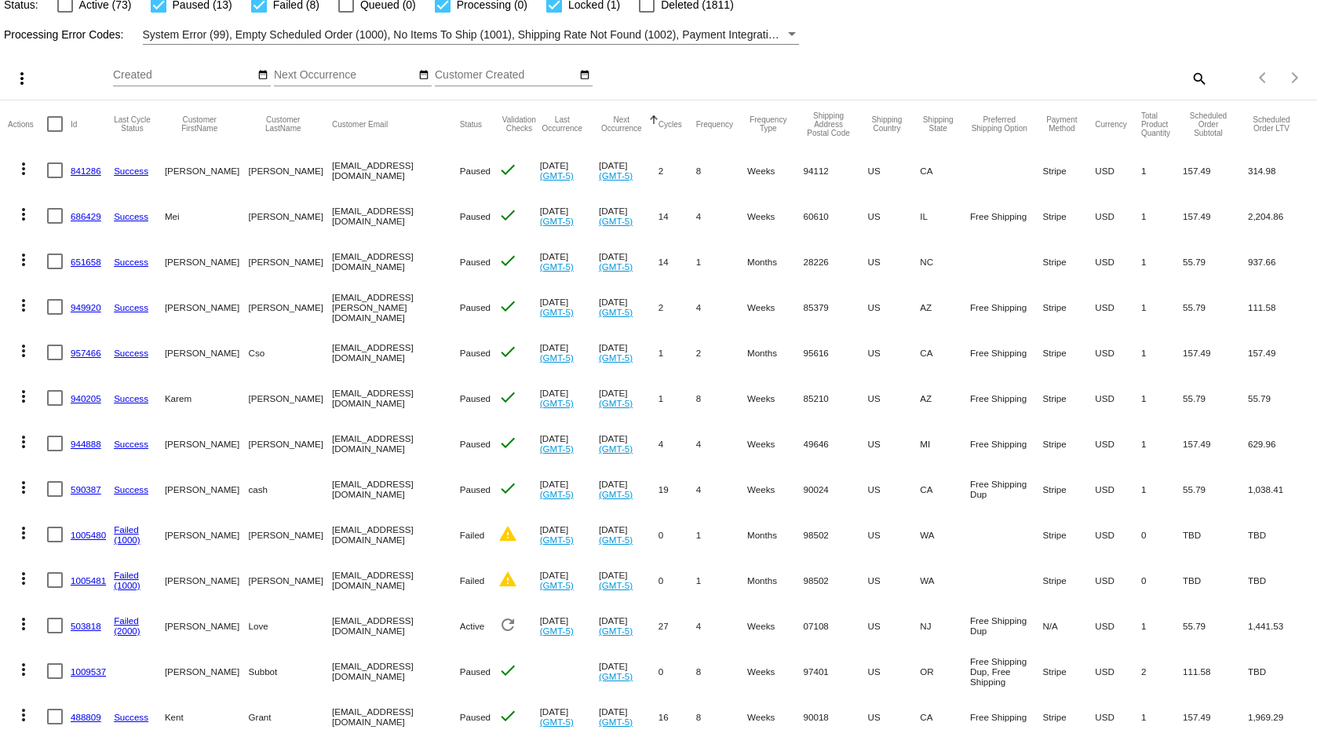
click at [23, 528] on mat-icon "more_vert" at bounding box center [23, 532] width 19 height 19
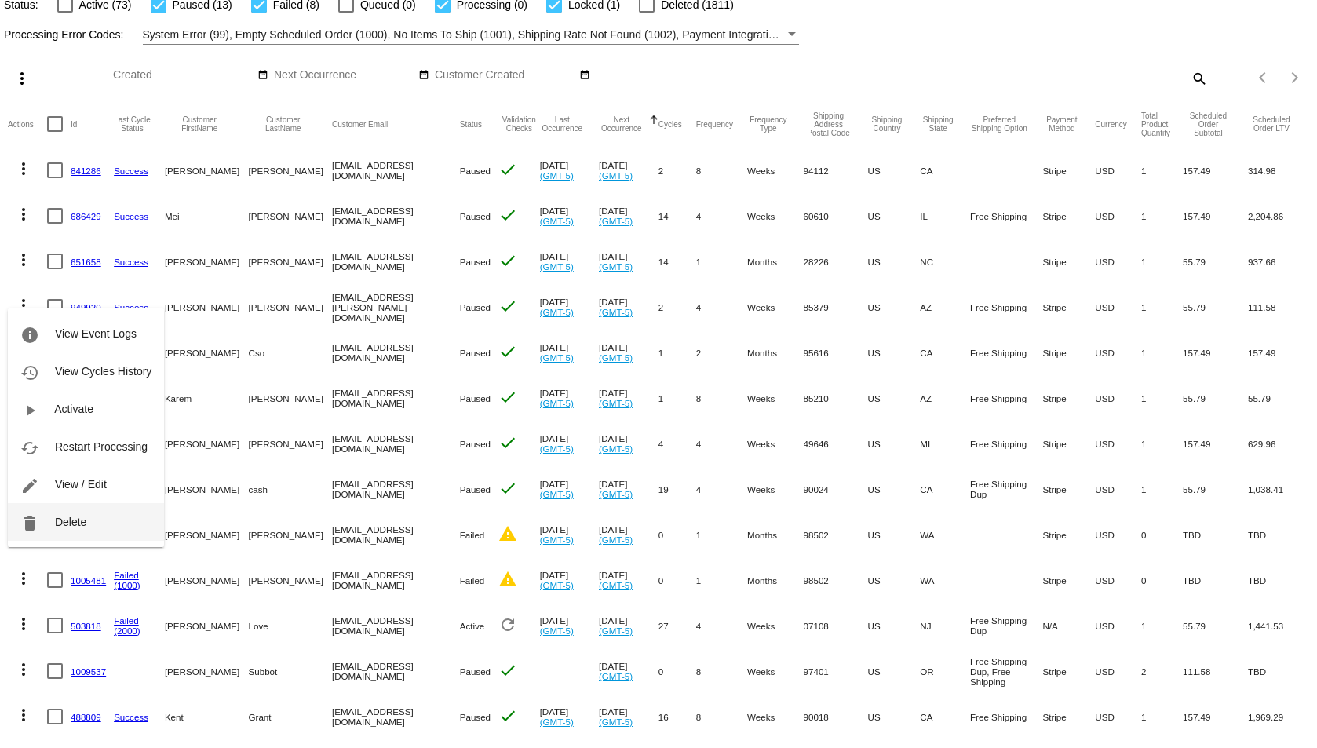
click at [78, 519] on span "Delete" at bounding box center [70, 522] width 31 height 13
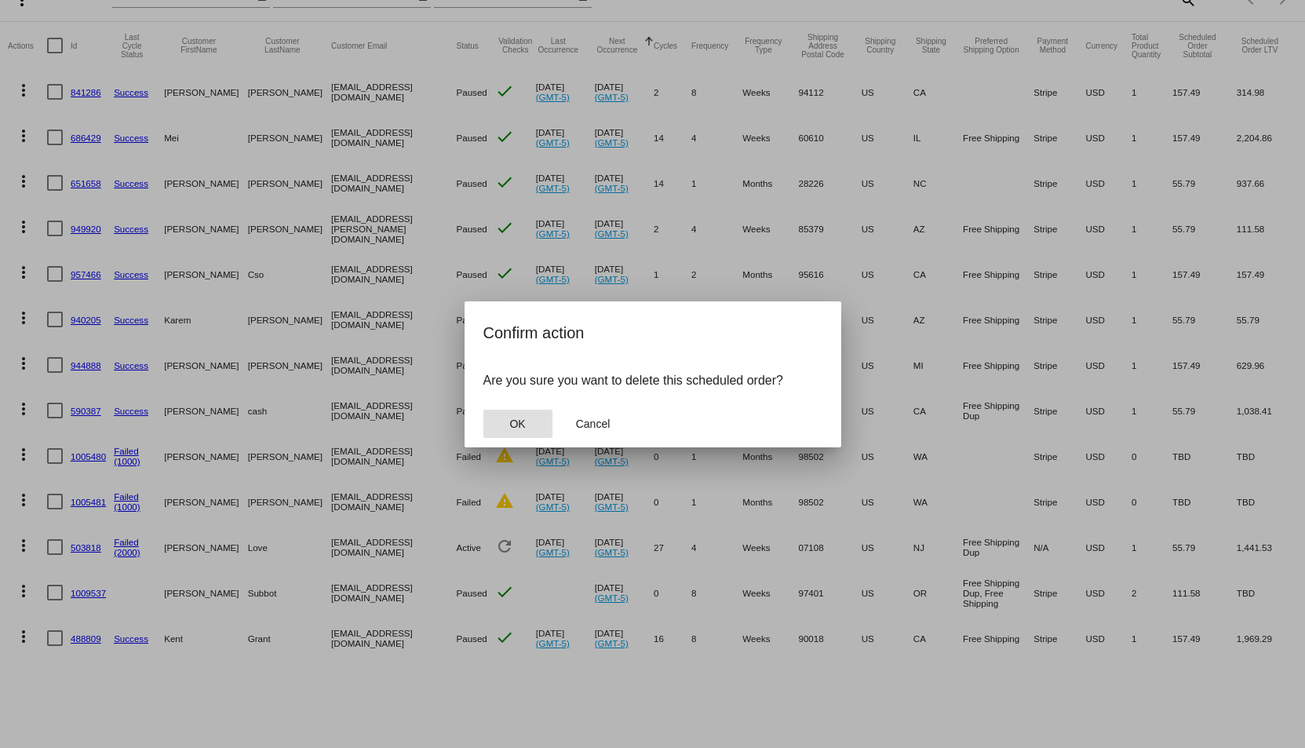
click at [510, 426] on span "OK" at bounding box center [517, 423] width 16 height 13
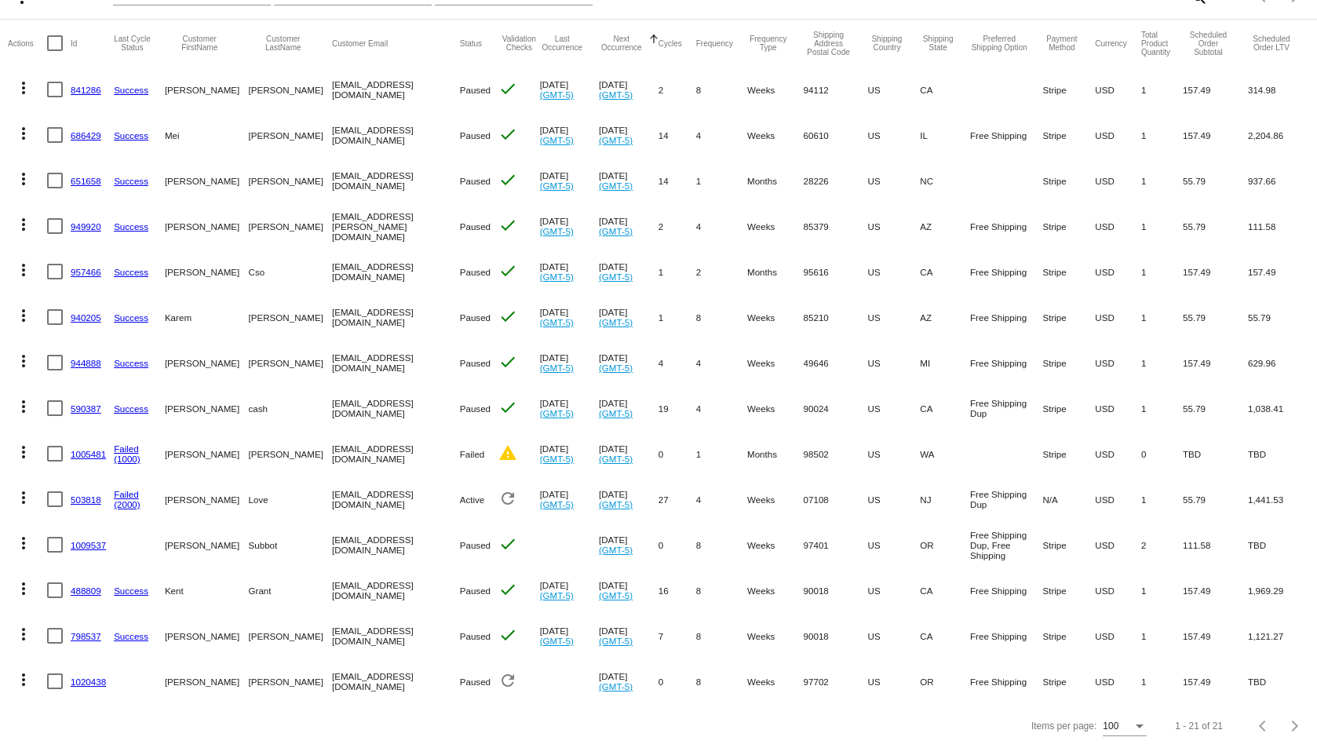
scroll to position [171, 0]
click at [17, 443] on mat-icon "more_vert" at bounding box center [23, 452] width 19 height 19
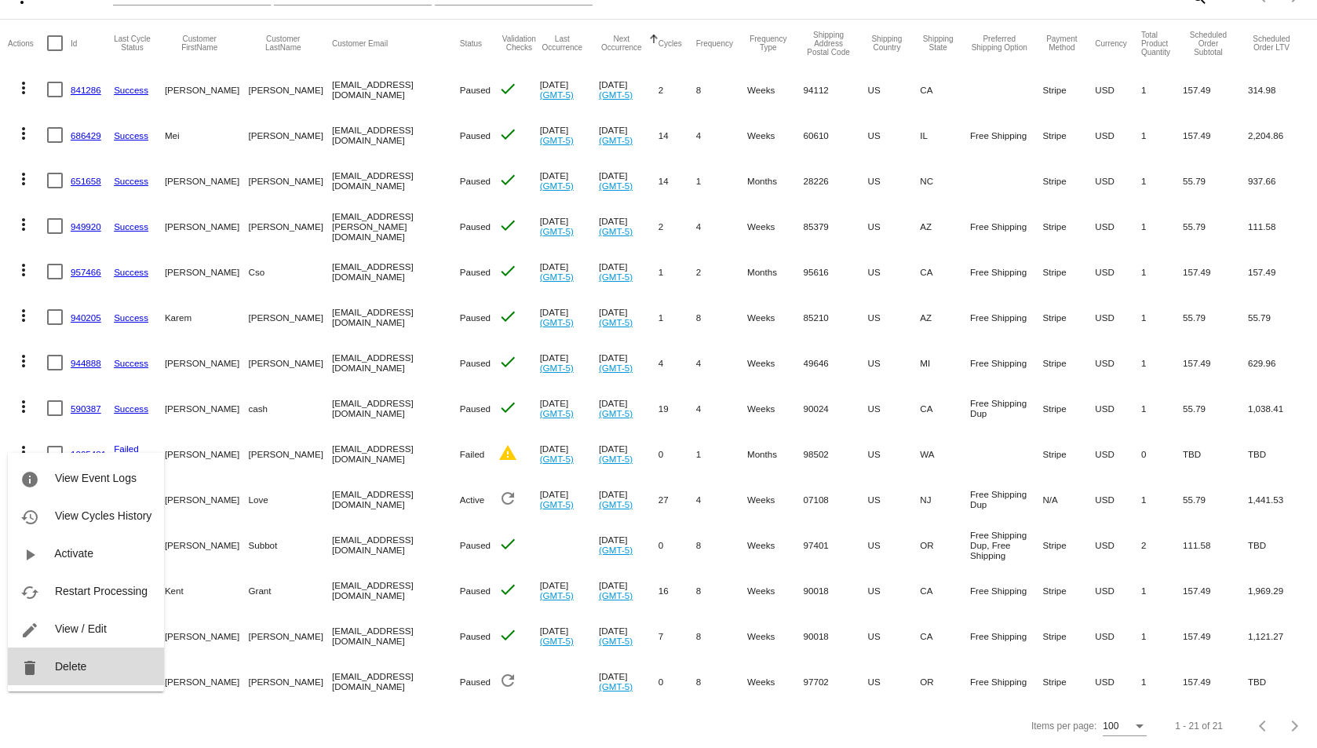
click at [88, 675] on button "delete Delete" at bounding box center [86, 666] width 156 height 38
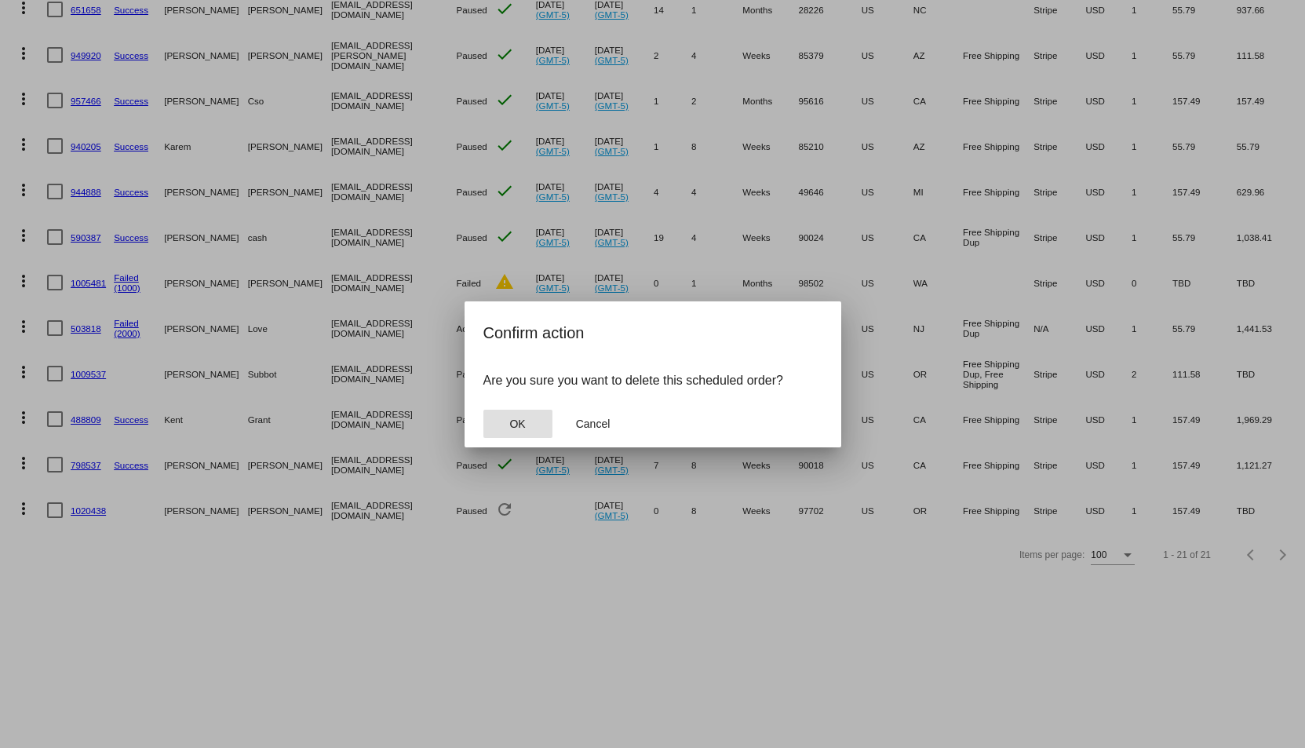
click at [519, 428] on span "OK" at bounding box center [517, 423] width 16 height 13
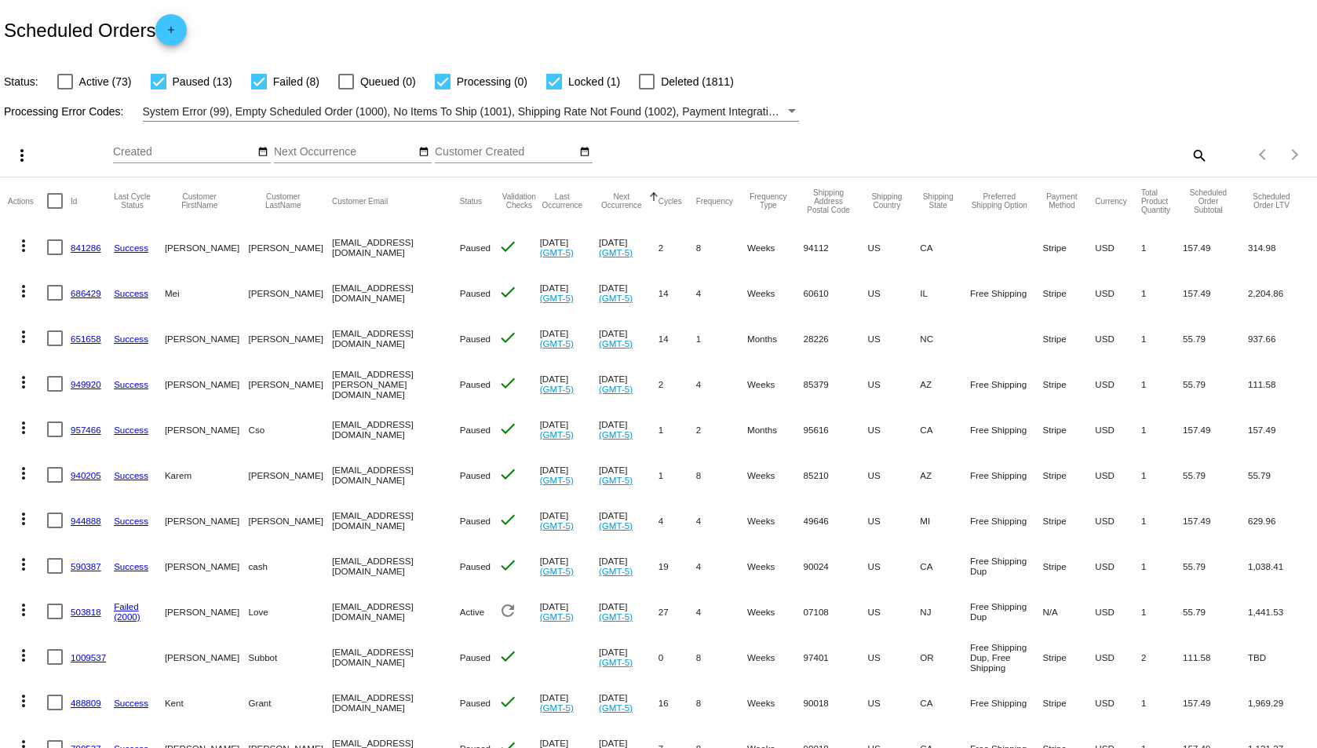
scroll to position [0, 0]
click at [159, 75] on div at bounding box center [159, 83] width 16 height 16
click at [158, 91] on input "Paused (13)" at bounding box center [158, 91] width 1 height 1
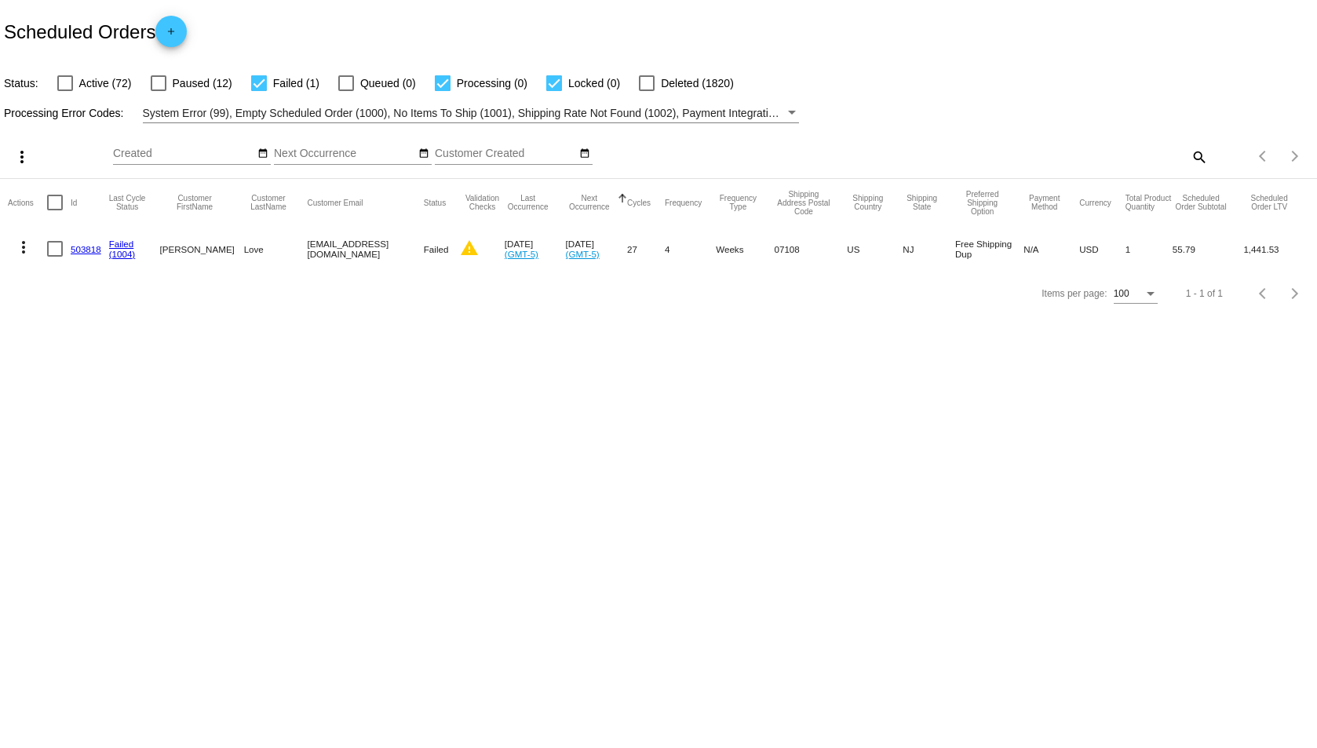
click at [158, 82] on div at bounding box center [159, 83] width 16 height 16
click at [158, 91] on input "Paused (12)" at bounding box center [158, 91] width 1 height 1
checkbox input "true"
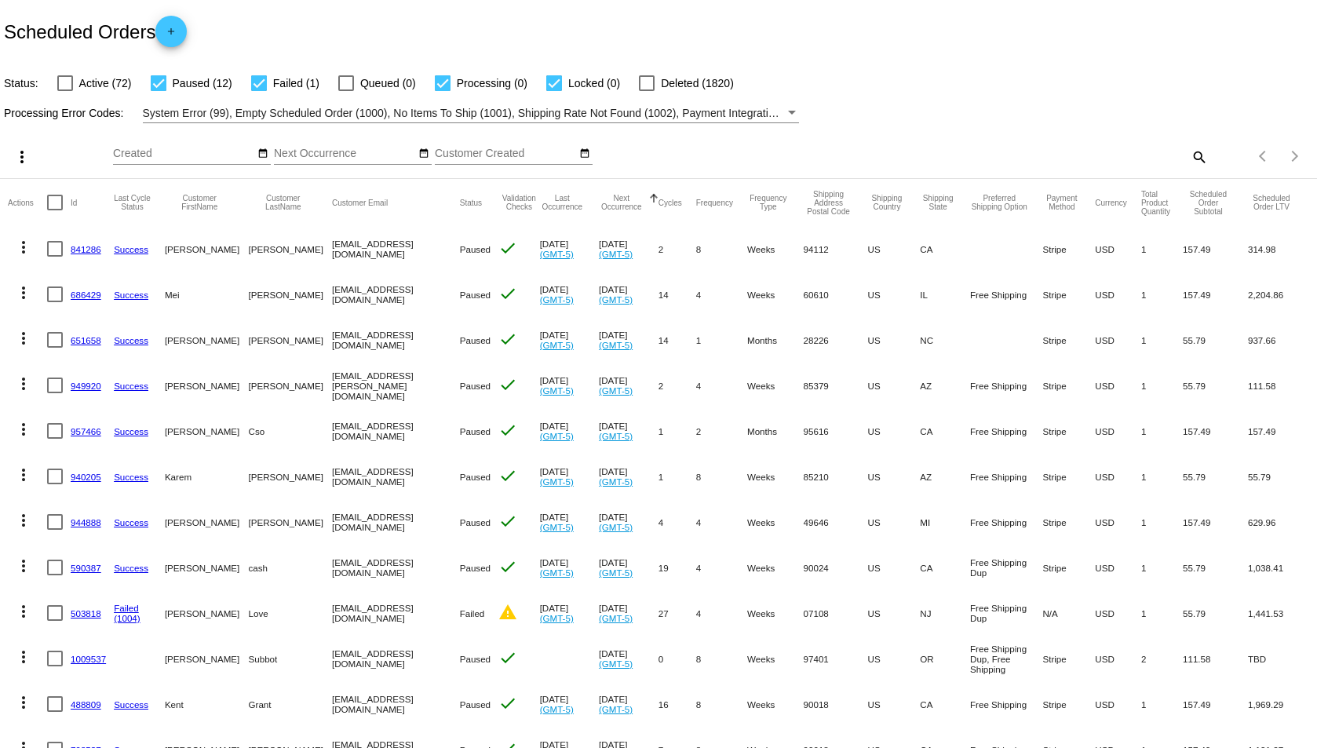
click at [68, 83] on div at bounding box center [65, 83] width 16 height 16
click at [65, 91] on input "Active (72)" at bounding box center [64, 91] width 1 height 1
checkbox input "true"
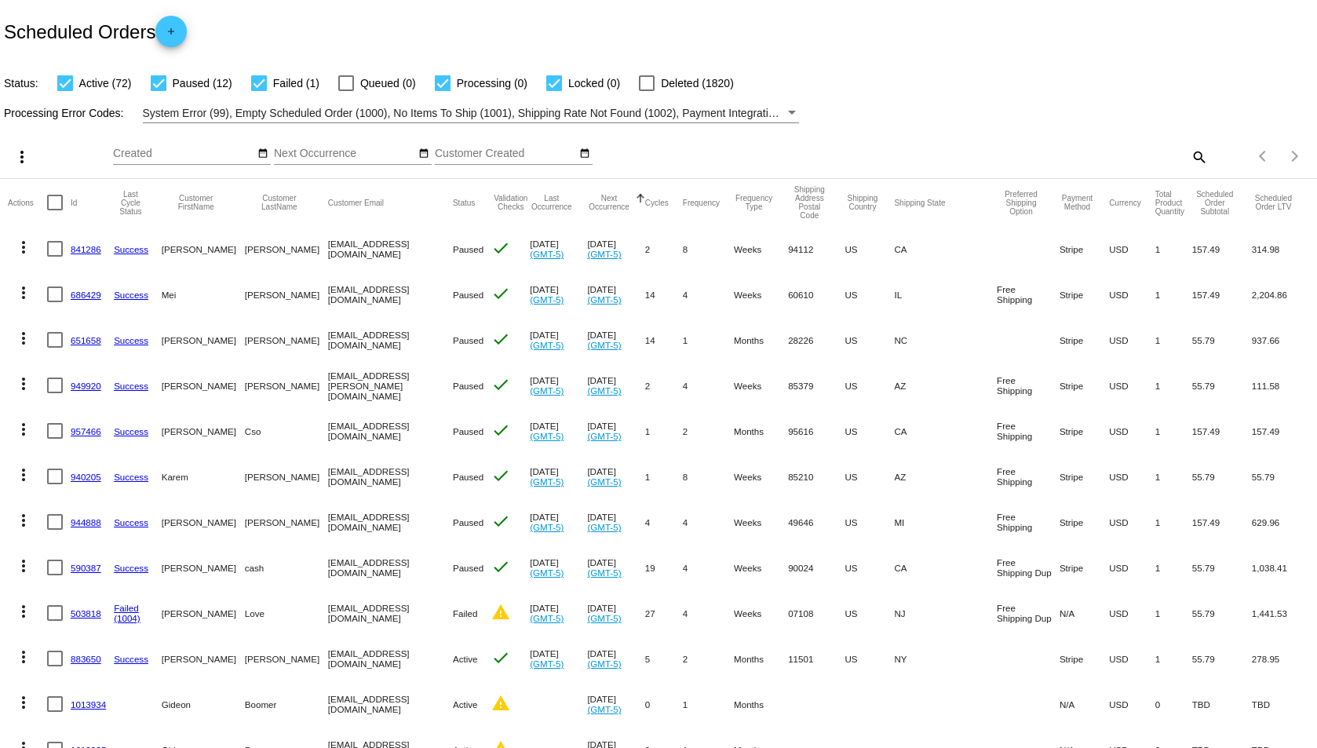
click at [155, 83] on div at bounding box center [159, 83] width 16 height 16
click at [158, 91] on input "Paused (12)" at bounding box center [158, 91] width 1 height 1
checkbox input "false"
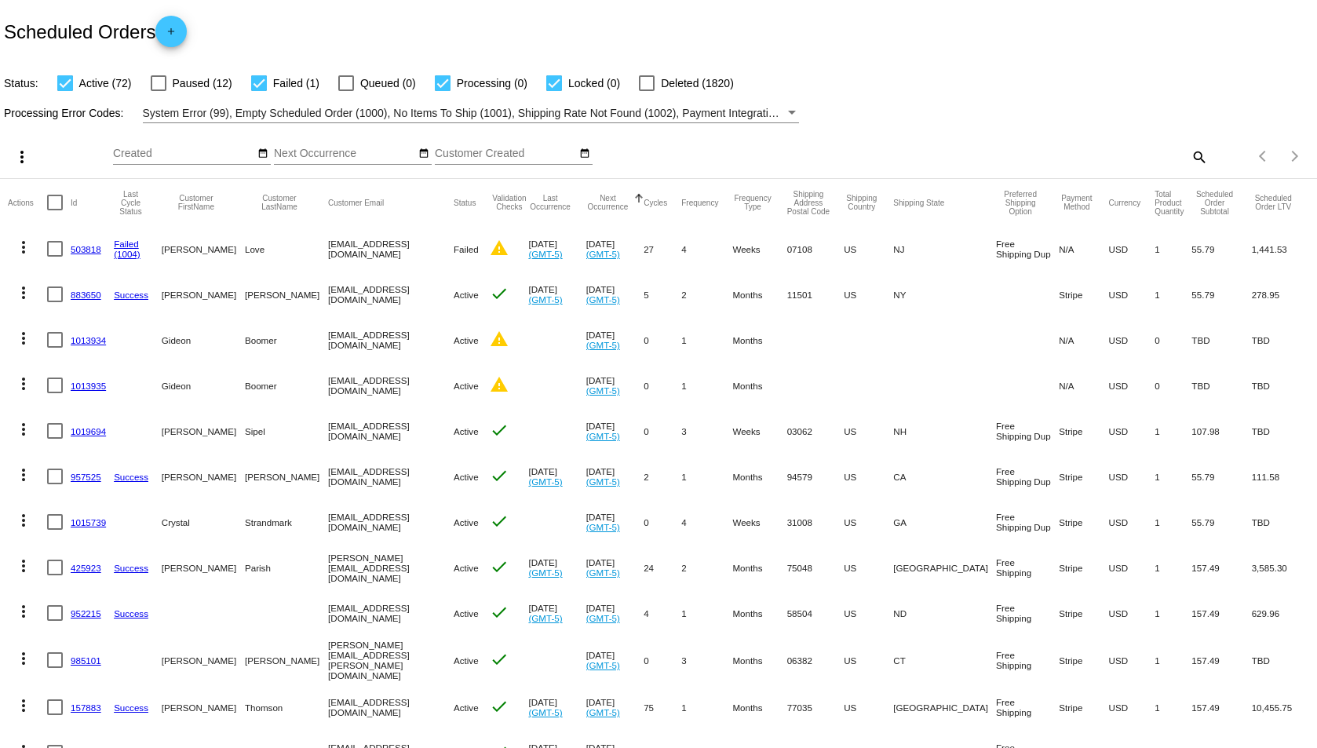
click at [258, 79] on div at bounding box center [259, 83] width 16 height 16
click at [258, 91] on input "Failed (1)" at bounding box center [258, 91] width 1 height 1
checkbox input "false"
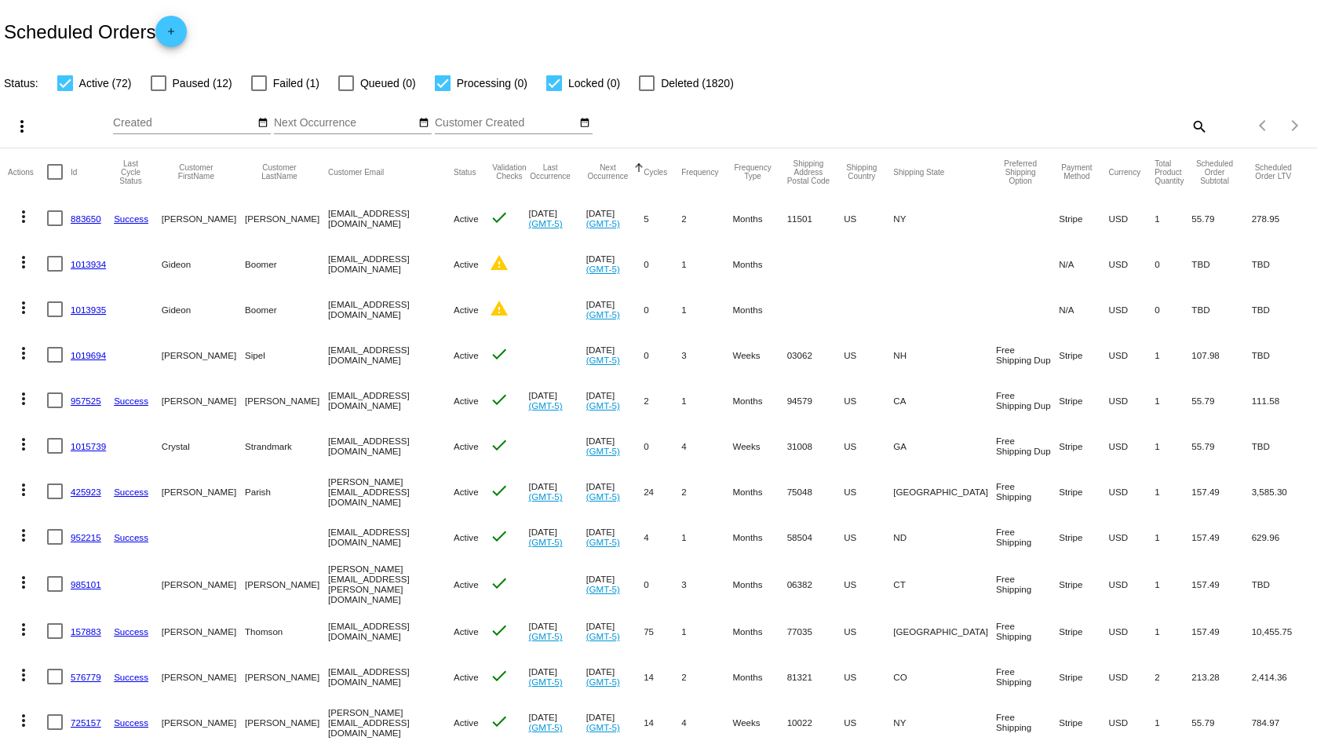
click at [24, 217] on mat-icon "more_vert" at bounding box center [23, 216] width 19 height 19
click at [82, 330] on span "Process Now" at bounding box center [87, 329] width 64 height 13
click at [93, 264] on link "1013934" at bounding box center [88, 264] width 35 height 10
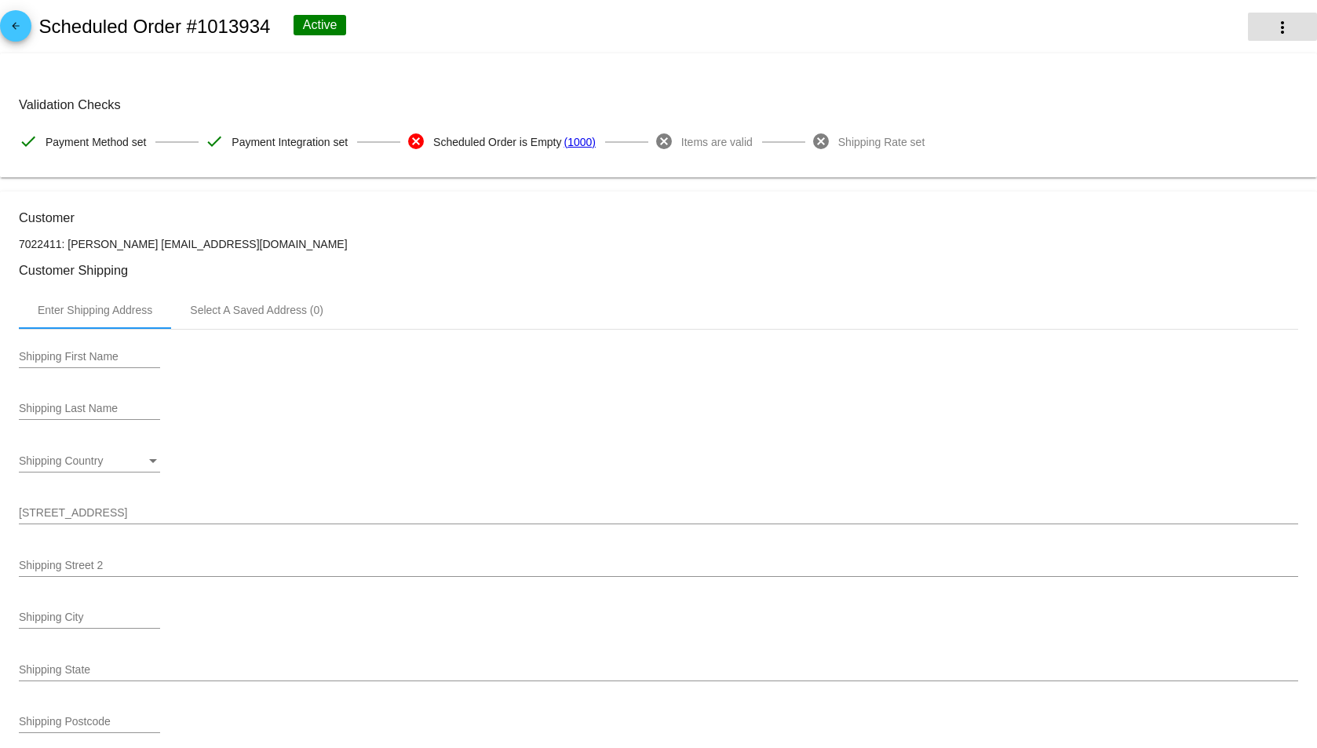
click at [1273, 29] on mat-icon "more_vert" at bounding box center [1282, 27] width 19 height 19
click at [1135, 150] on span "Delete" at bounding box center [1147, 150] width 31 height 13
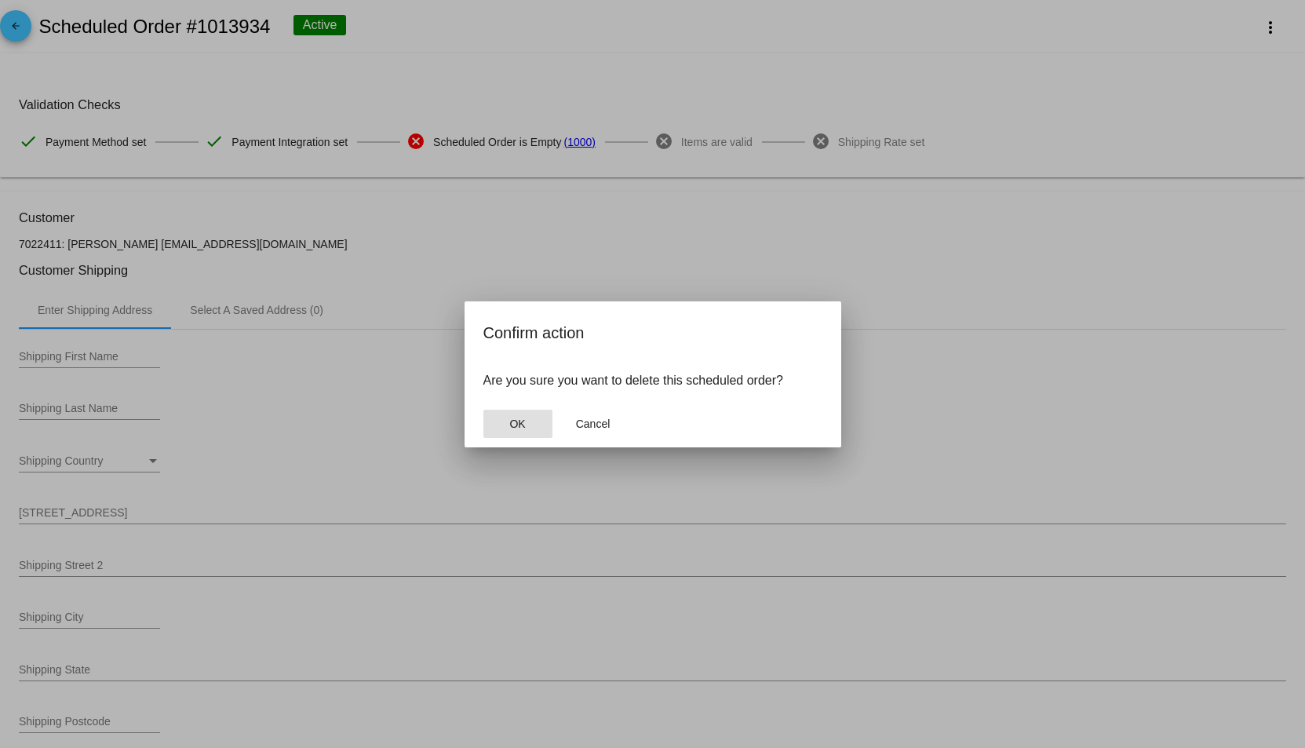
click at [513, 423] on span "OK" at bounding box center [517, 423] width 16 height 13
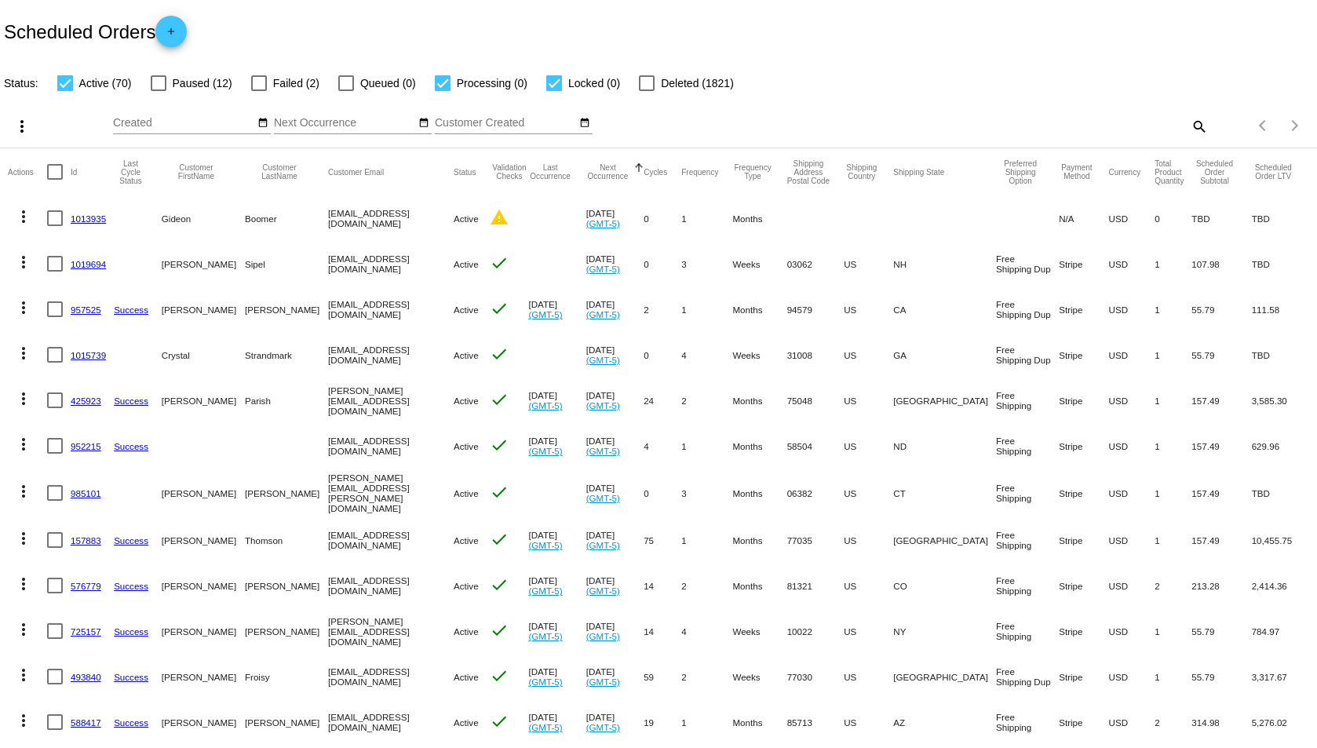
click at [92, 217] on link "1013935" at bounding box center [88, 218] width 35 height 10
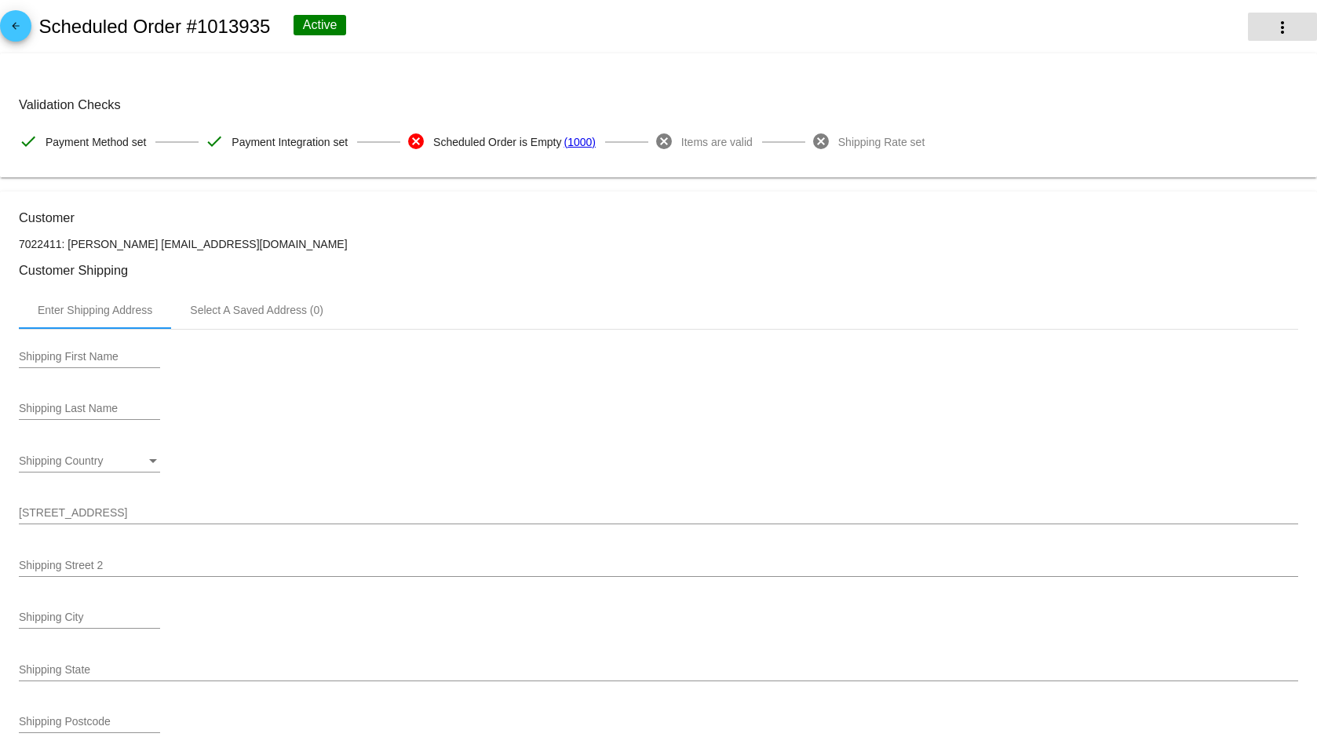
click at [1273, 27] on mat-icon "more_vert" at bounding box center [1282, 27] width 19 height 19
click at [1162, 152] on span "Delete" at bounding box center [1147, 150] width 31 height 13
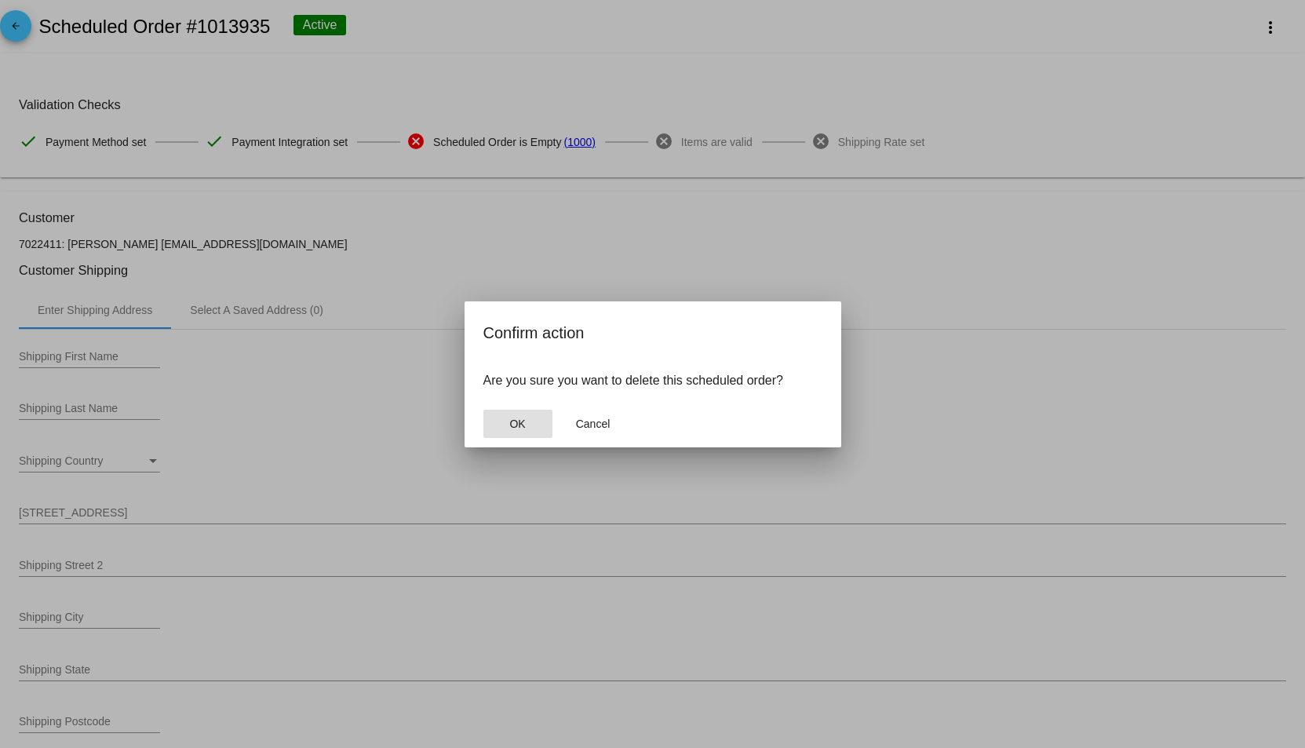
click at [532, 423] on button "OK" at bounding box center [517, 424] width 69 height 28
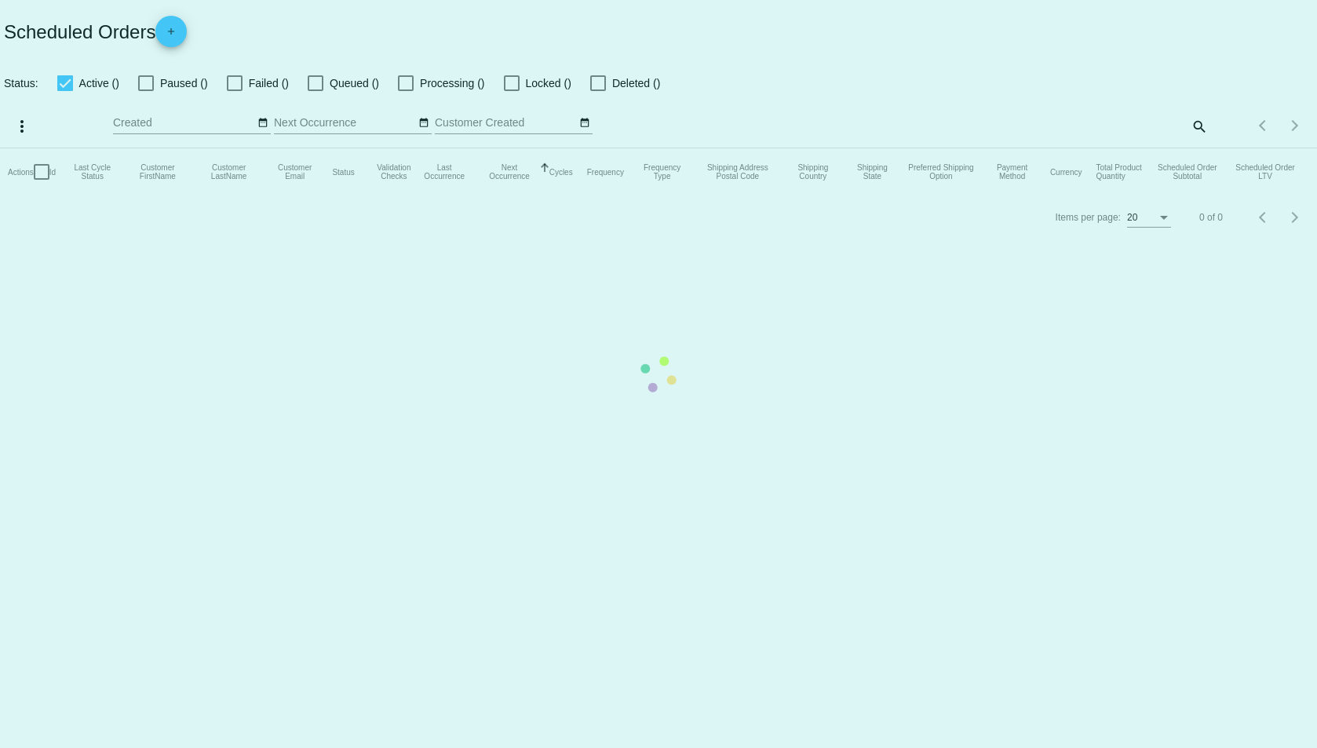
checkbox input "true"
